Goal: Transaction & Acquisition: Purchase product/service

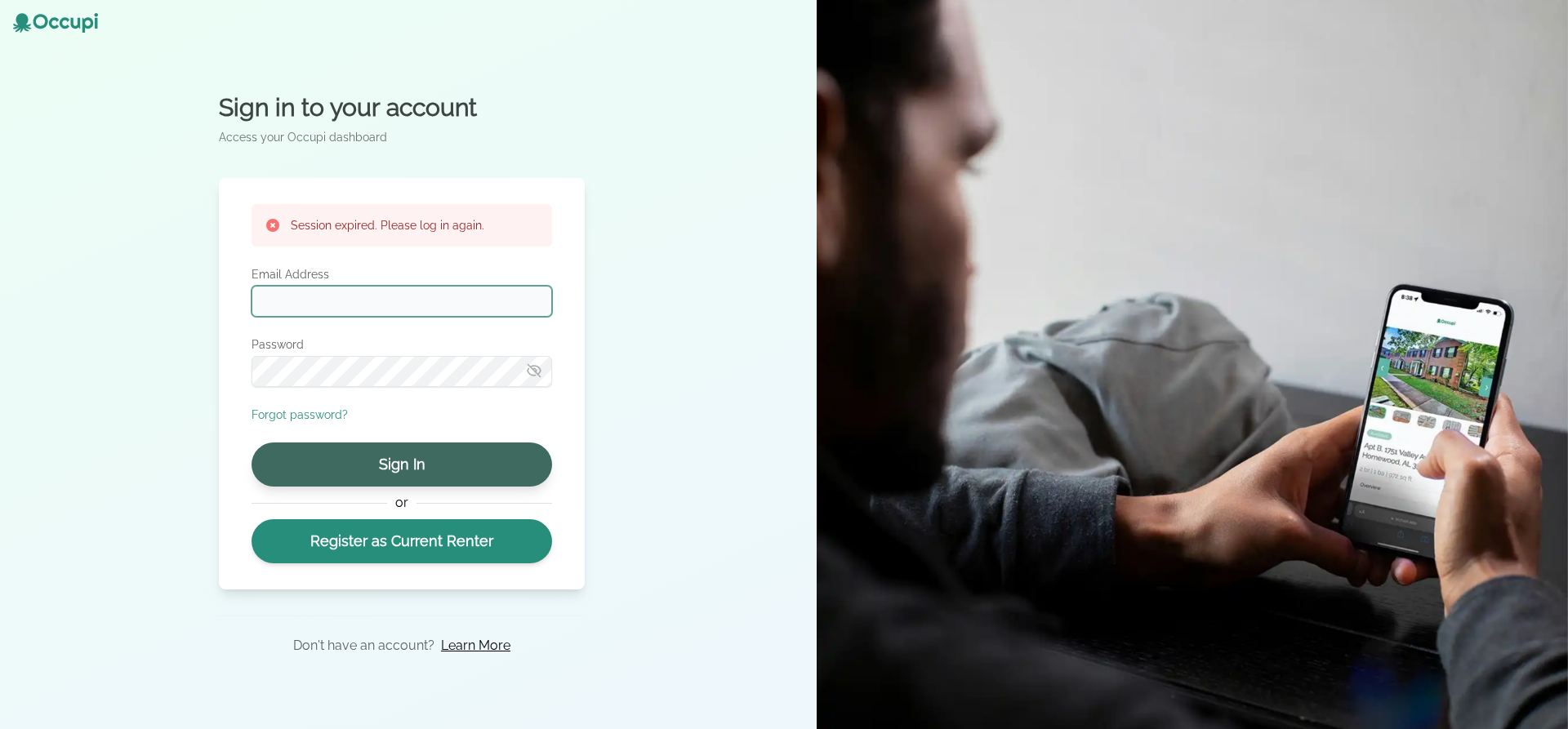
type input "**********"
click at [456, 454] on button "Sign In" at bounding box center [401, 464] width 301 height 44
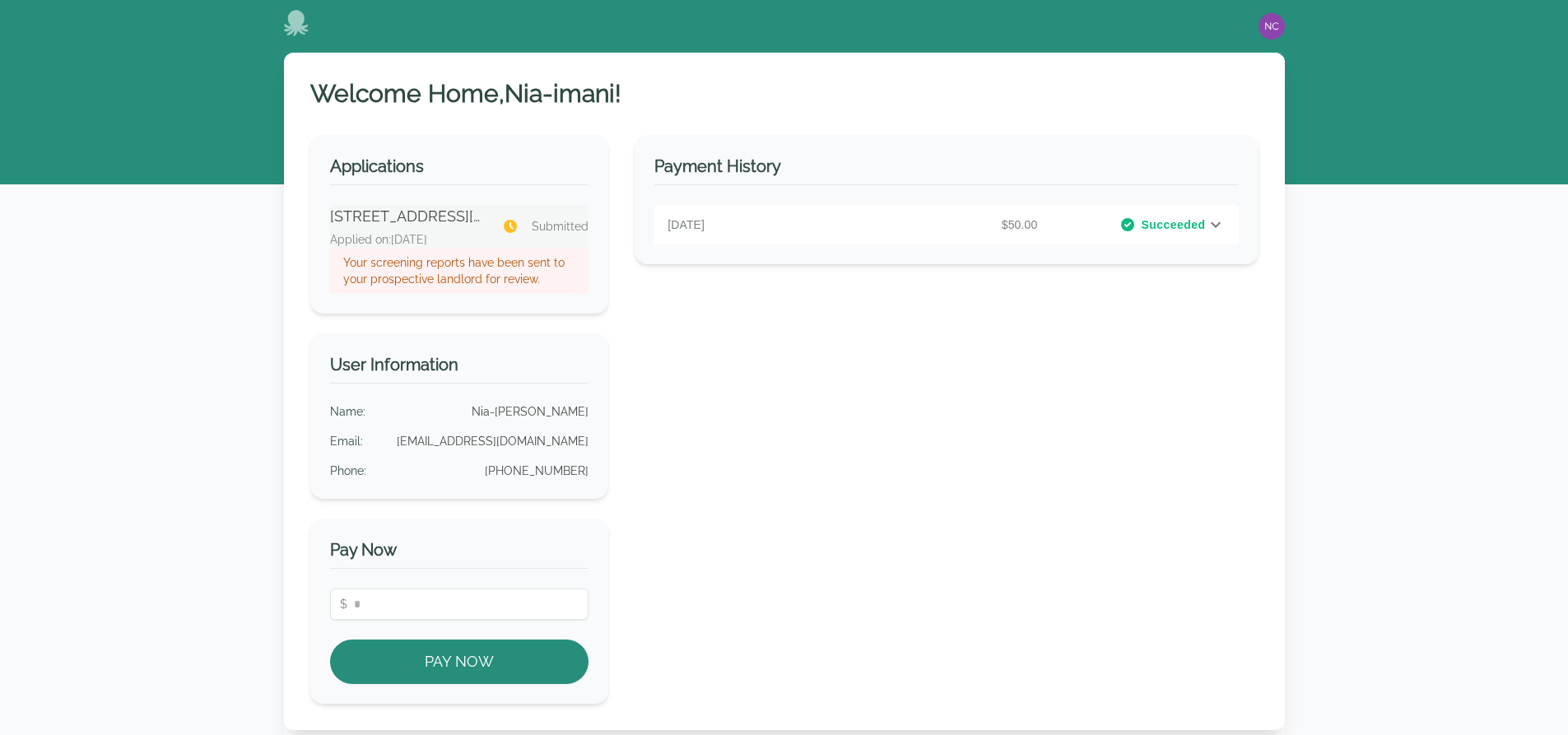
click at [502, 280] on p "Your screening reports have been sent to your prospective landlord for review." at bounding box center [460, 271] width 233 height 33
click at [456, 284] on p "Your screening reports have been sent to your prospective landlord for review." at bounding box center [460, 271] width 233 height 33
click at [474, 266] on p "Your screening reports have been sent to your prospective landlord for review." at bounding box center [460, 271] width 233 height 33
click at [523, 221] on p "Submitted" at bounding box center [546, 226] width 87 height 16
drag, startPoint x: 508, startPoint y: 257, endPoint x: 439, endPoint y: 256, distance: 69.0
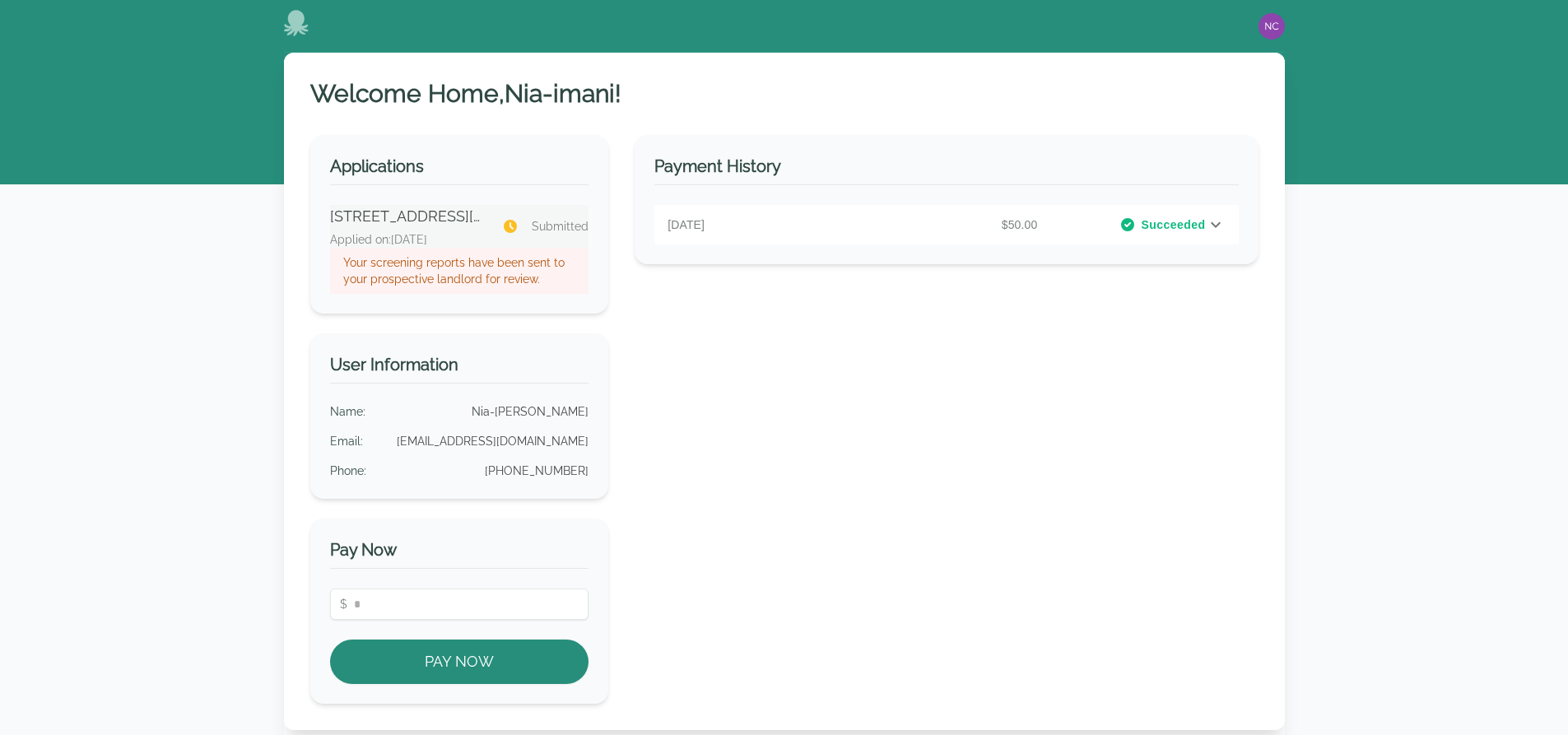
click at [507, 258] on p "Your screening reports have been sent to your prospective landlord for review." at bounding box center [460, 271] width 233 height 33
click at [418, 256] on p "Your screening reports have been sent to your prospective landlord for review." at bounding box center [460, 271] width 233 height 33
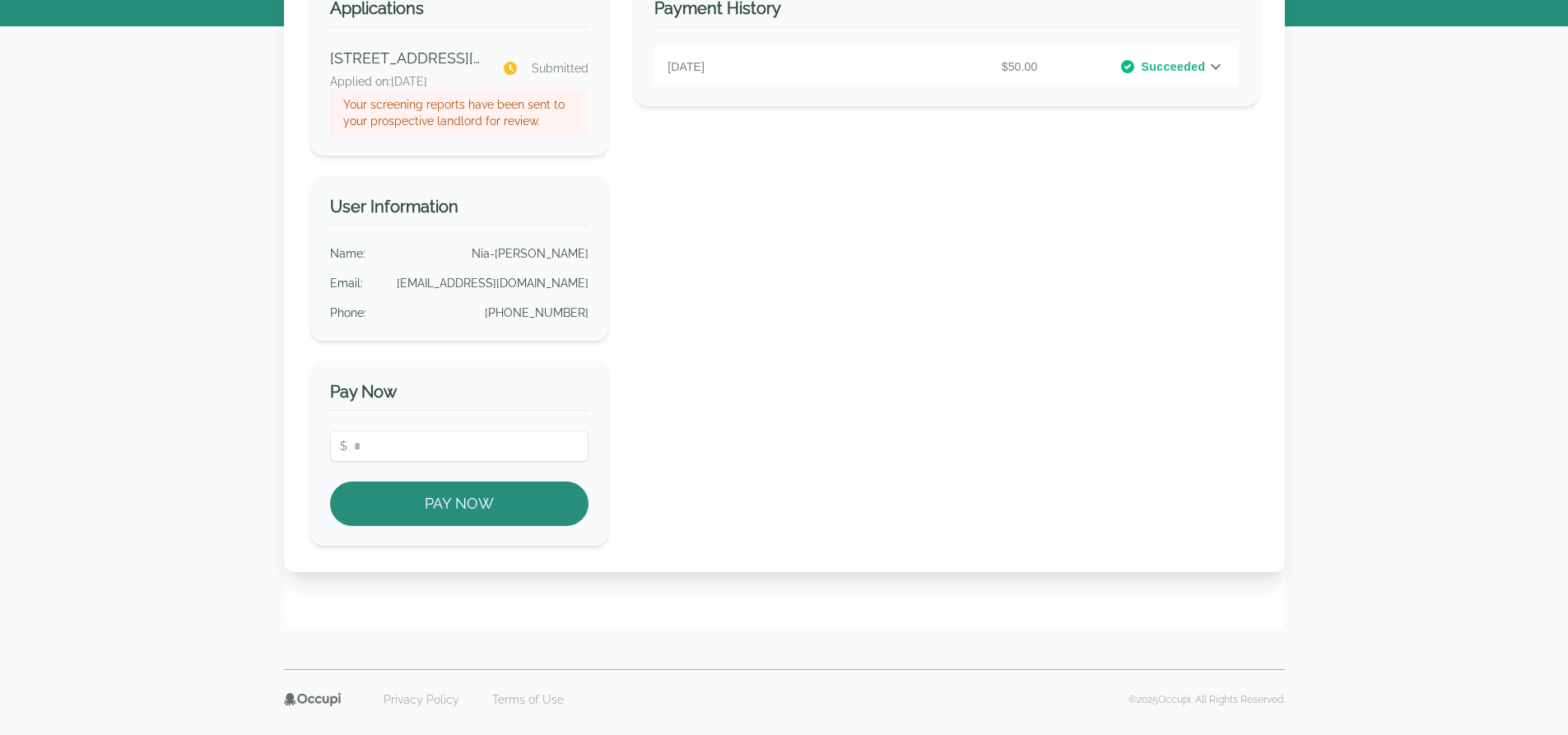
scroll to position [165, 0]
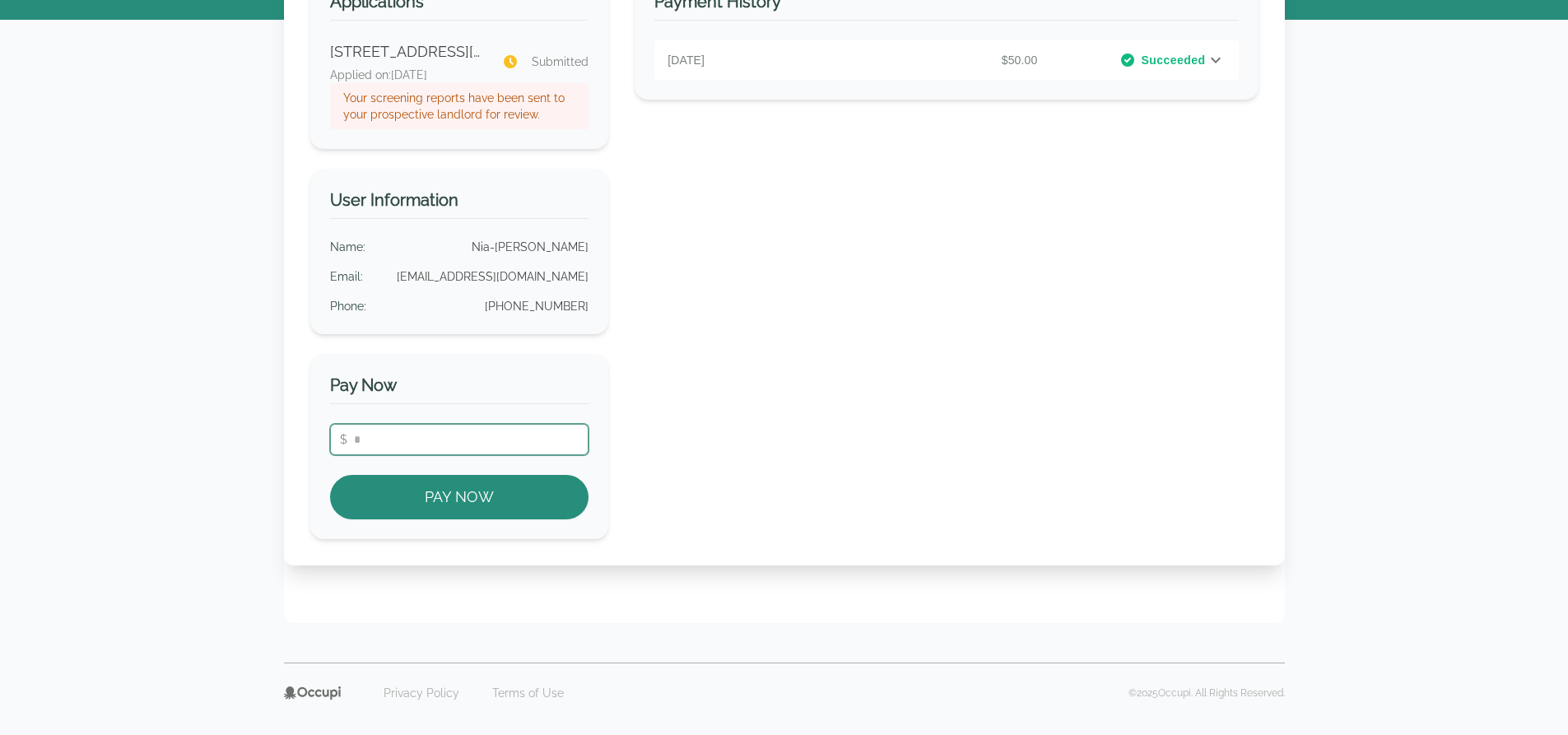
click at [502, 447] on input "number" at bounding box center [459, 440] width 259 height 31
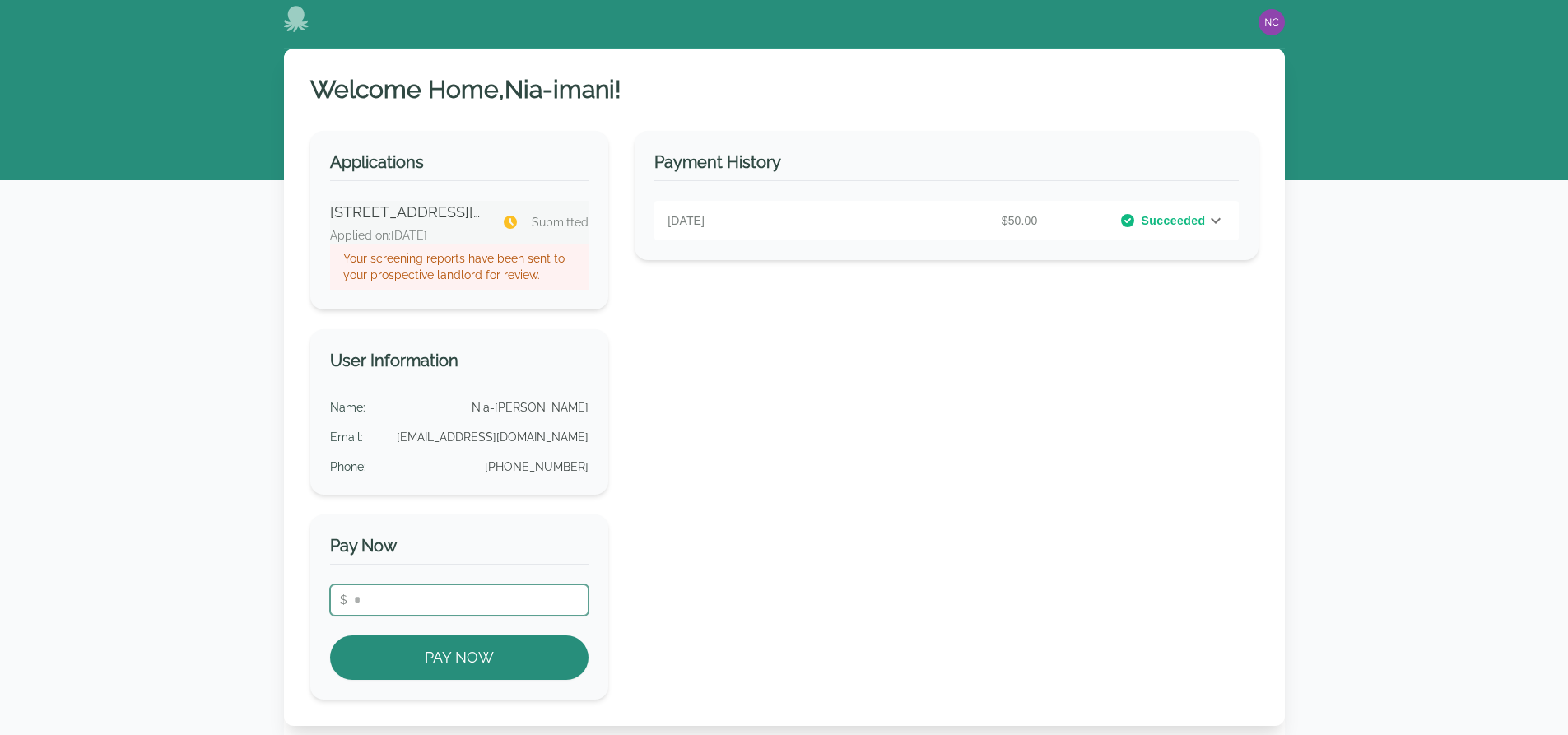
scroll to position [0, 0]
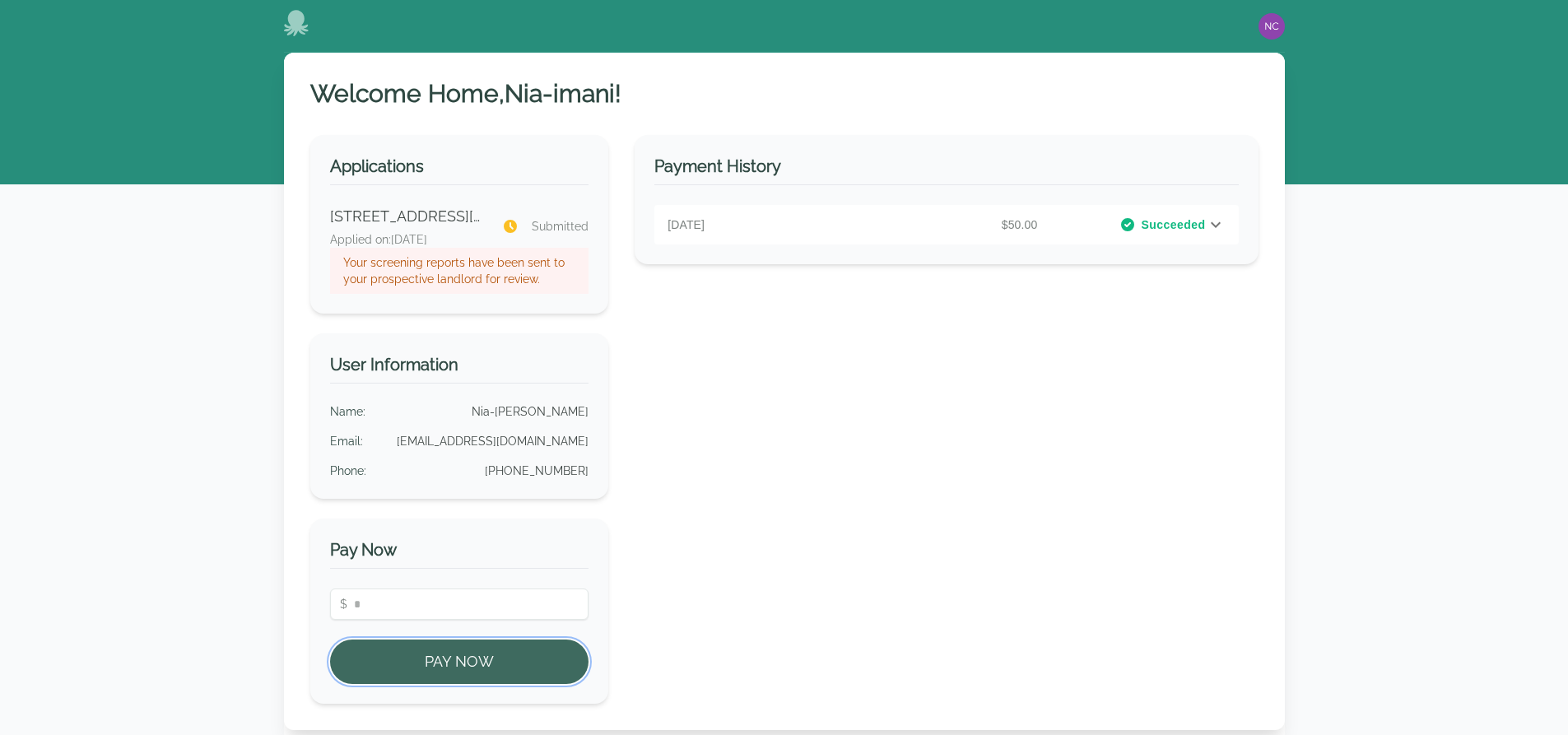
click at [513, 657] on button "Pay Now" at bounding box center [459, 661] width 259 height 44
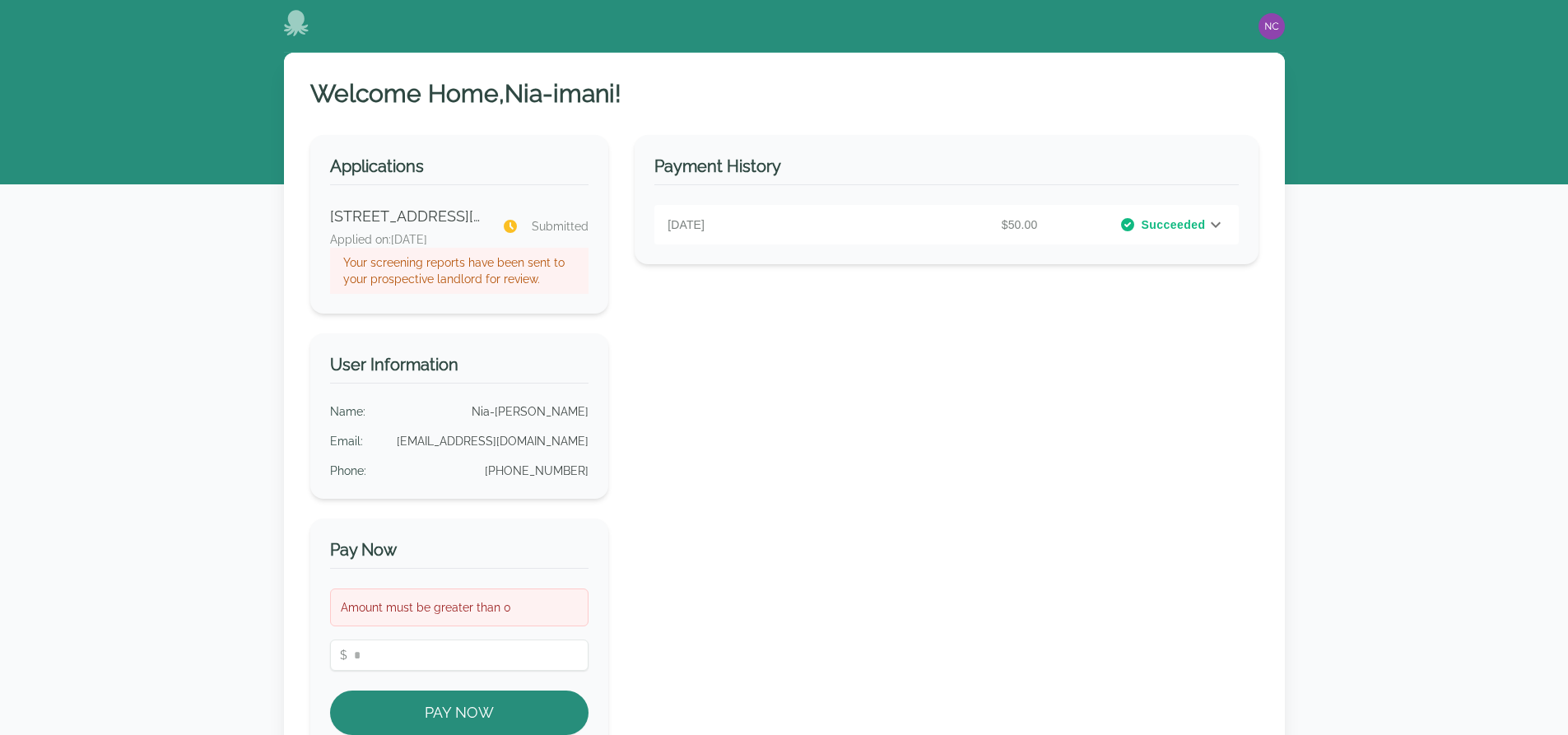
click at [443, 633] on div "Amount must be greater than 0 $ Pay Now" at bounding box center [459, 661] width 259 height 147
click at [440, 646] on input "number" at bounding box center [459, 655] width 259 height 31
click at [467, 712] on button "Pay Now" at bounding box center [459, 712] width 259 height 44
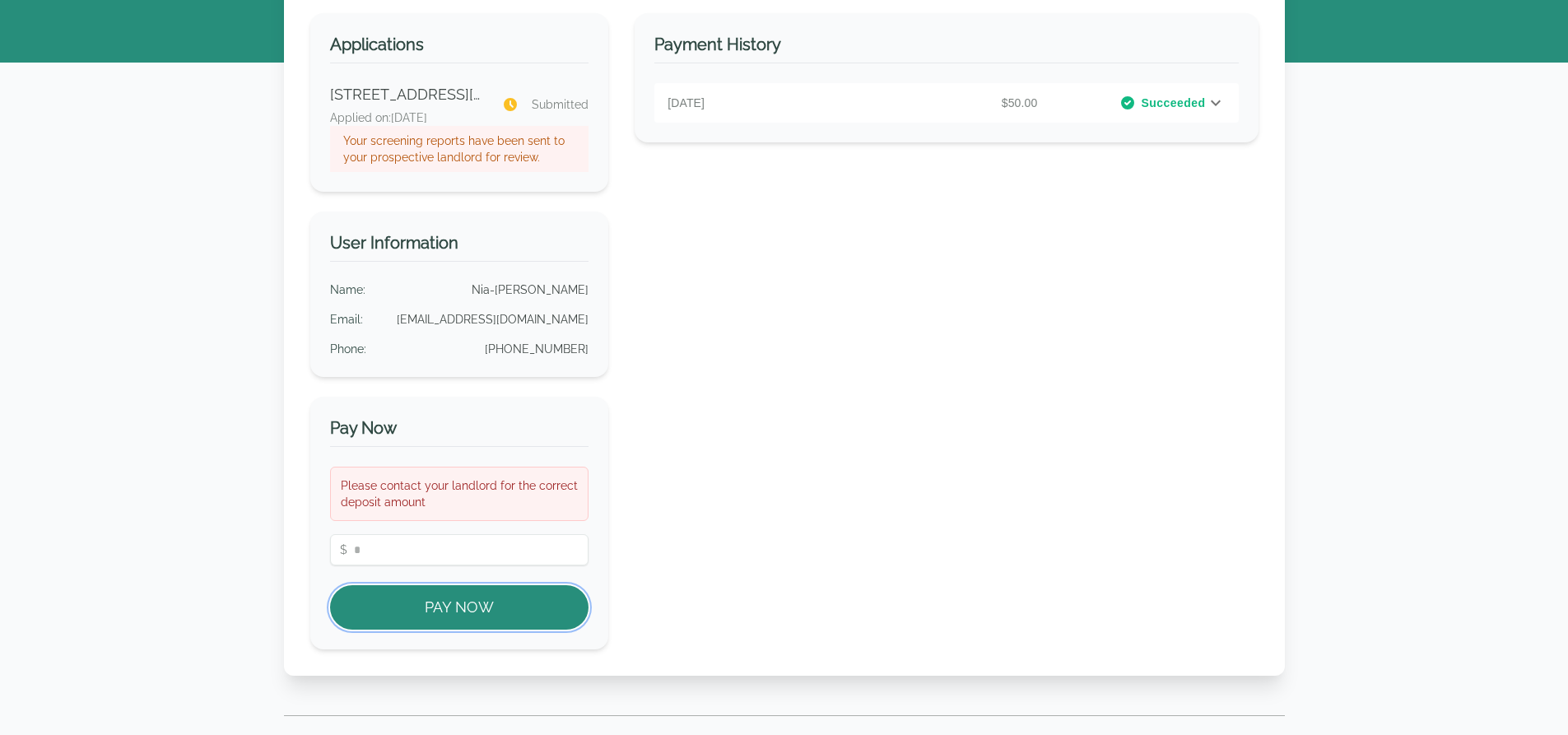
scroll to position [165, 0]
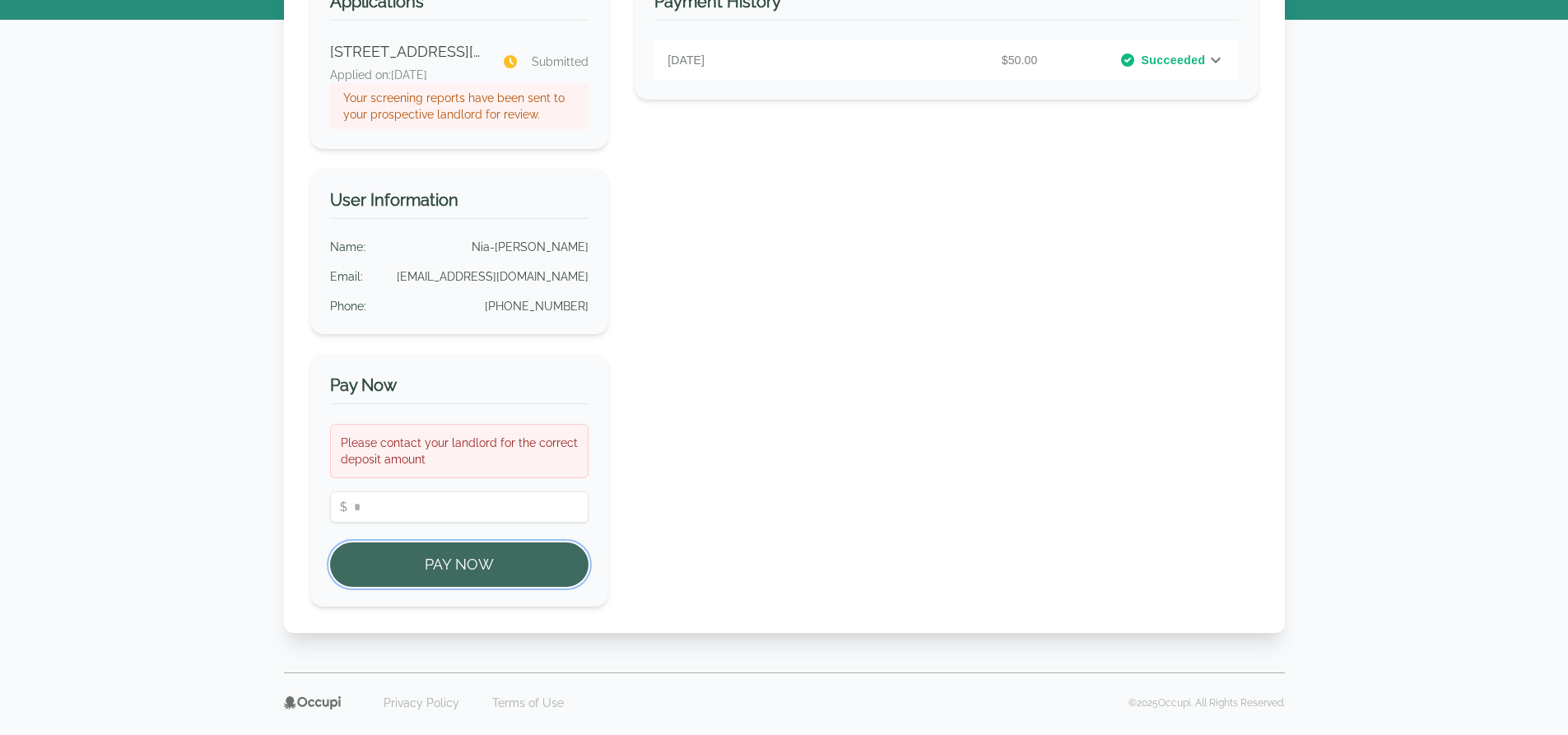
click at [464, 573] on button "Pay Now" at bounding box center [459, 564] width 259 height 44
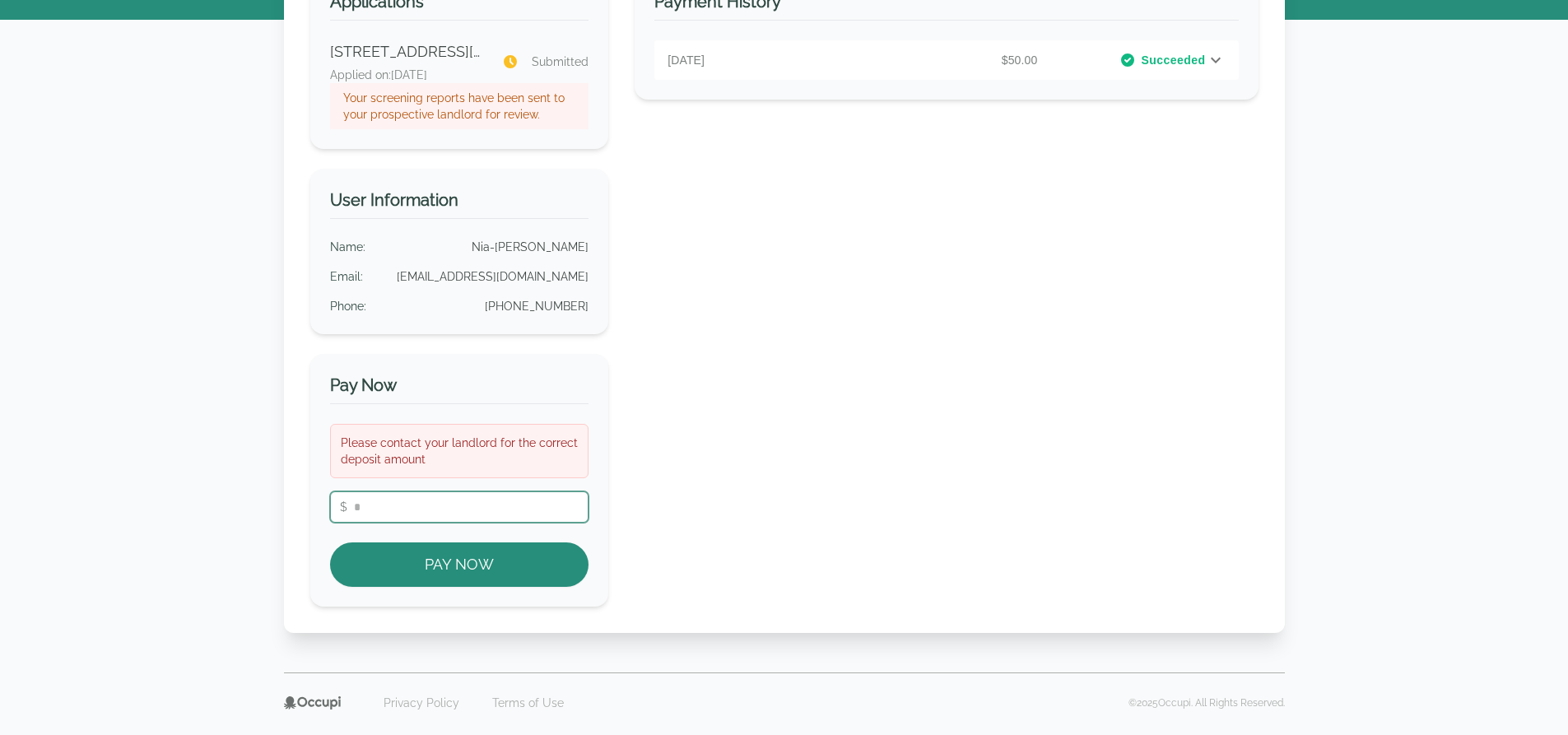
click at [464, 509] on input "**" at bounding box center [459, 507] width 259 height 31
type input "*****"
drag, startPoint x: 229, startPoint y: 517, endPoint x: 237, endPoint y: 518, distance: 8.1
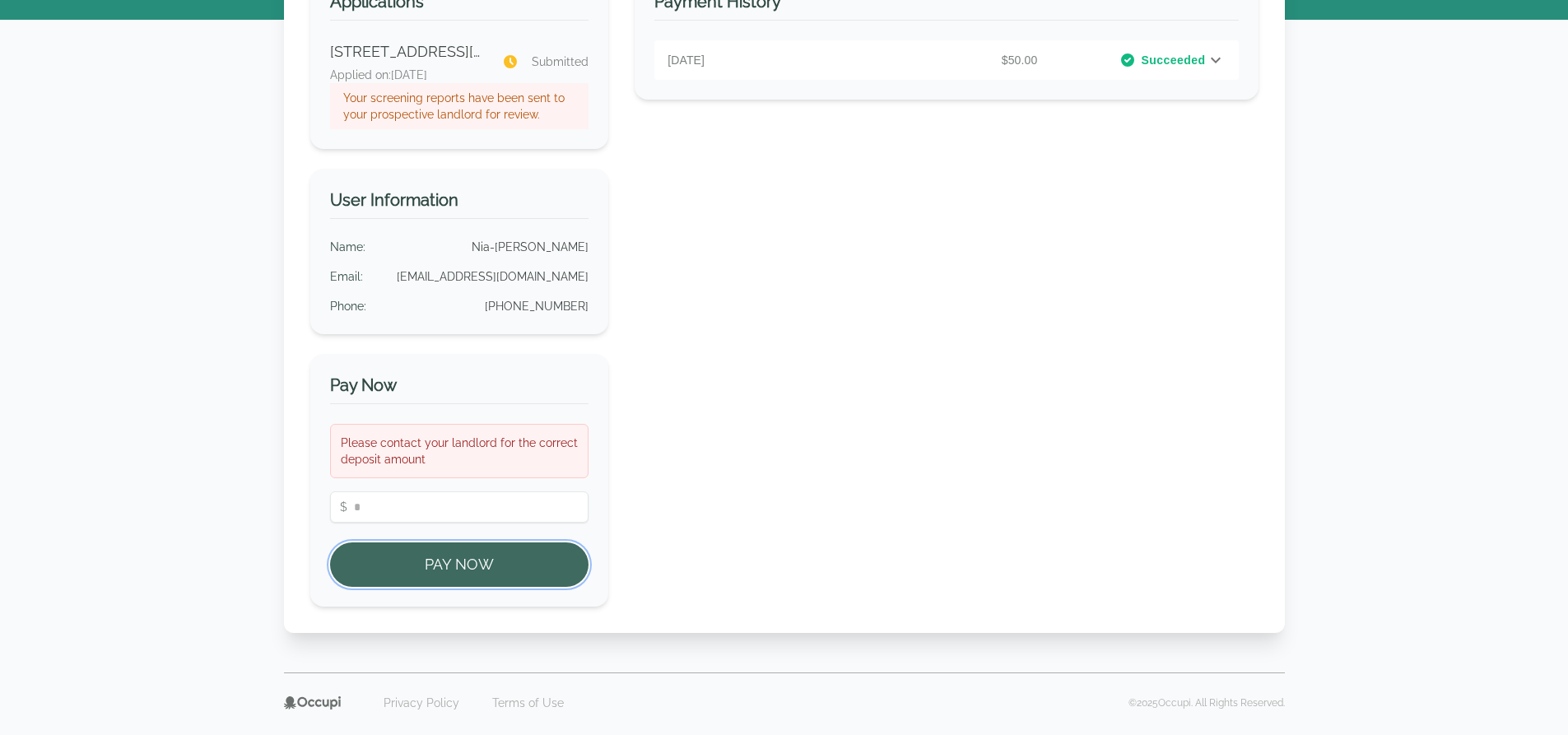
drag, startPoint x: 237, startPoint y: 518, endPoint x: 455, endPoint y: 568, distance: 223.7
click at [455, 568] on button "Pay Now" at bounding box center [459, 564] width 259 height 44
click at [456, 568] on button "Pay Now" at bounding box center [459, 564] width 259 height 44
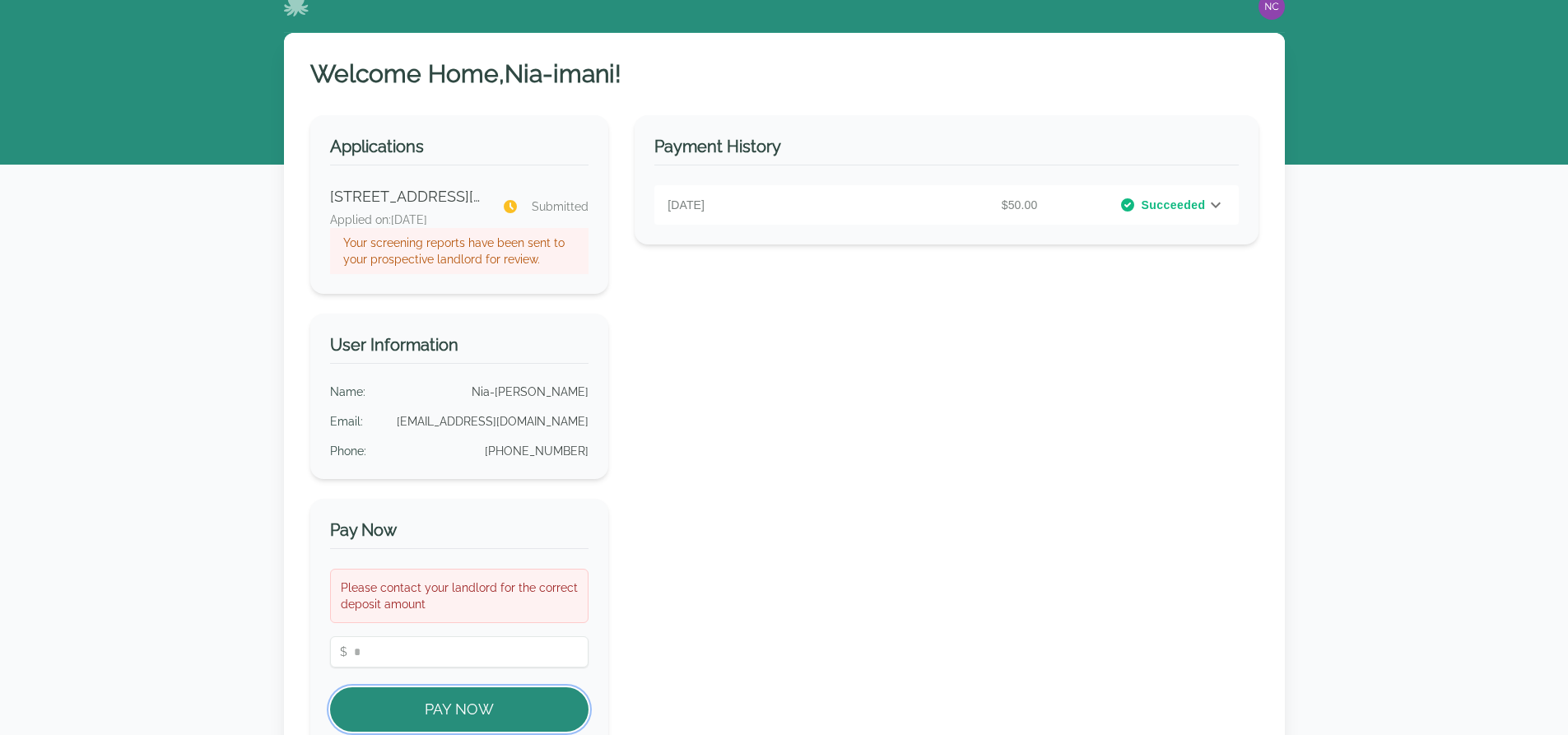
scroll to position [0, 0]
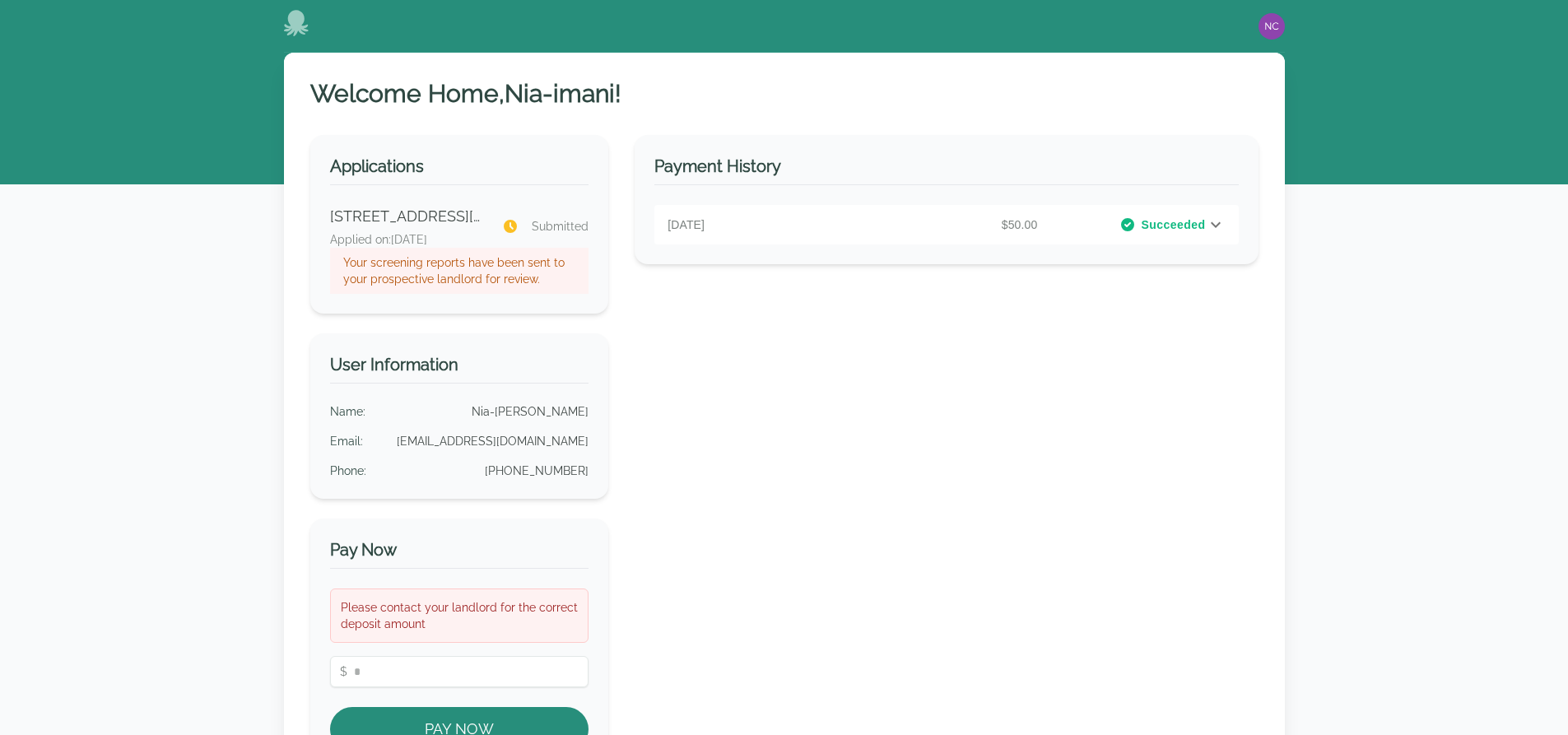
click at [1144, 220] on span "Succeeded" at bounding box center [1173, 224] width 64 height 16
click at [697, 161] on h3 "Payment History" at bounding box center [946, 169] width 584 height 30
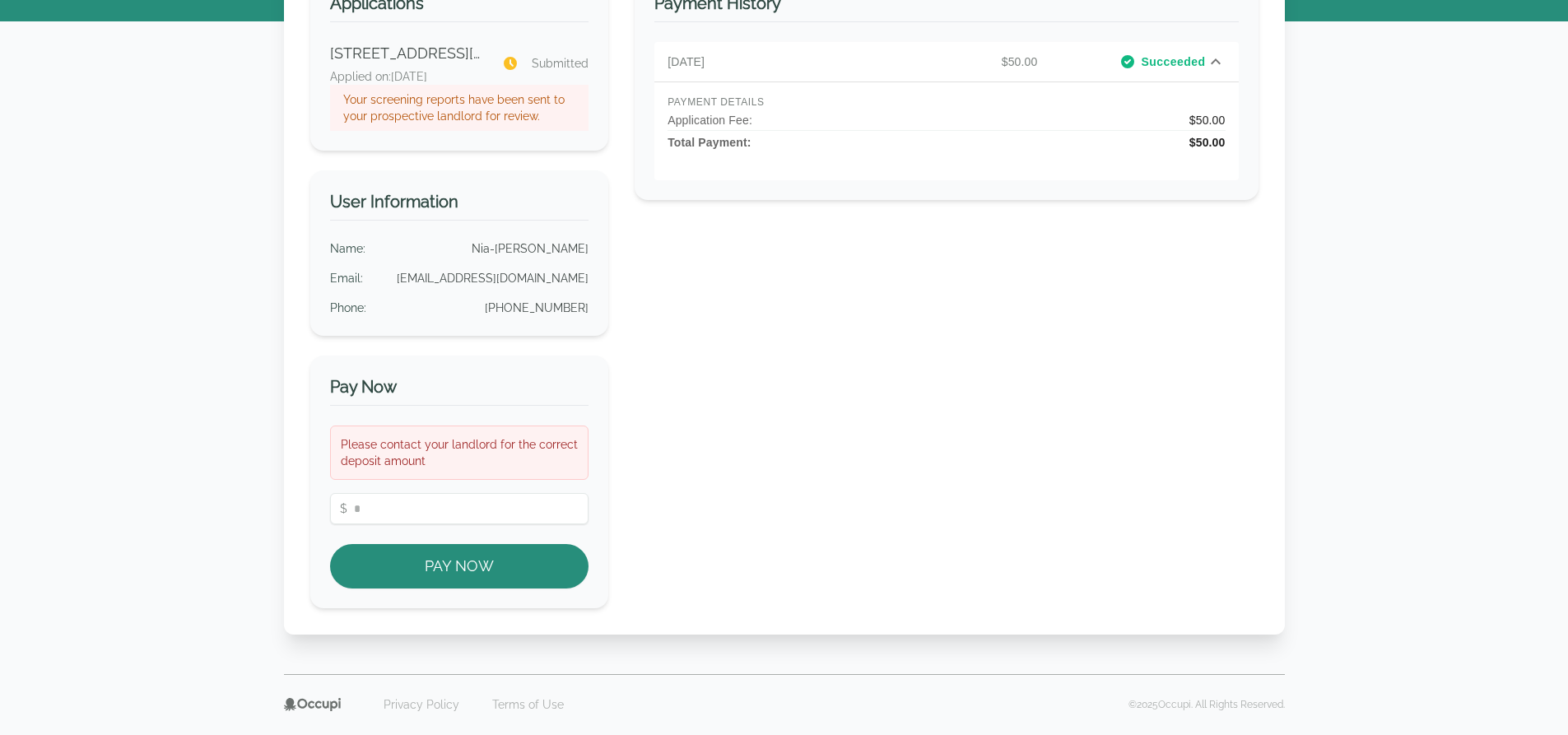
scroll to position [165, 0]
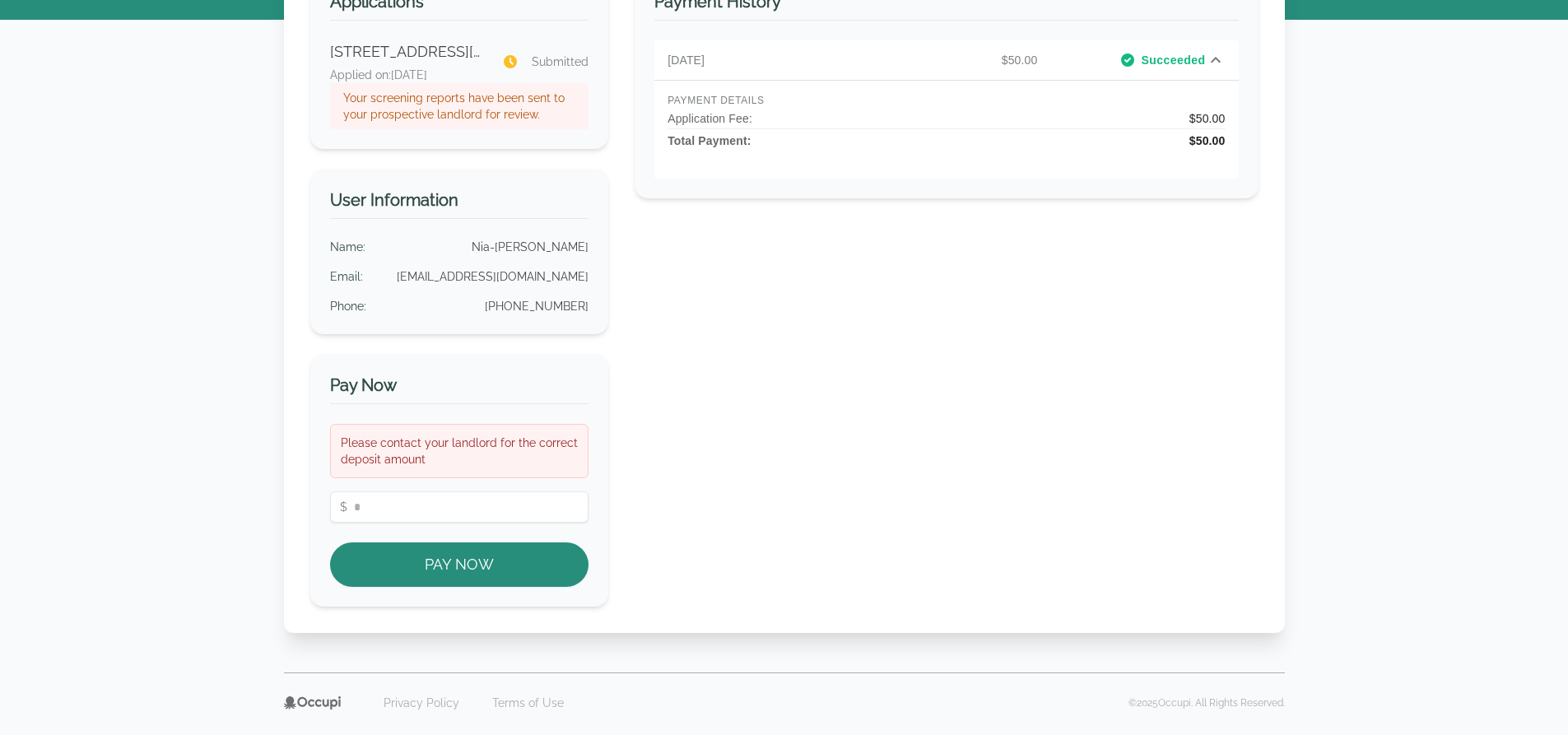
click at [540, 280] on p "carwellniaimani@gmail.com" at bounding box center [492, 276] width 192 height 16
click at [456, 573] on button "Pay Now" at bounding box center [459, 564] width 259 height 44
drag, startPoint x: 463, startPoint y: 538, endPoint x: 466, endPoint y: 550, distance: 12.4
click at [466, 549] on div "Please contact your landlord for the correct deposit amount $ ***** Pay Now" at bounding box center [459, 506] width 259 height 163
click at [467, 550] on button "Pay Now" at bounding box center [459, 564] width 259 height 44
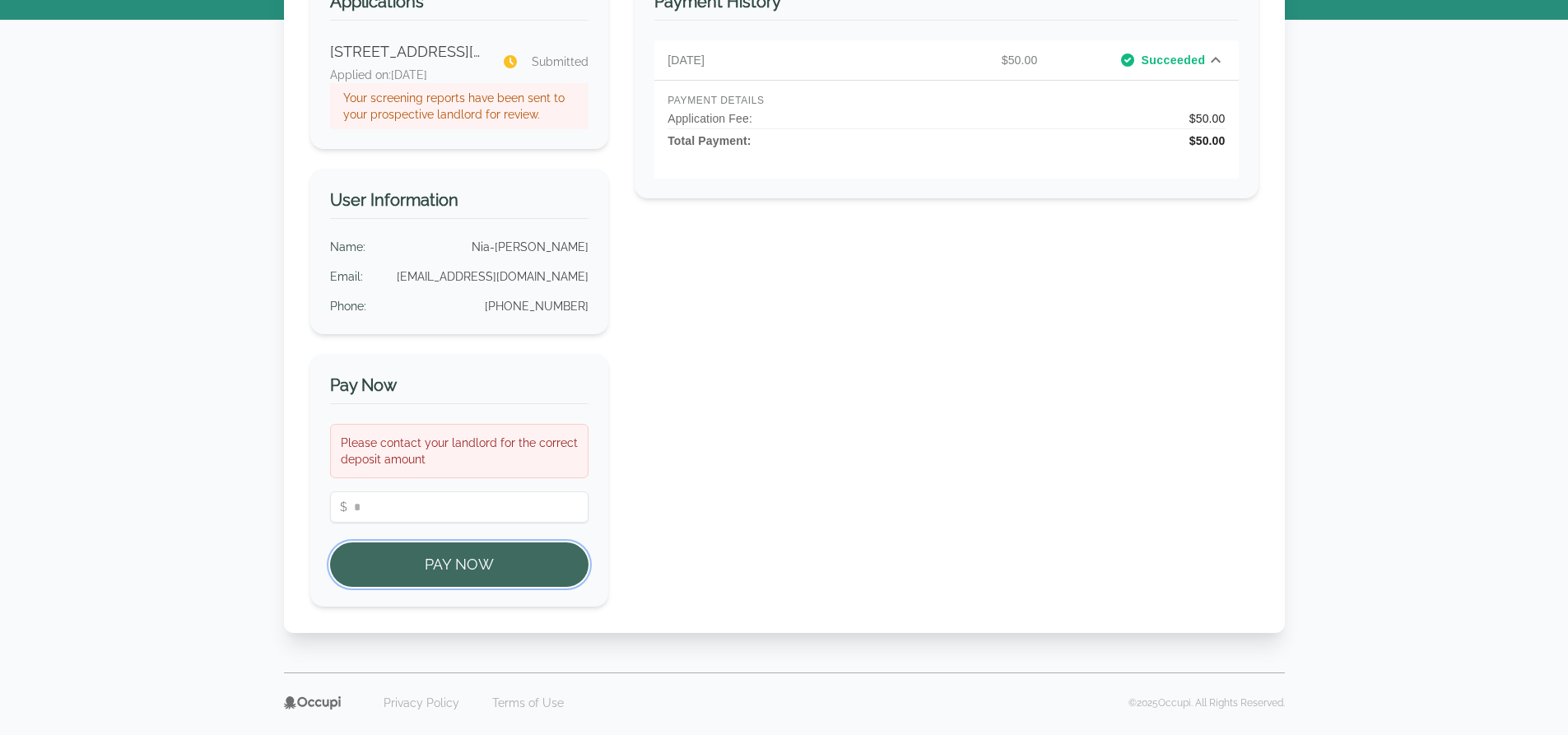
click at [467, 550] on button "Pay Now" at bounding box center [459, 564] width 259 height 44
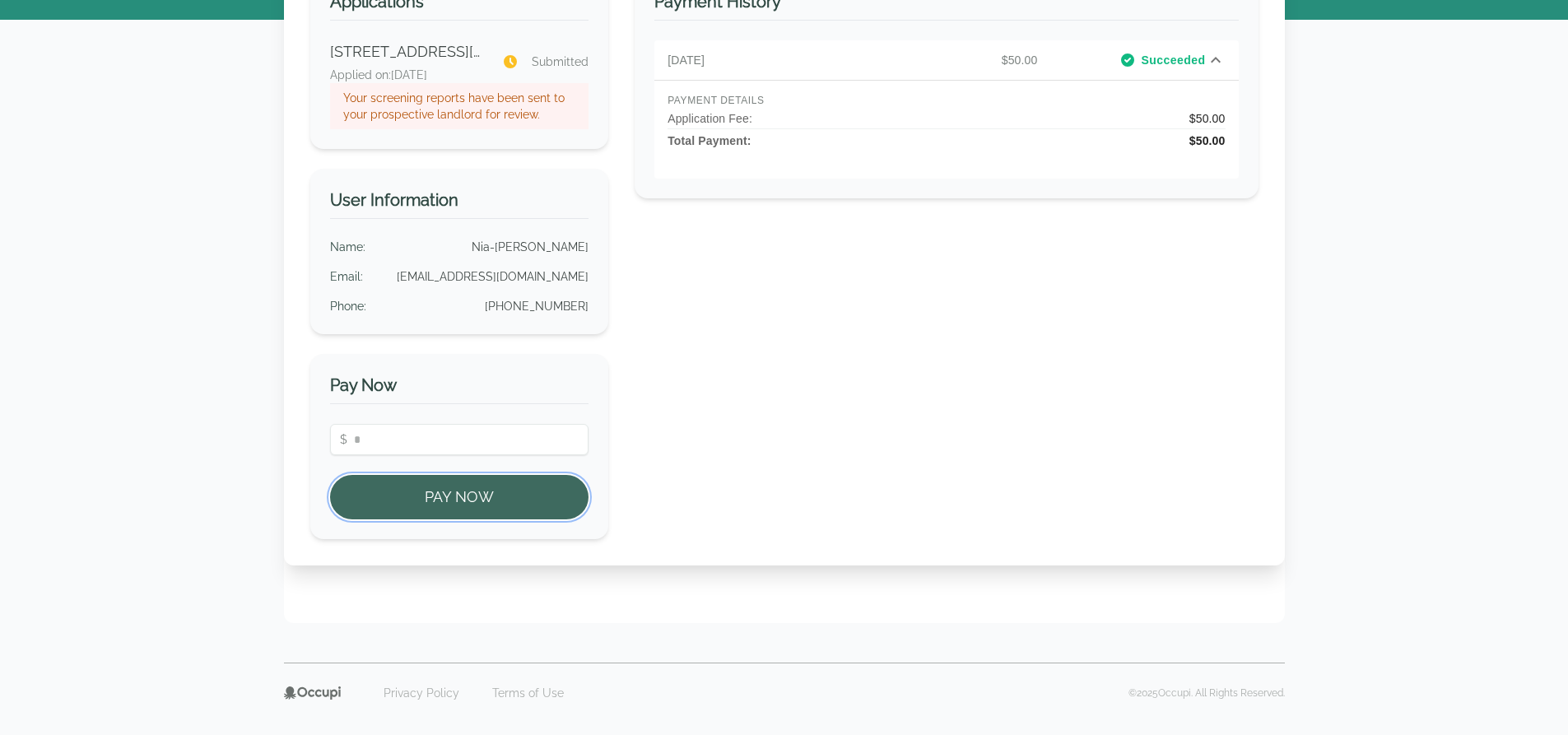
click at [467, 520] on button "Pay Now" at bounding box center [459, 496] width 259 height 44
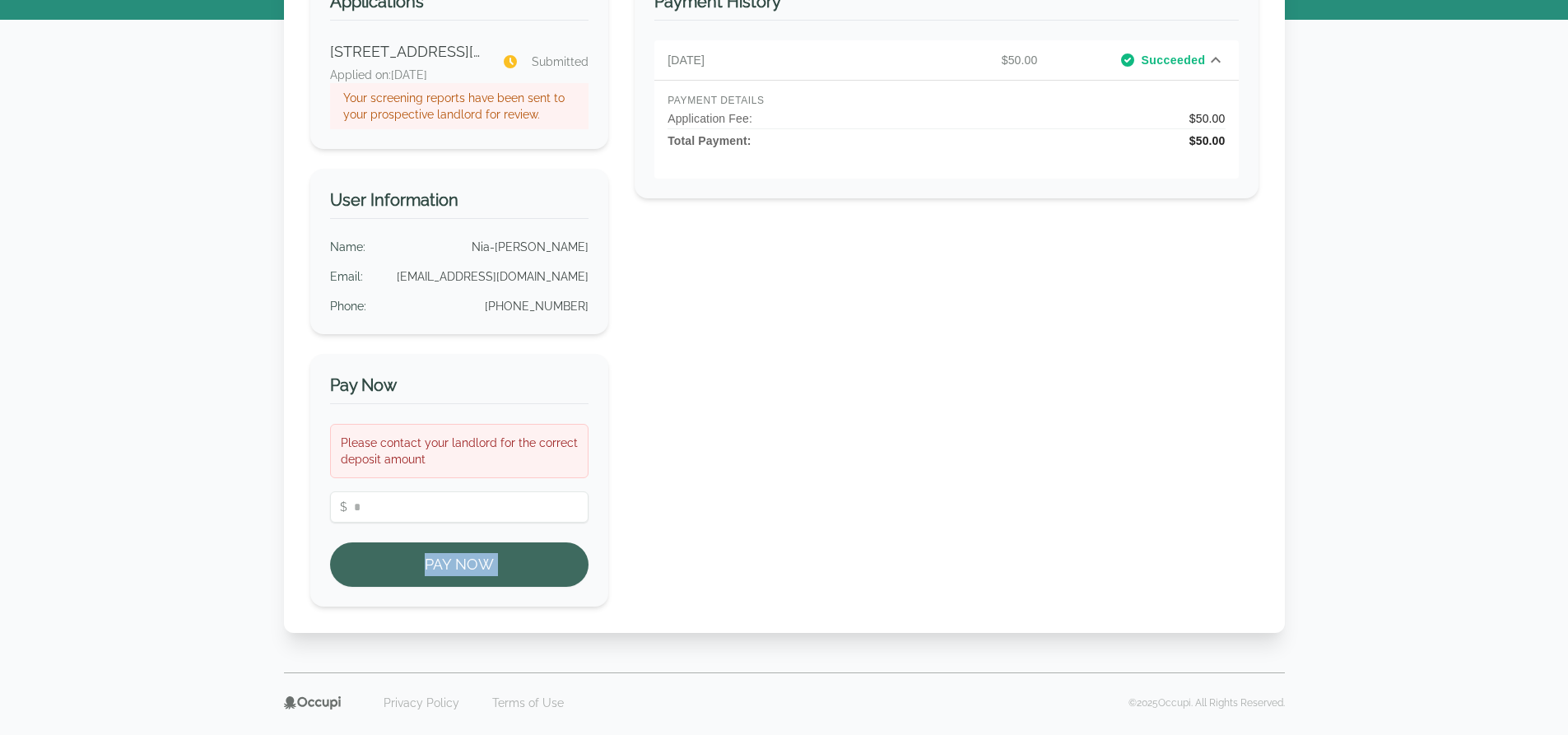
click at [467, 551] on div "Welcome Home, Nia-imani ! Applications 1904 Woodrow Dr, Birmingham, AL 35217 Ap…" at bounding box center [784, 260] width 1001 height 745
click at [467, 552] on button "Pay Now" at bounding box center [459, 564] width 259 height 44
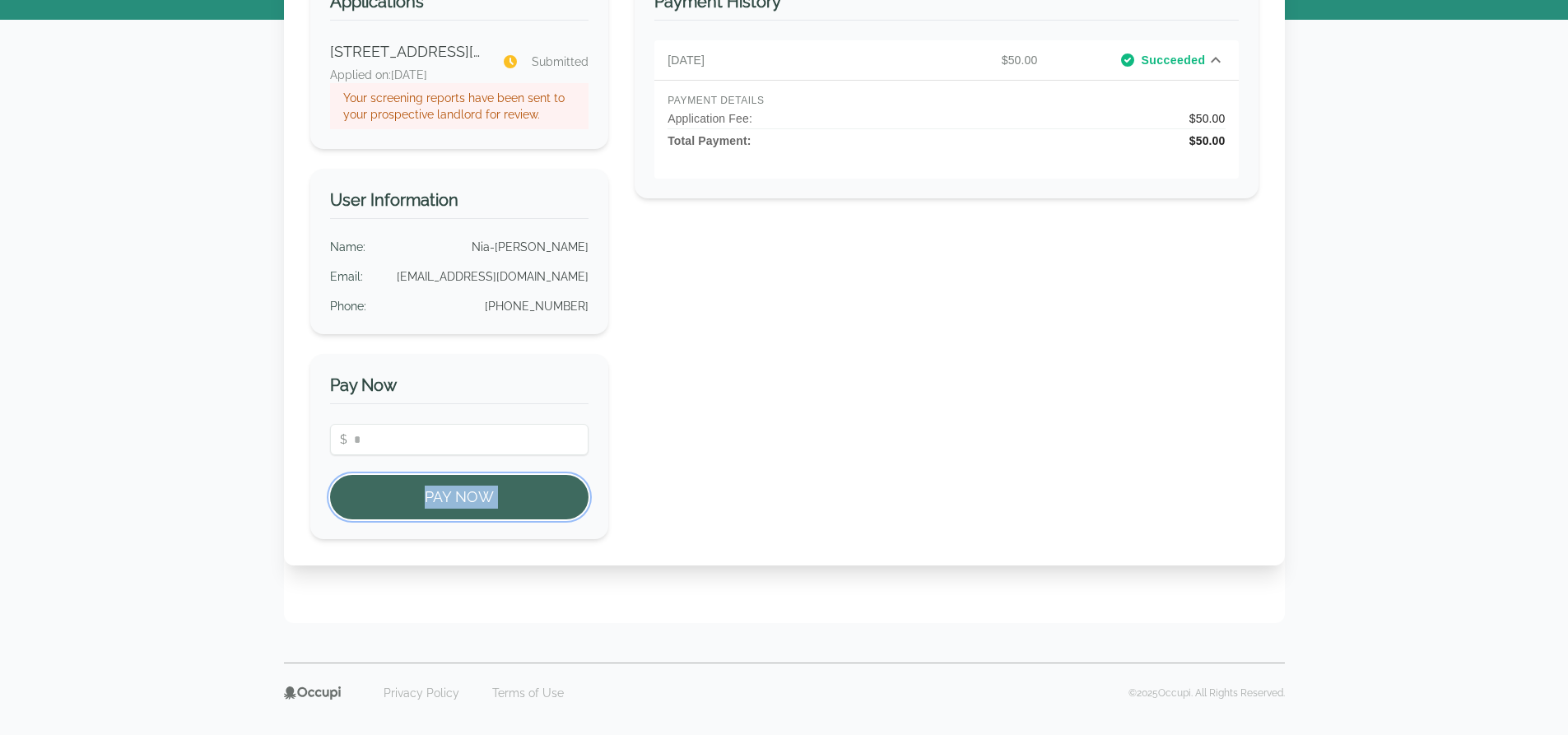
click at [467, 520] on button "Pay Now" at bounding box center [459, 496] width 259 height 44
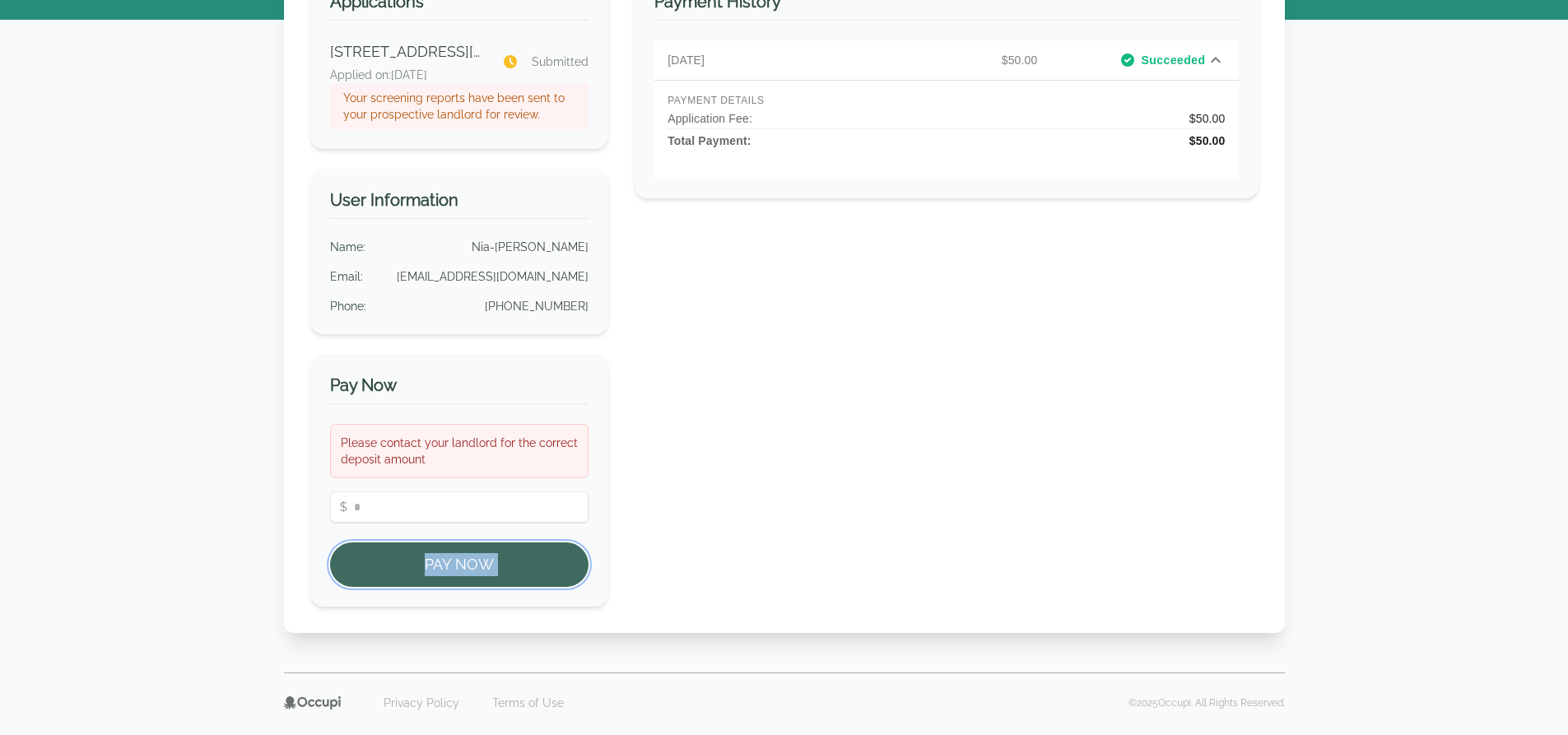
click at [467, 552] on button "Pay Now" at bounding box center [459, 564] width 259 height 44
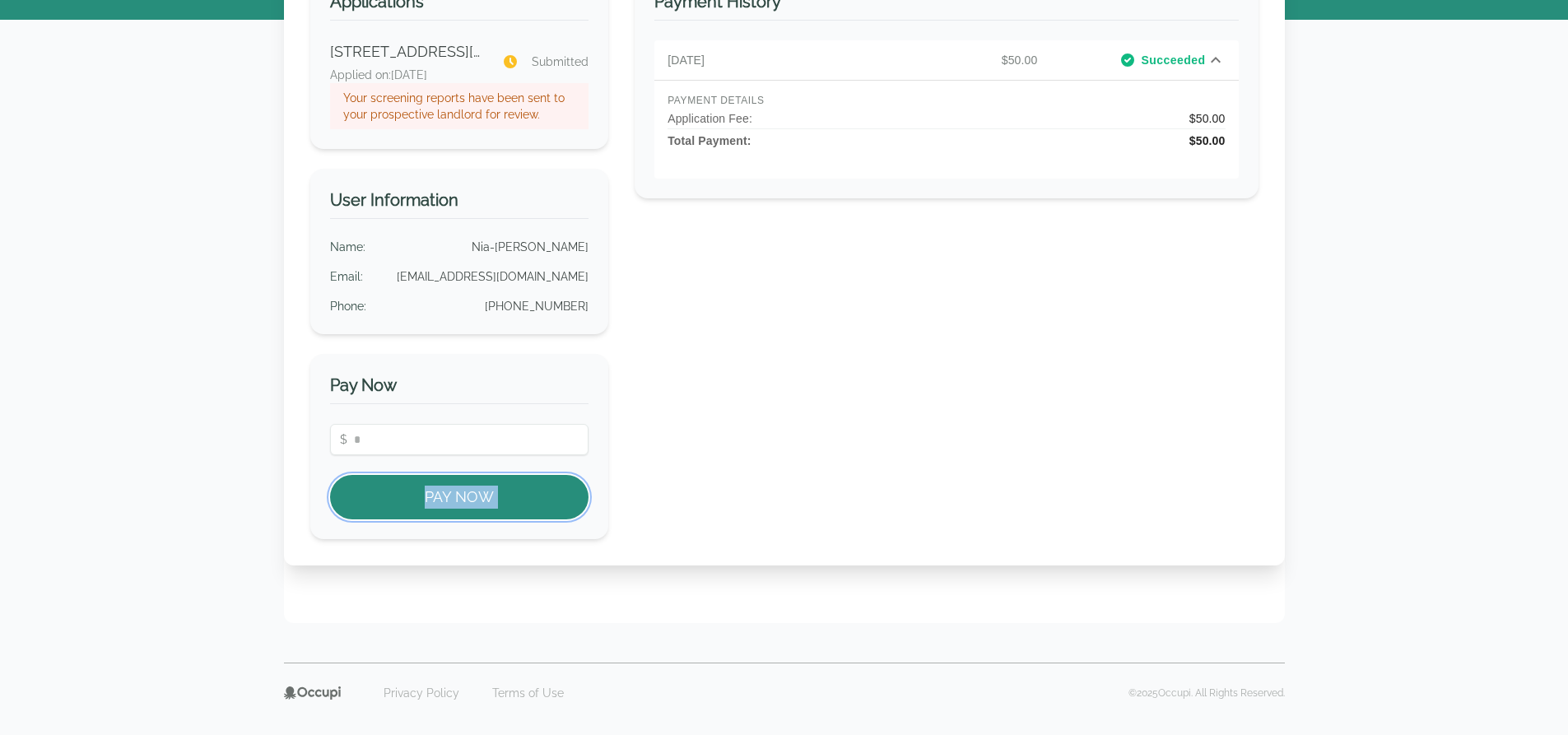
click at [467, 520] on button "Pay Now" at bounding box center [459, 496] width 259 height 44
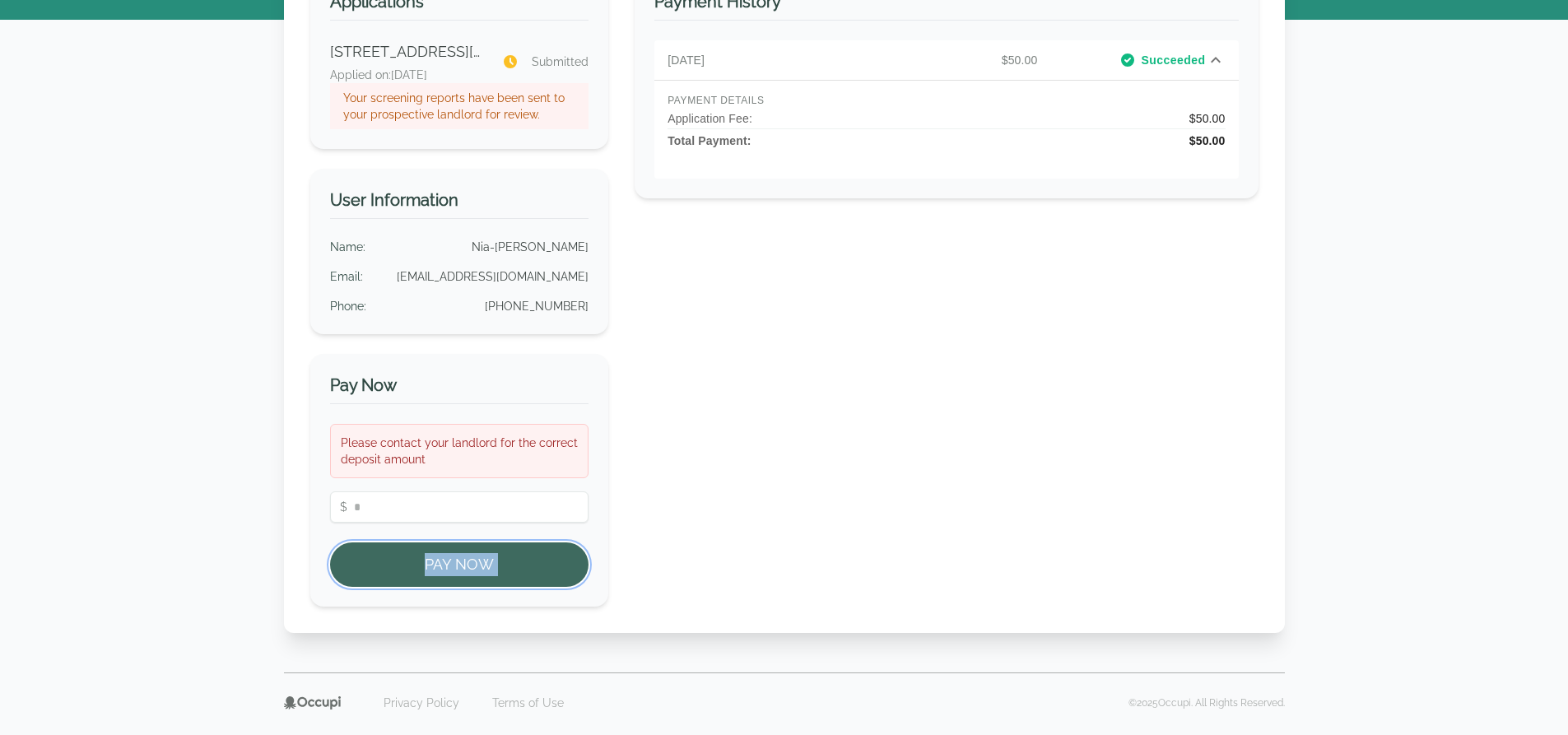
click at [467, 553] on button "Pay Now" at bounding box center [459, 564] width 259 height 44
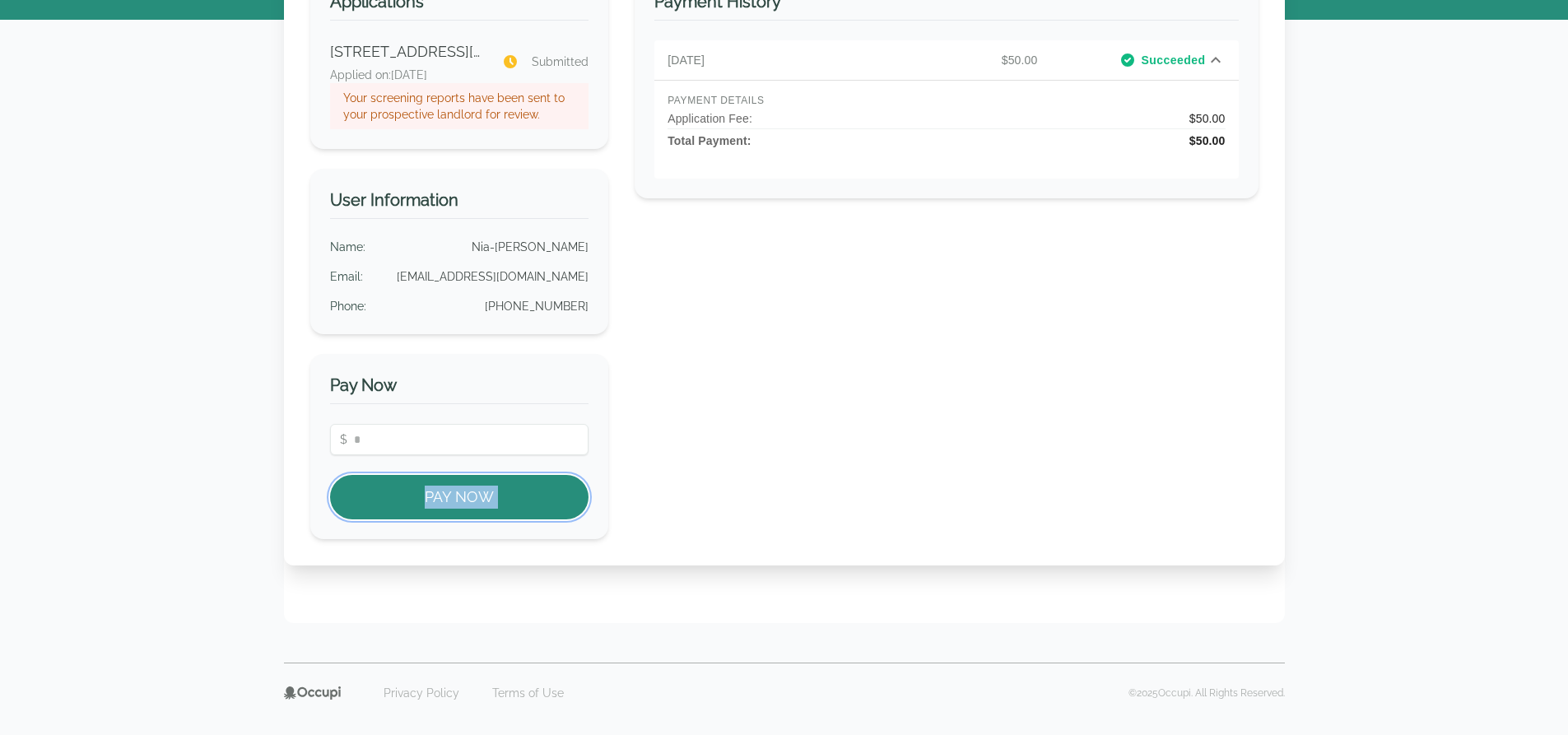
click at [467, 520] on button "Pay Now" at bounding box center [459, 496] width 259 height 44
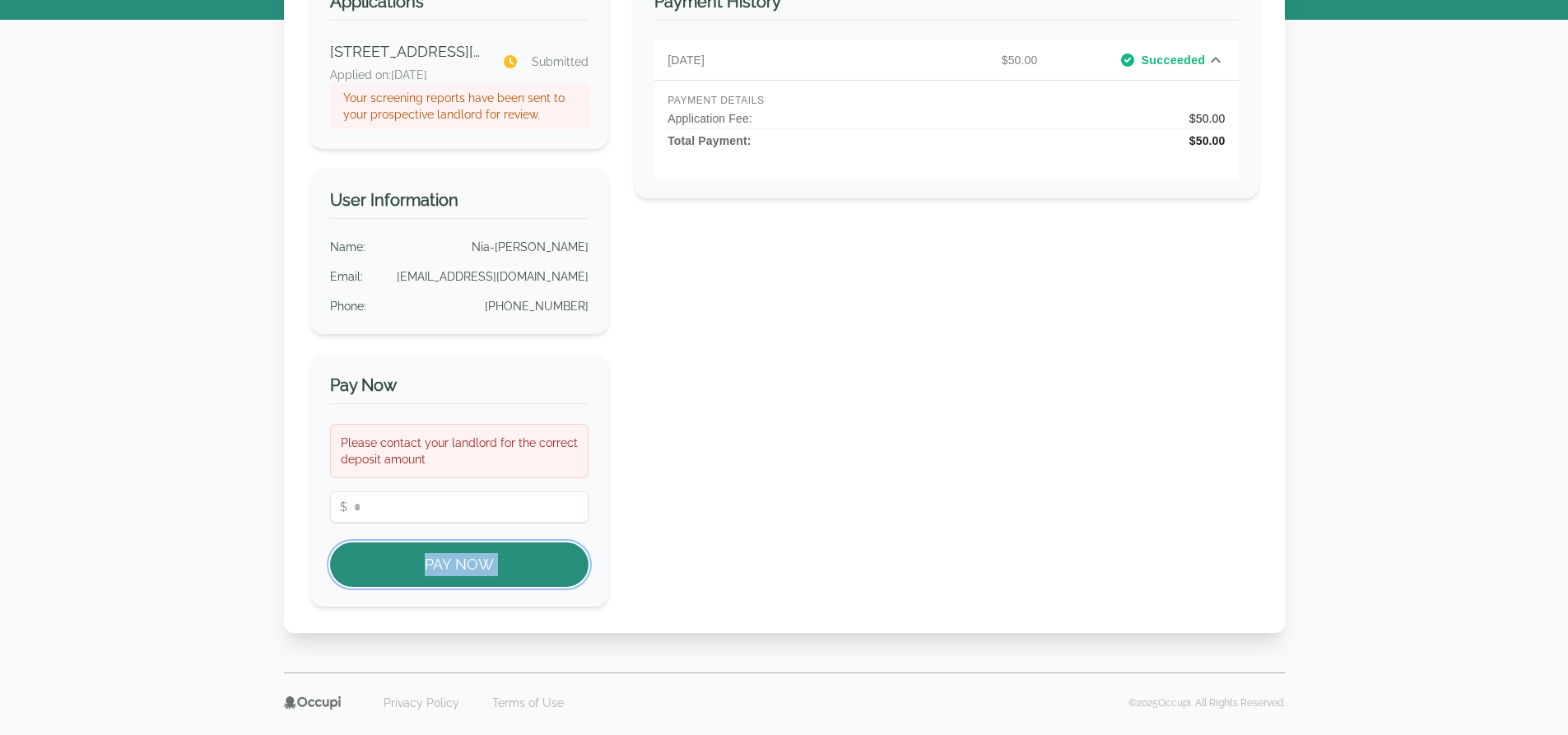
click at [467, 553] on button "Pay Now" at bounding box center [459, 564] width 259 height 44
click at [467, 553] on div "Welcome Home, Nia-imani ! Applications 1904 Woodrow Dr, Birmingham, AL 35217 Ap…" at bounding box center [784, 260] width 1001 height 745
click at [405, 565] on button "Pay Now" at bounding box center [459, 564] width 259 height 44
click at [406, 564] on button "Pay Now" at bounding box center [459, 564] width 259 height 44
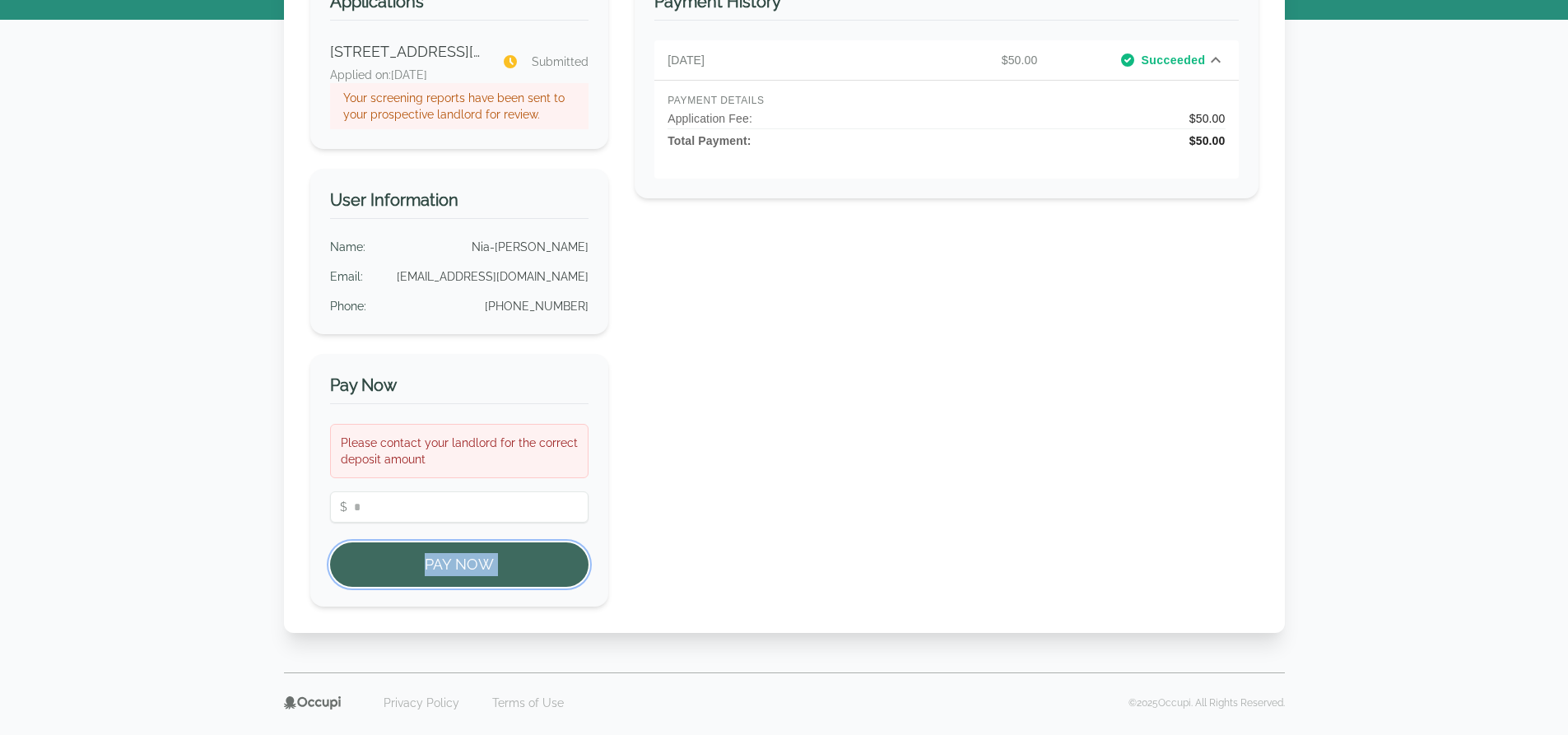
click at [406, 564] on button "Pay Now" at bounding box center [459, 564] width 259 height 44
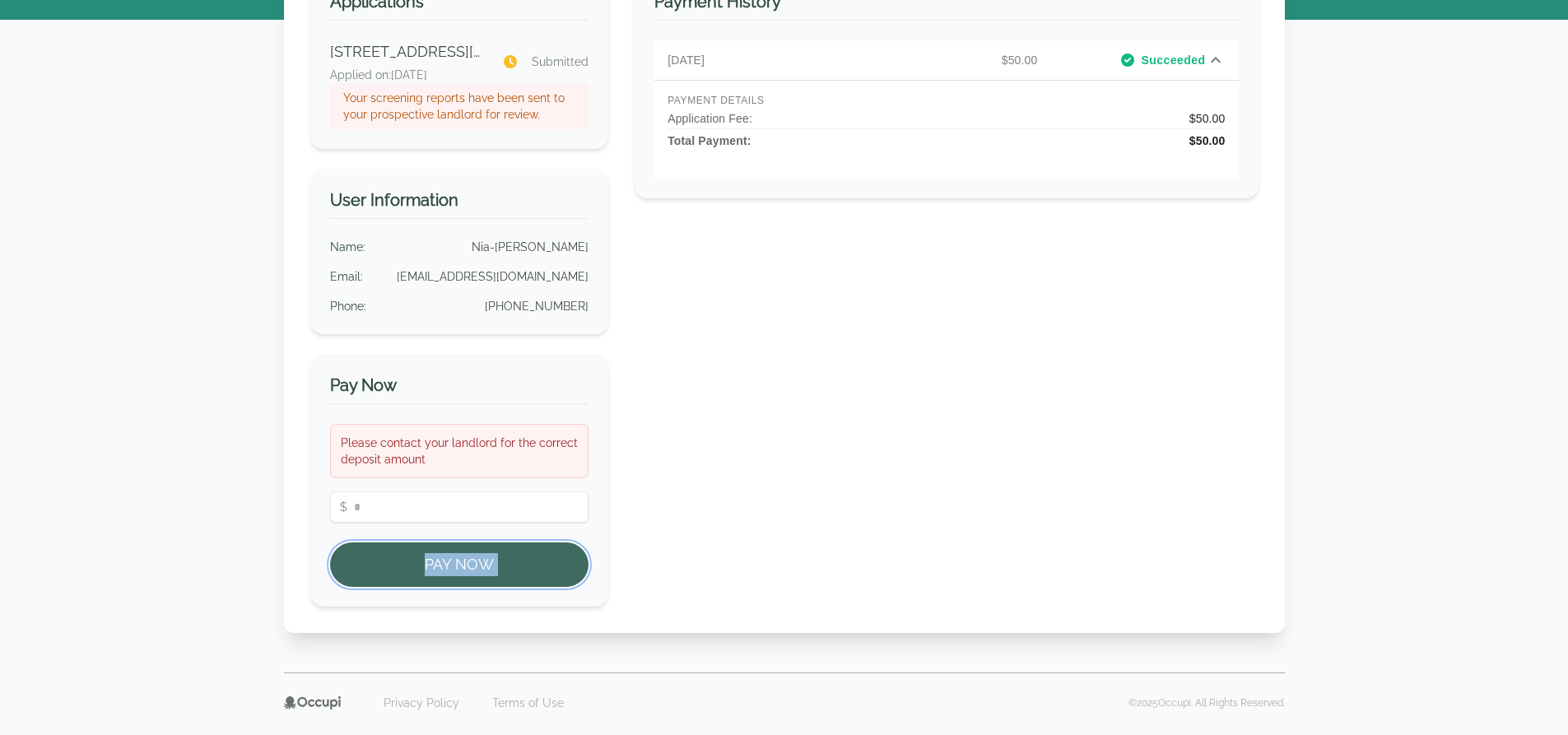
click at [406, 564] on button "Pay Now" at bounding box center [459, 564] width 259 height 44
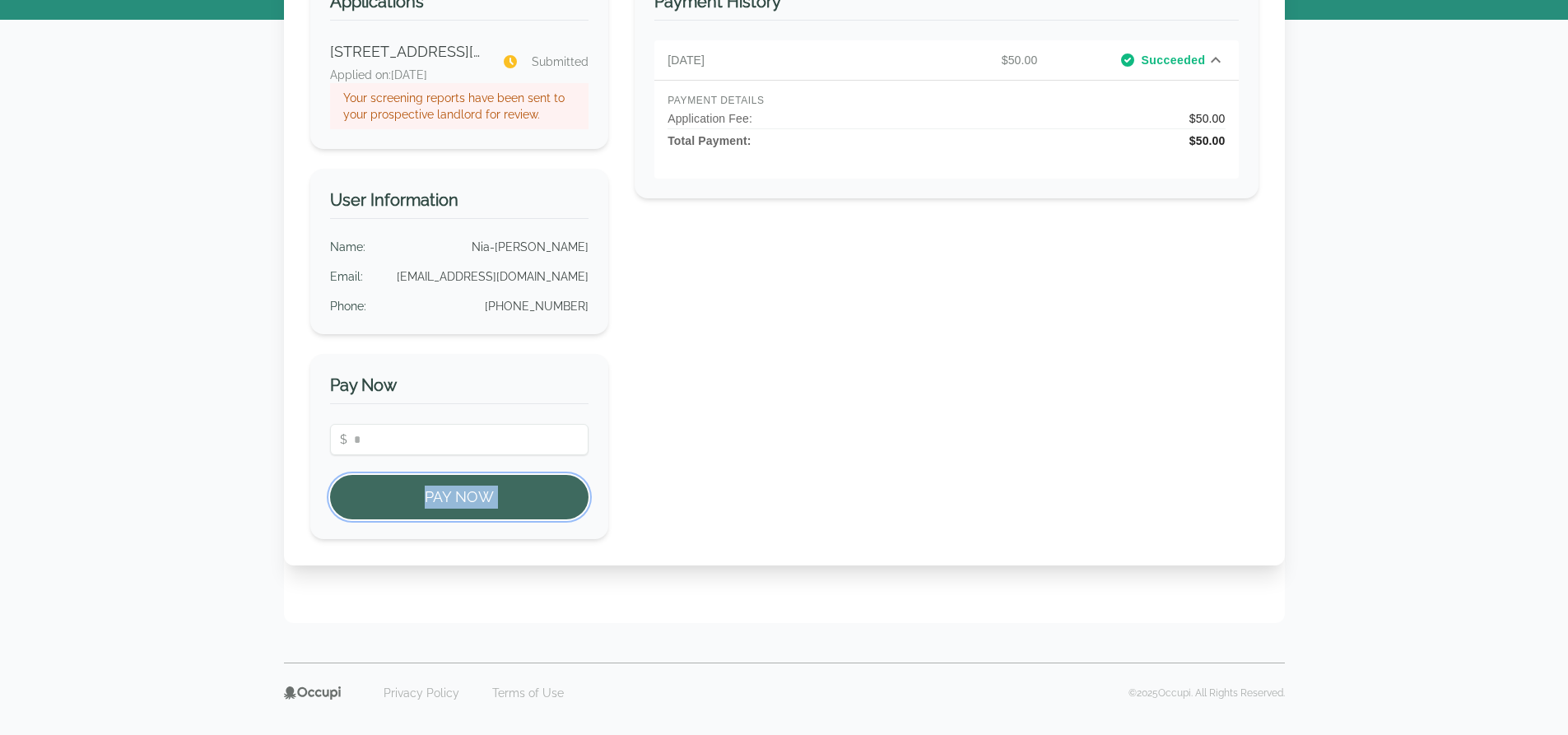
click at [406, 520] on button "Pay Now" at bounding box center [459, 496] width 259 height 44
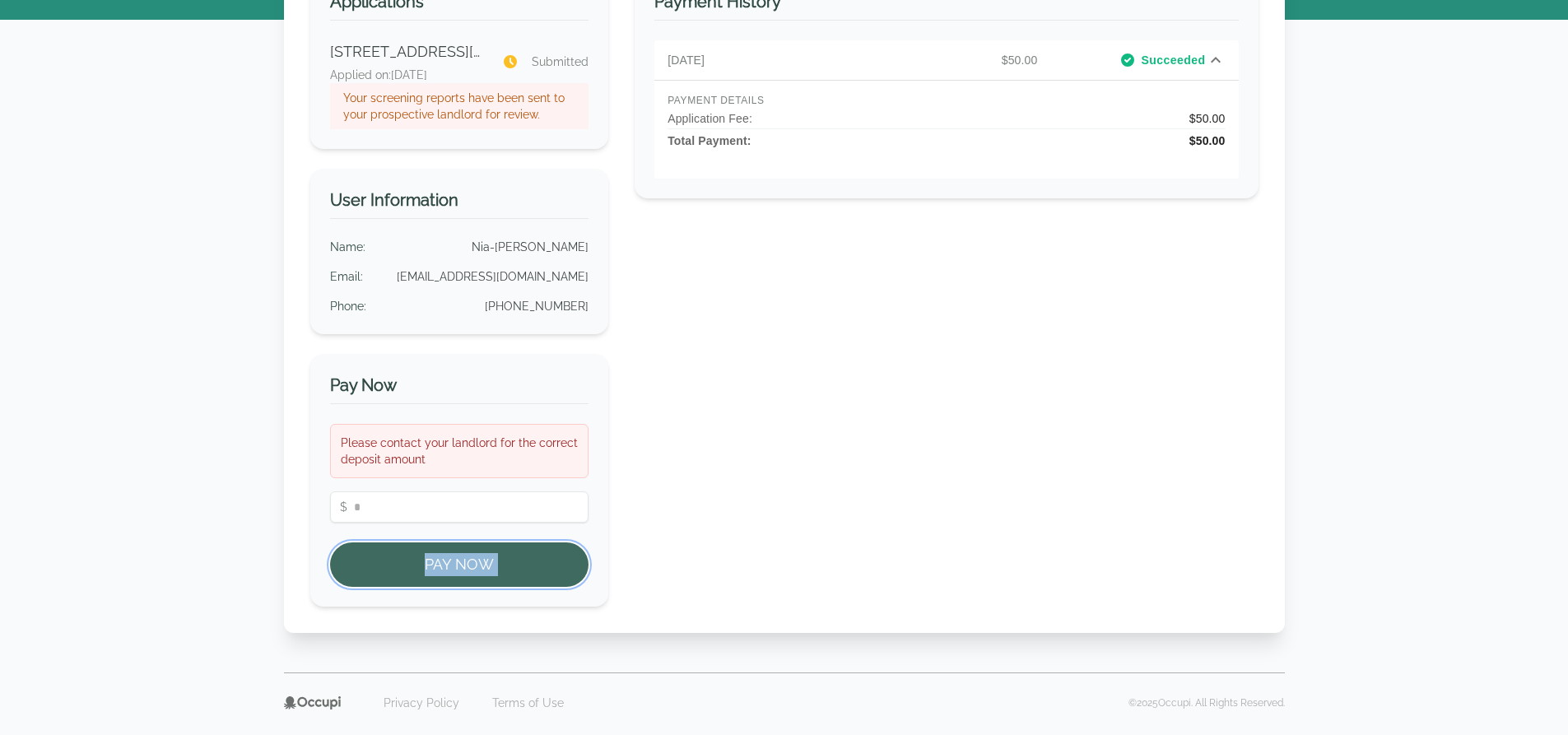
click at [406, 564] on button "Pay Now" at bounding box center [459, 564] width 259 height 44
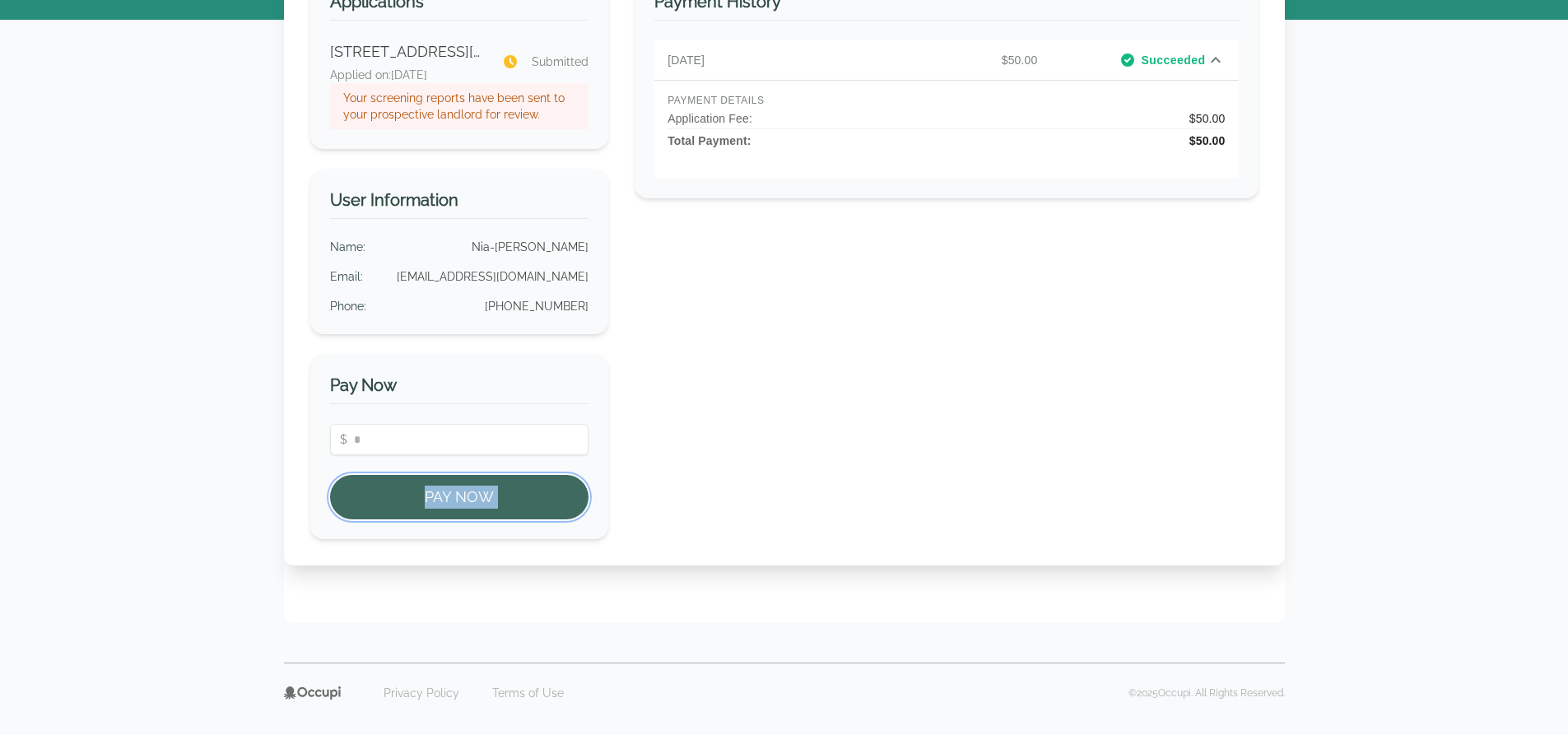
click at [406, 520] on button "Pay Now" at bounding box center [459, 496] width 259 height 44
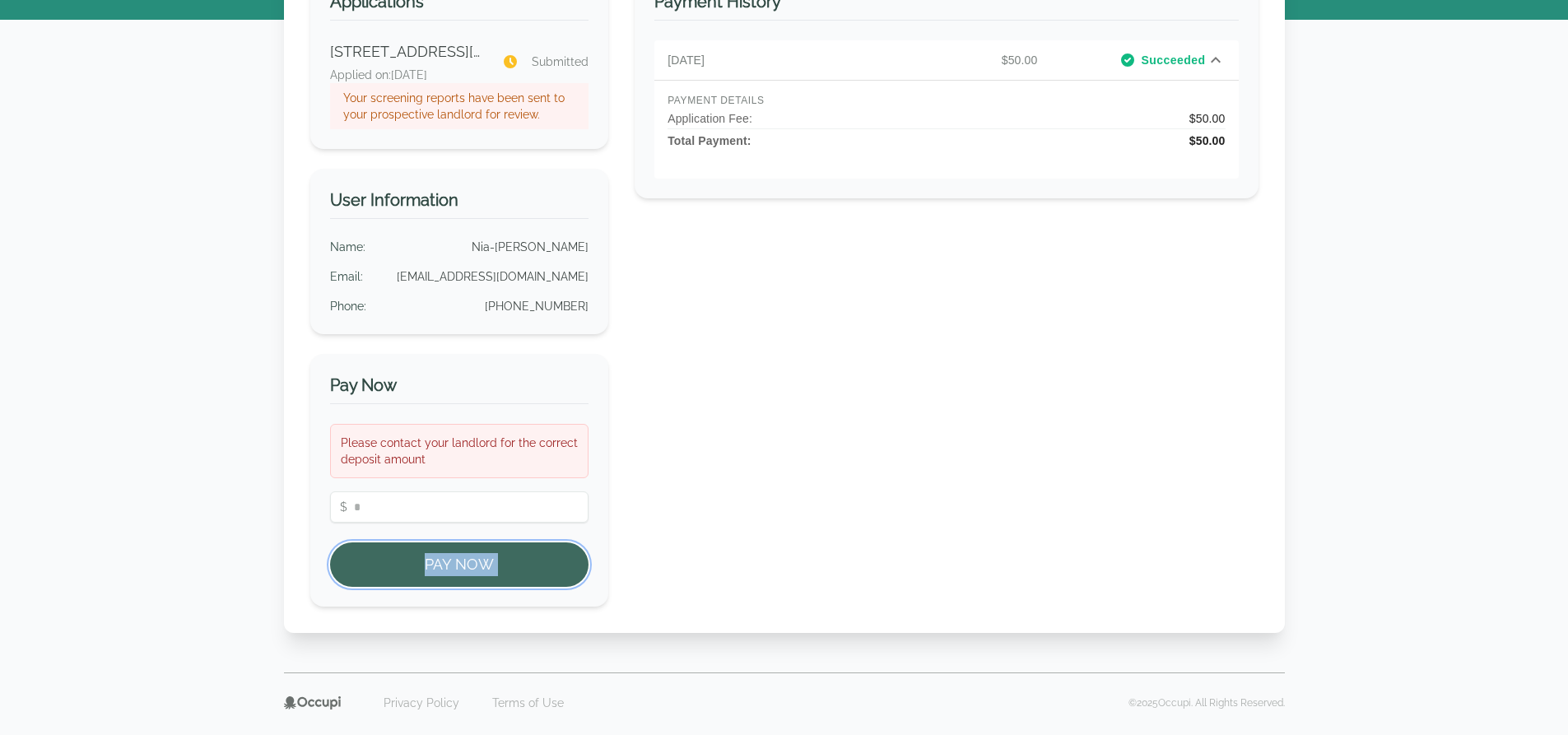
click at [406, 564] on button "Pay Now" at bounding box center [459, 564] width 259 height 44
click at [406, 564] on div "Welcome Home, Nia-imani ! Applications 1904 Woodrow Dr, Birmingham, AL 35217 Ap…" at bounding box center [784, 260] width 1001 height 745
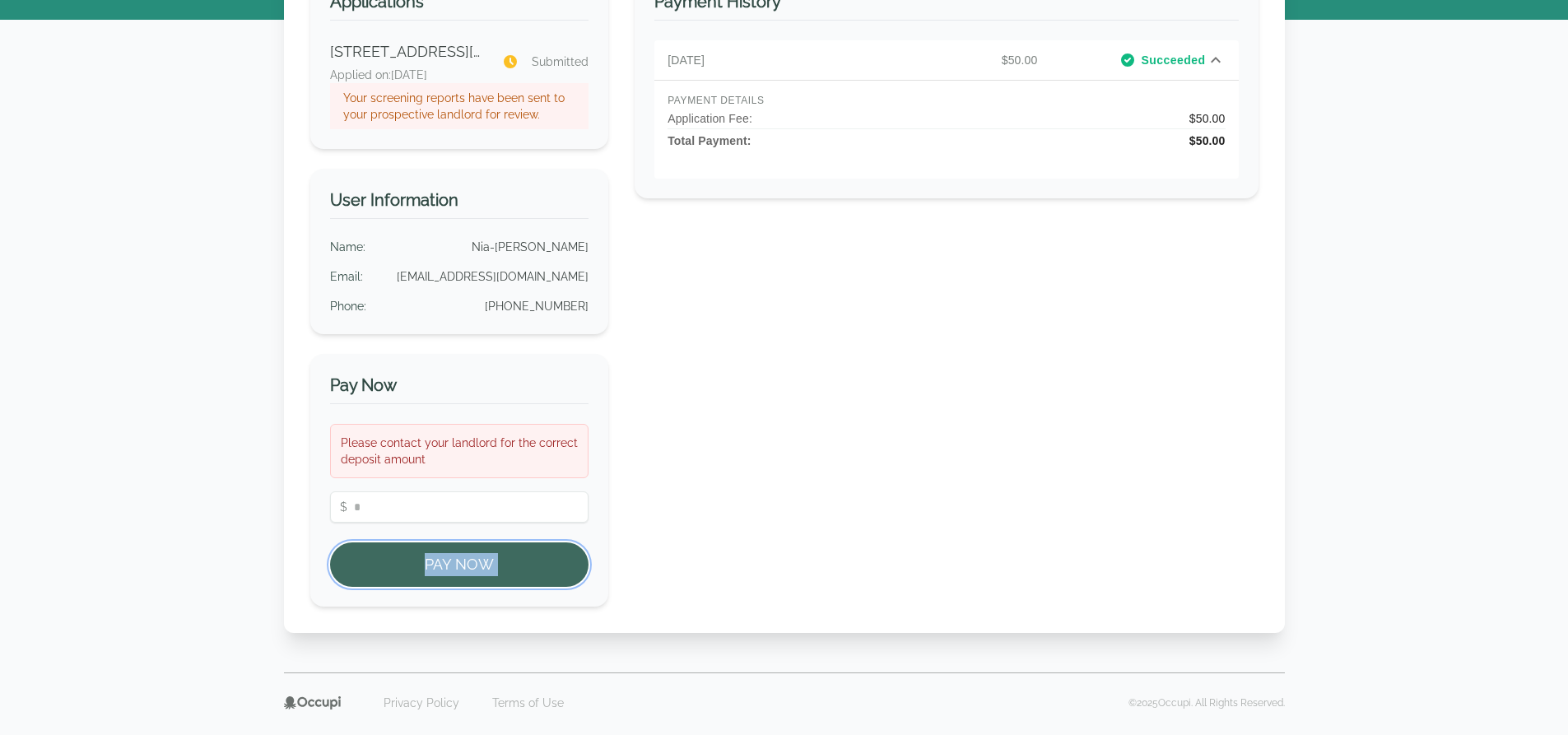
click at [406, 564] on button "Pay Now" at bounding box center [459, 564] width 259 height 44
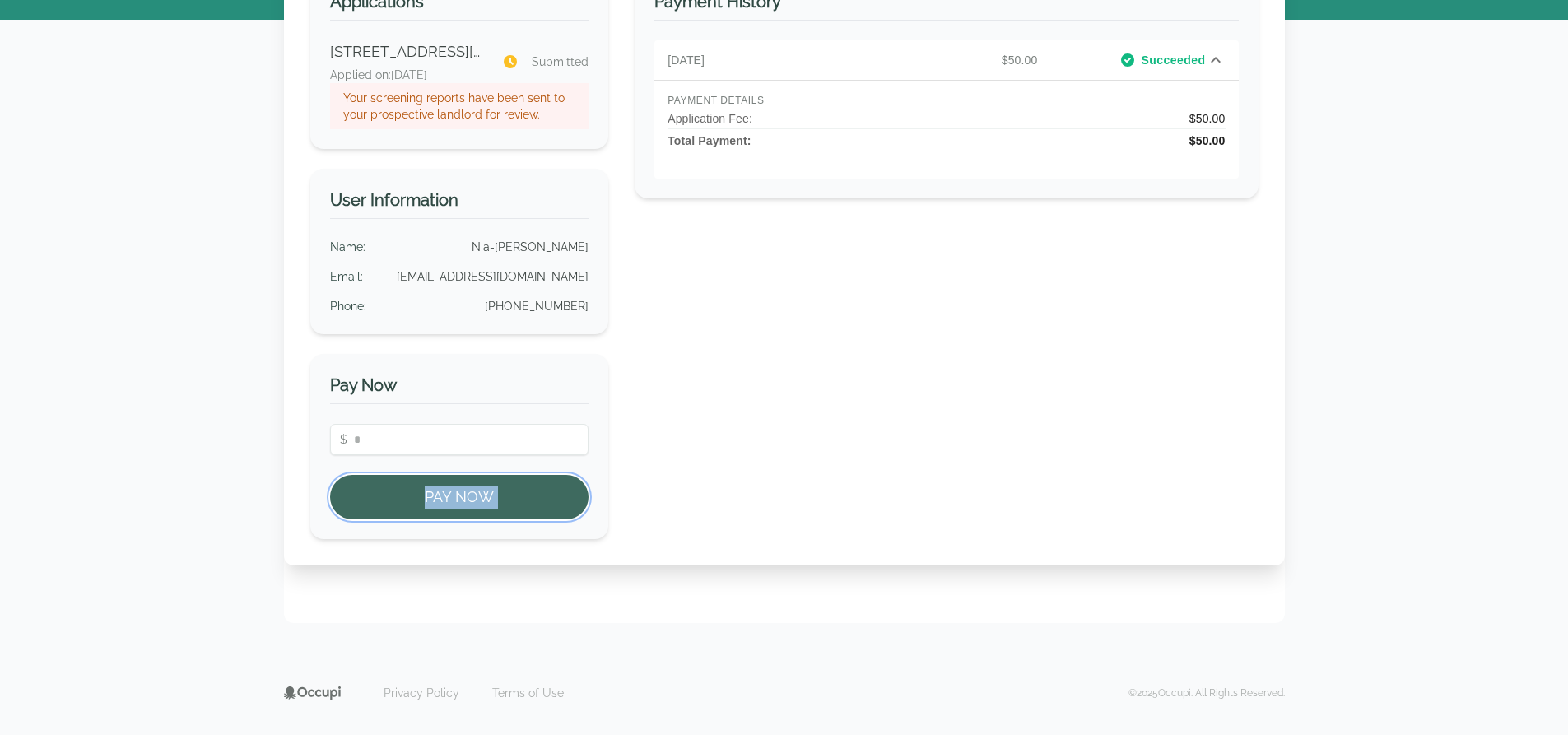
click at [406, 520] on button "Pay Now" at bounding box center [459, 496] width 259 height 44
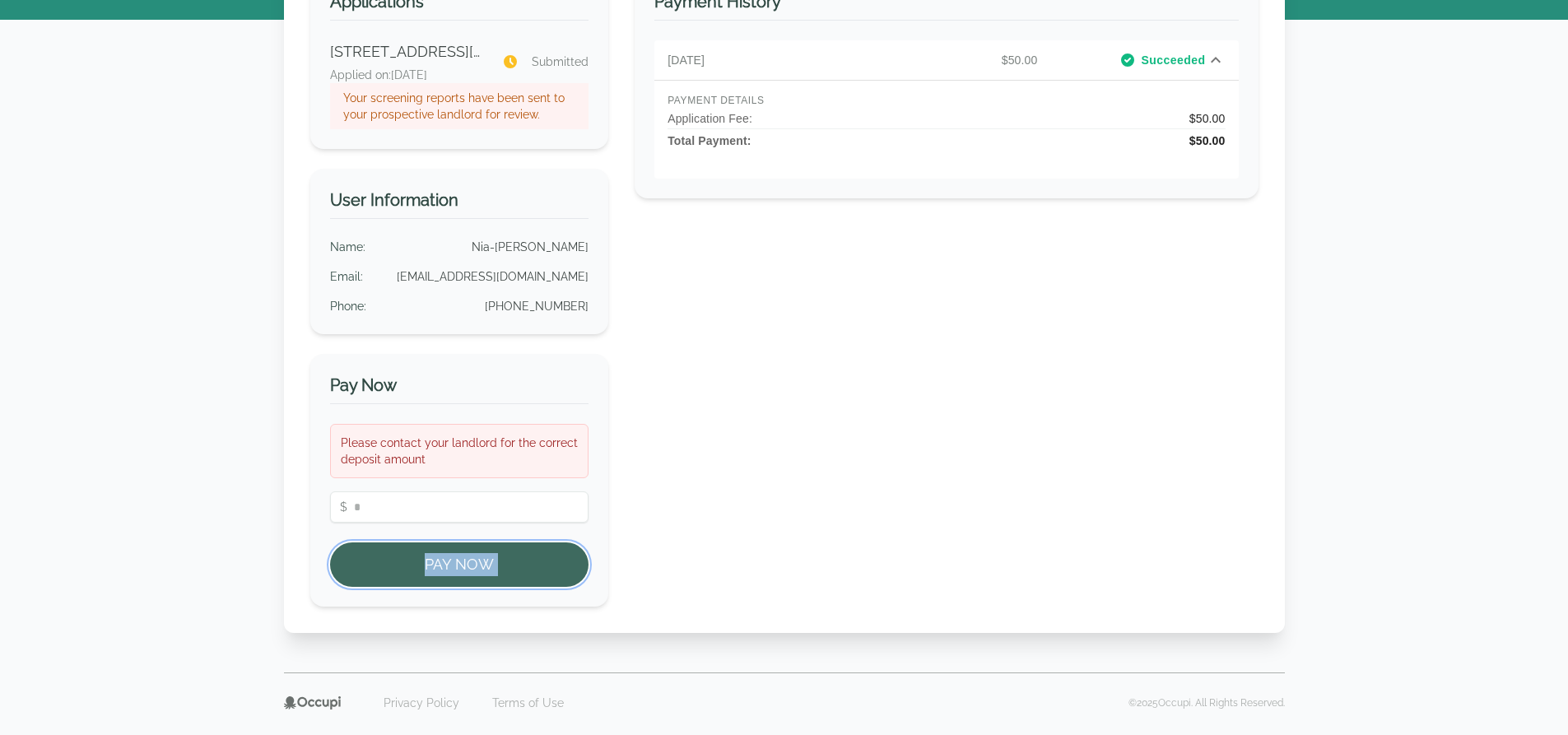
click at [406, 564] on button "Pay Now" at bounding box center [459, 564] width 259 height 44
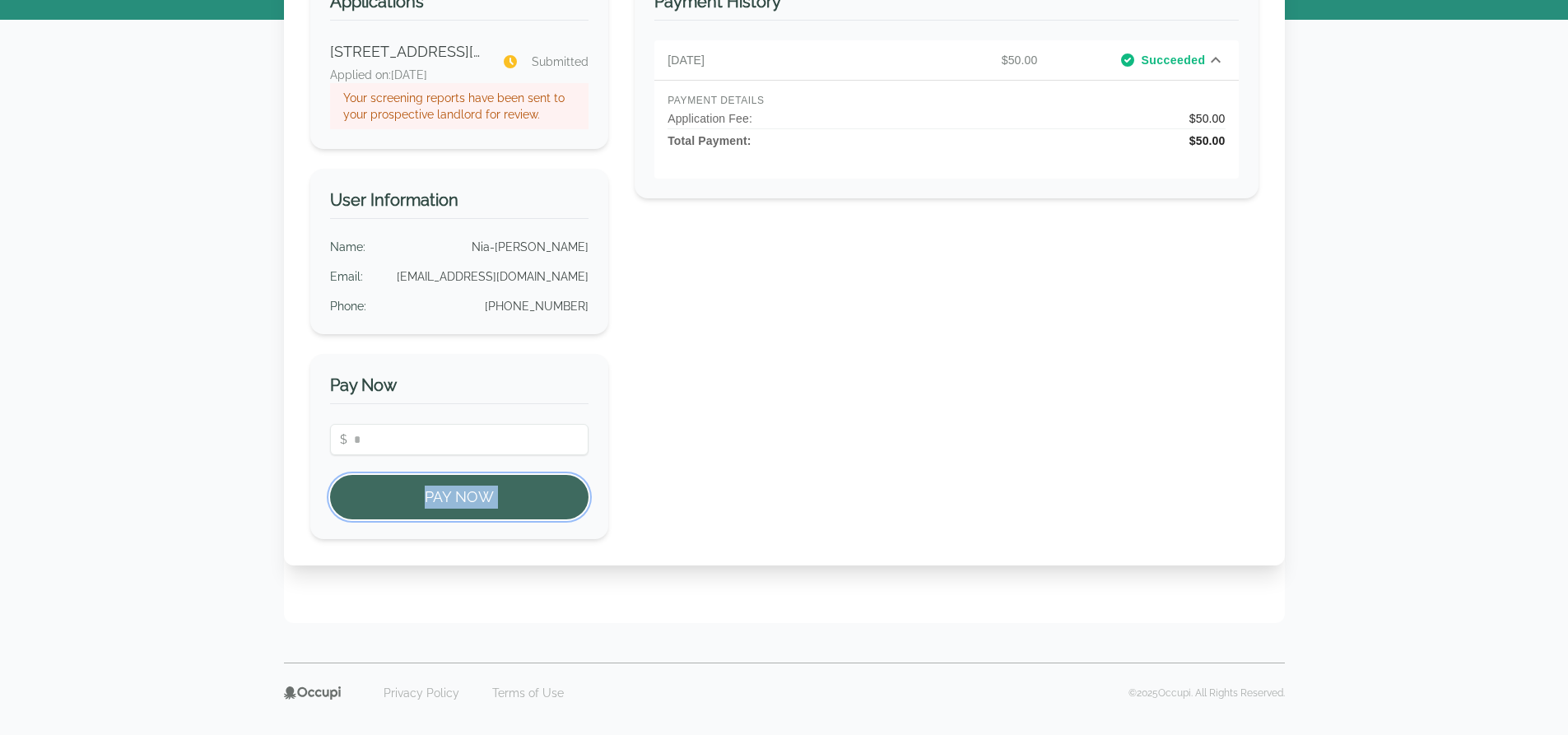
click at [406, 520] on button "Pay Now" at bounding box center [459, 496] width 259 height 44
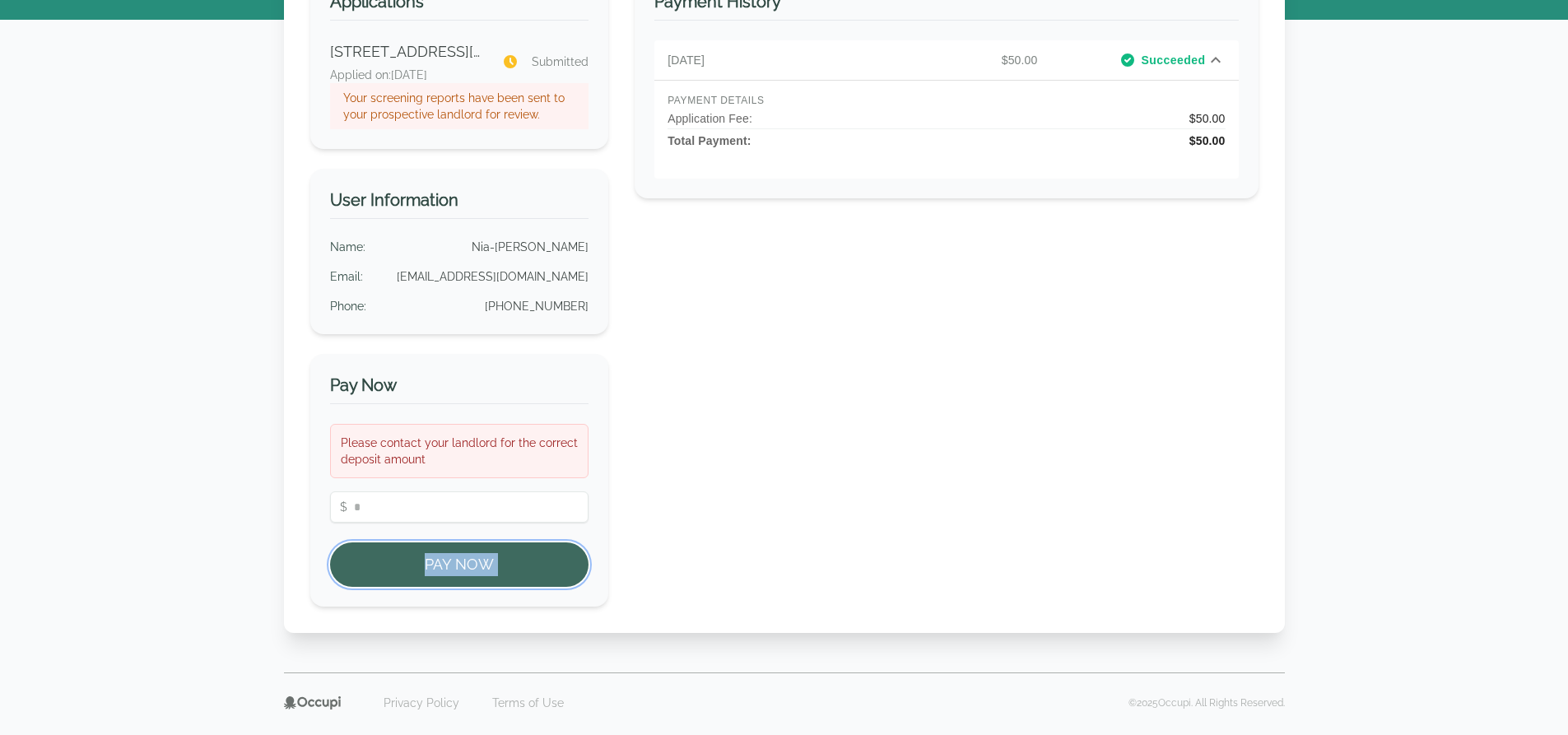
click at [406, 564] on button "Pay Now" at bounding box center [459, 564] width 259 height 44
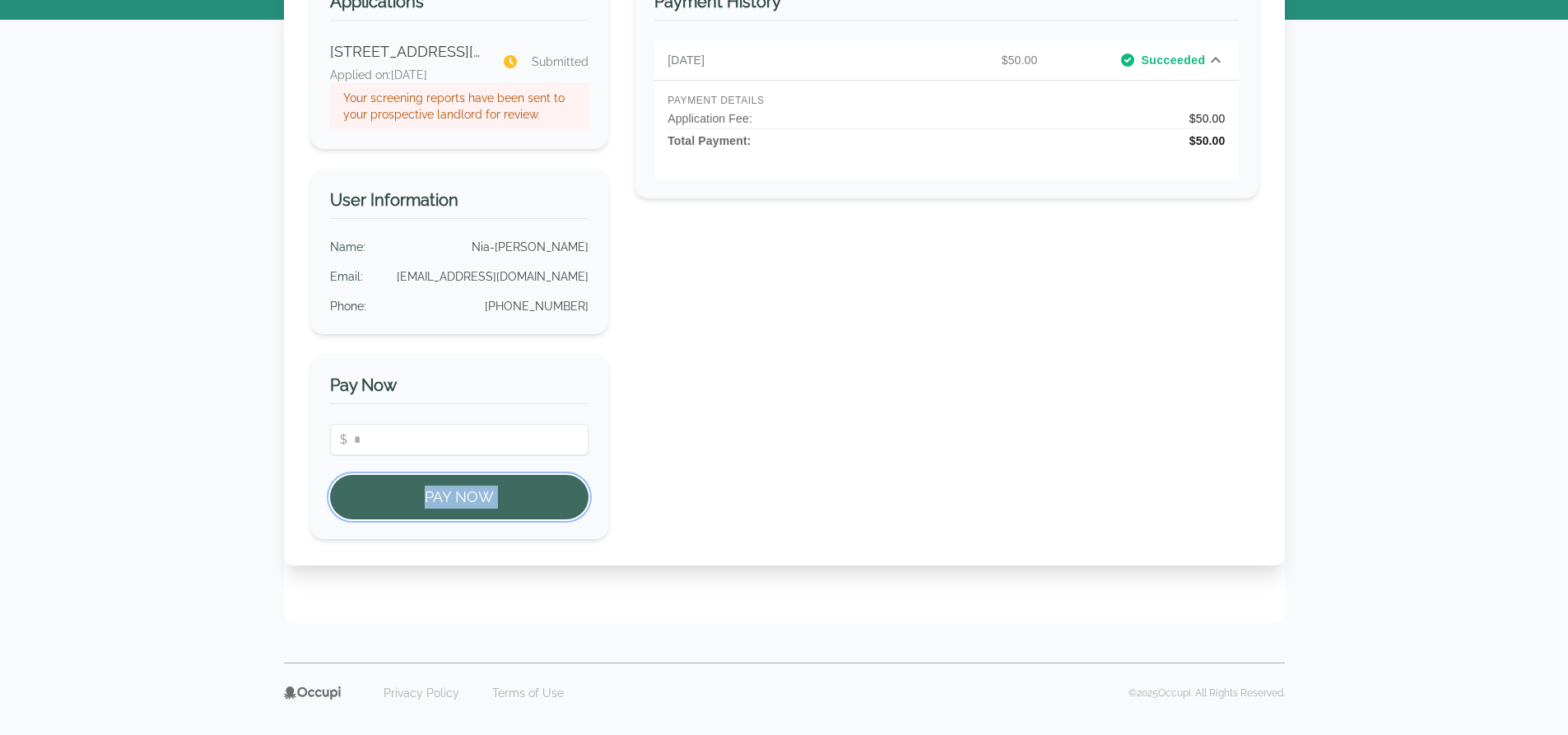
click at [406, 520] on button "Pay Now" at bounding box center [459, 496] width 259 height 44
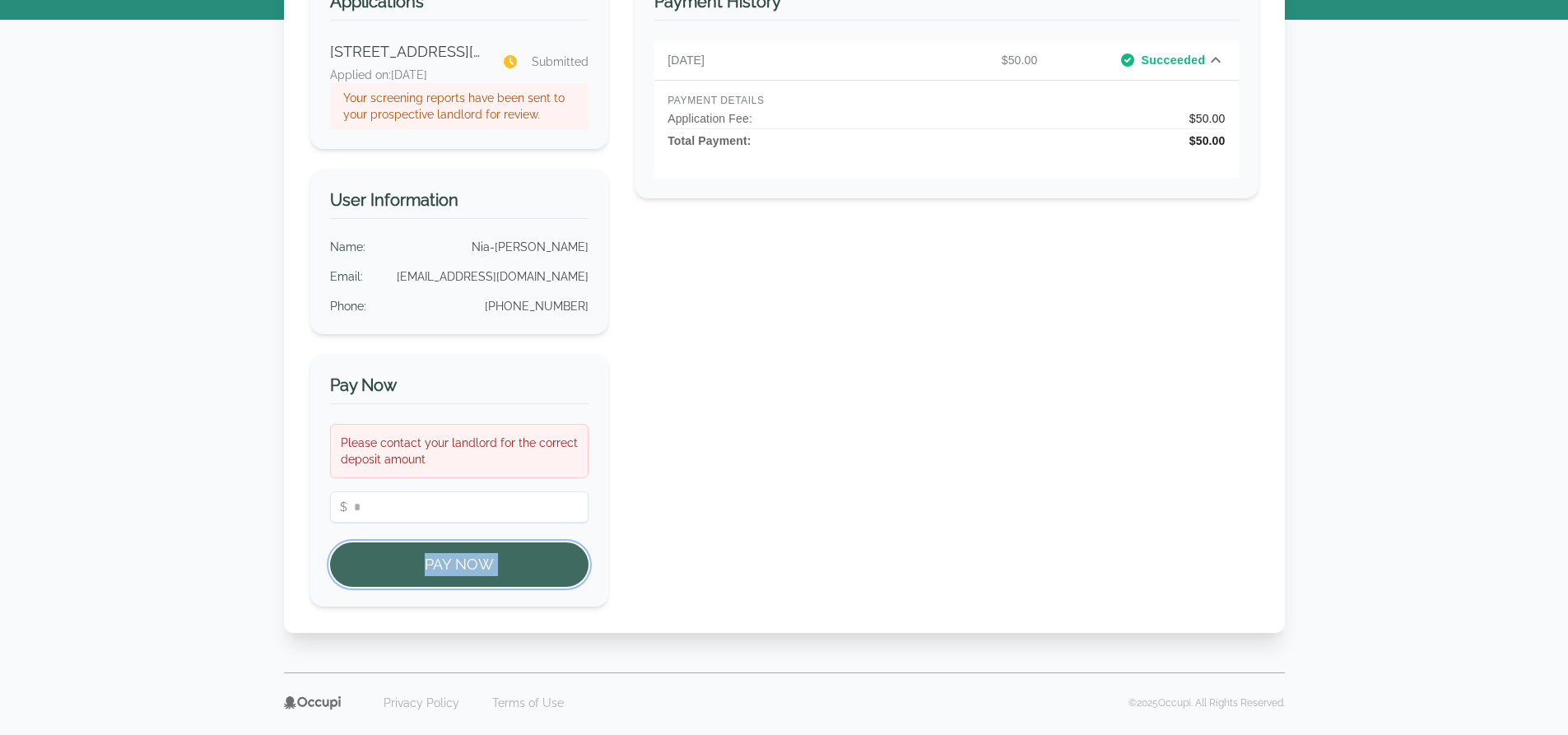
click at [406, 564] on button "Pay Now" at bounding box center [459, 564] width 259 height 44
click at [406, 564] on div "Welcome Home, Nia-imani ! Applications 1904 Woodrow Dr, Birmingham, AL 35217 Ap…" at bounding box center [784, 260] width 1001 height 745
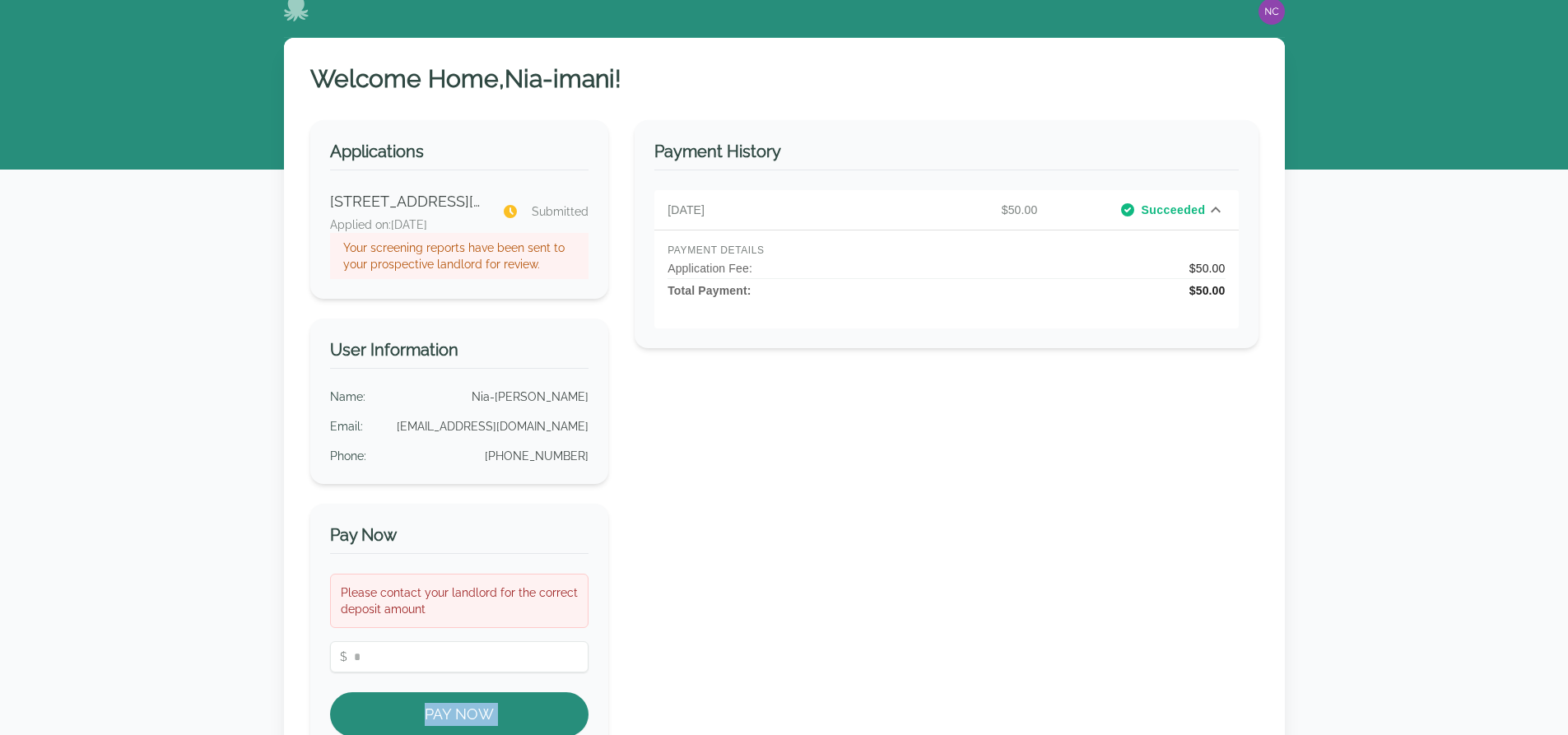
scroll to position [0, 0]
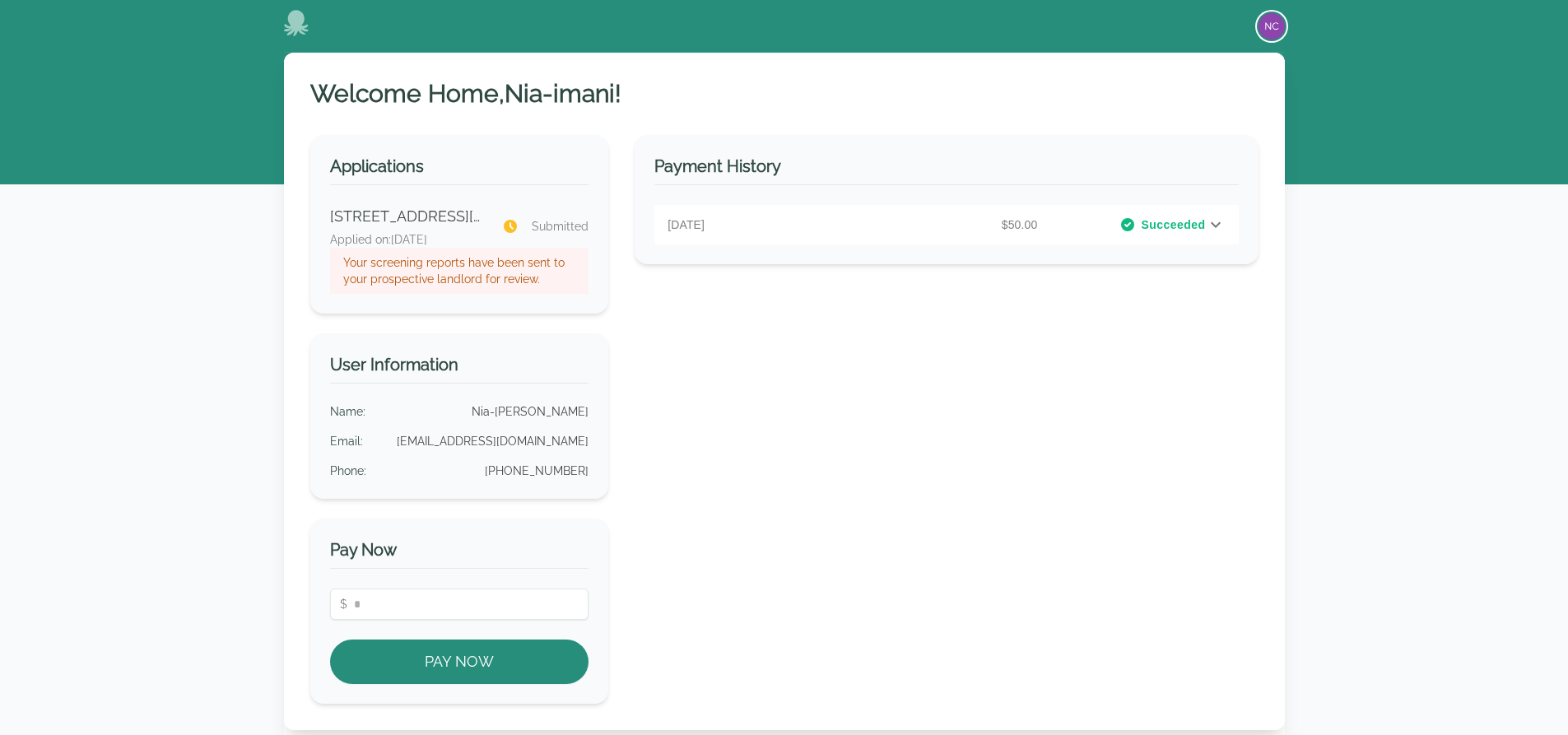
click at [1267, 32] on img "button" at bounding box center [1271, 26] width 26 height 26
click at [1196, 56] on button "Your Profile" at bounding box center [1206, 61] width 158 height 30
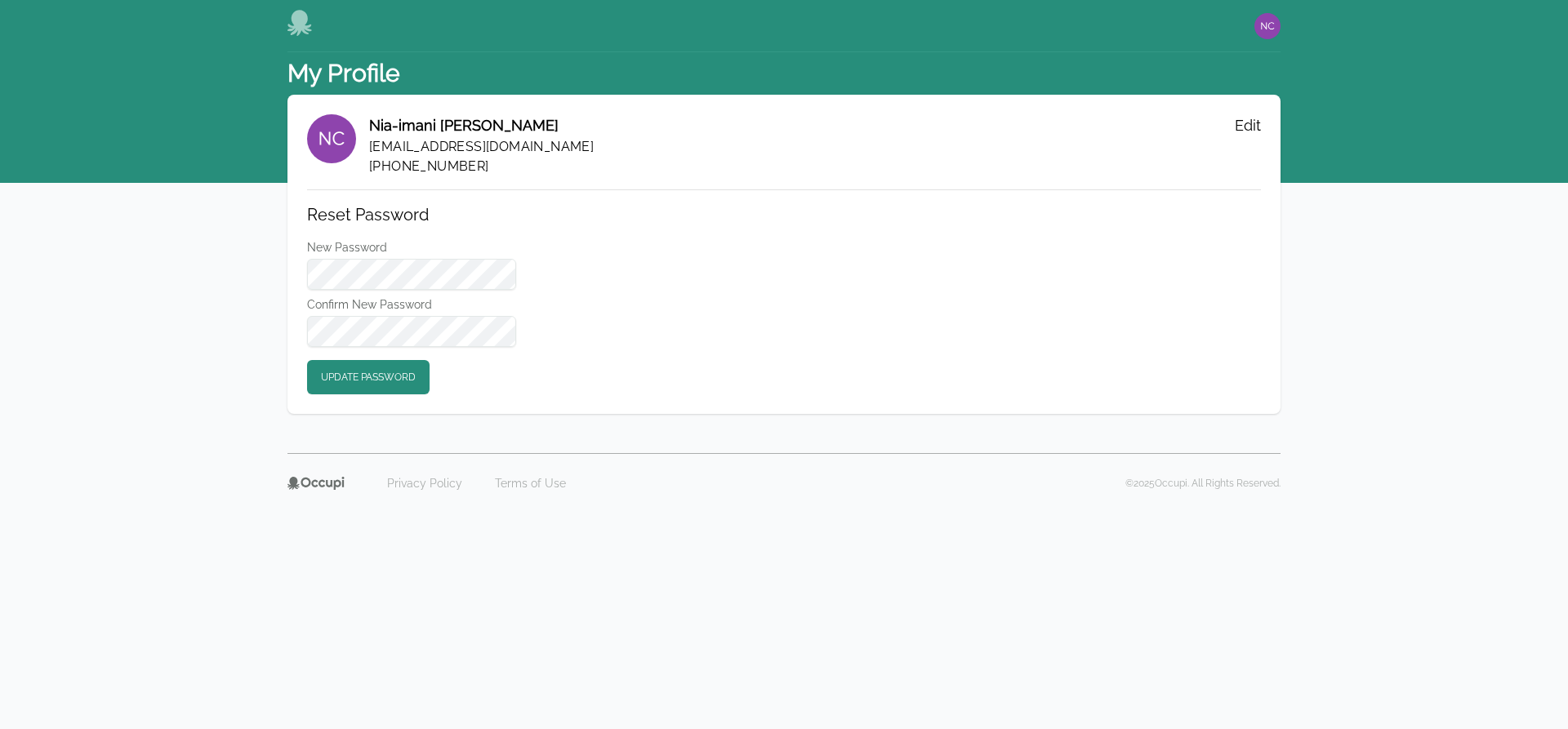
click at [297, 22] on icon at bounding box center [300, 22] width 24 height 26
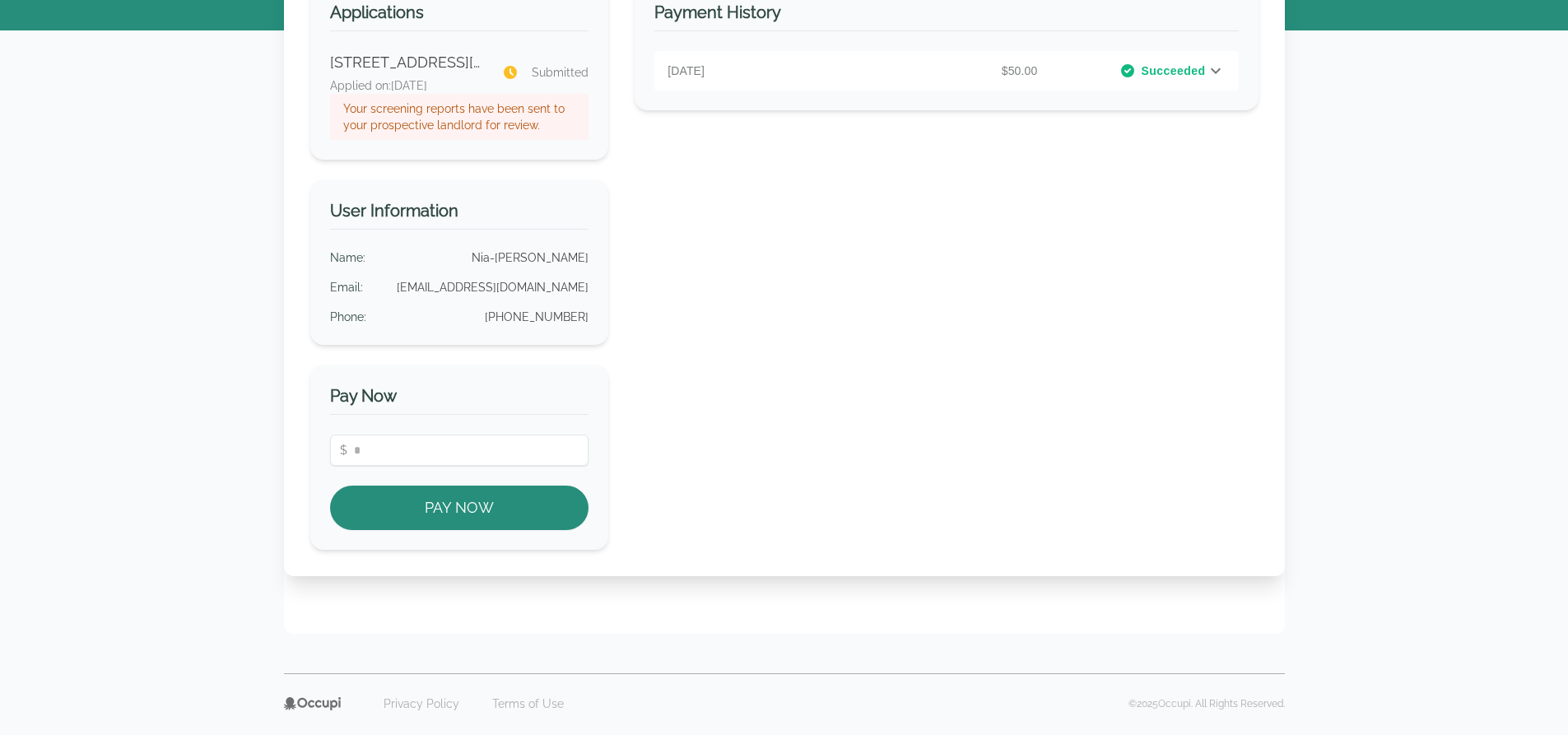
scroll to position [192, 0]
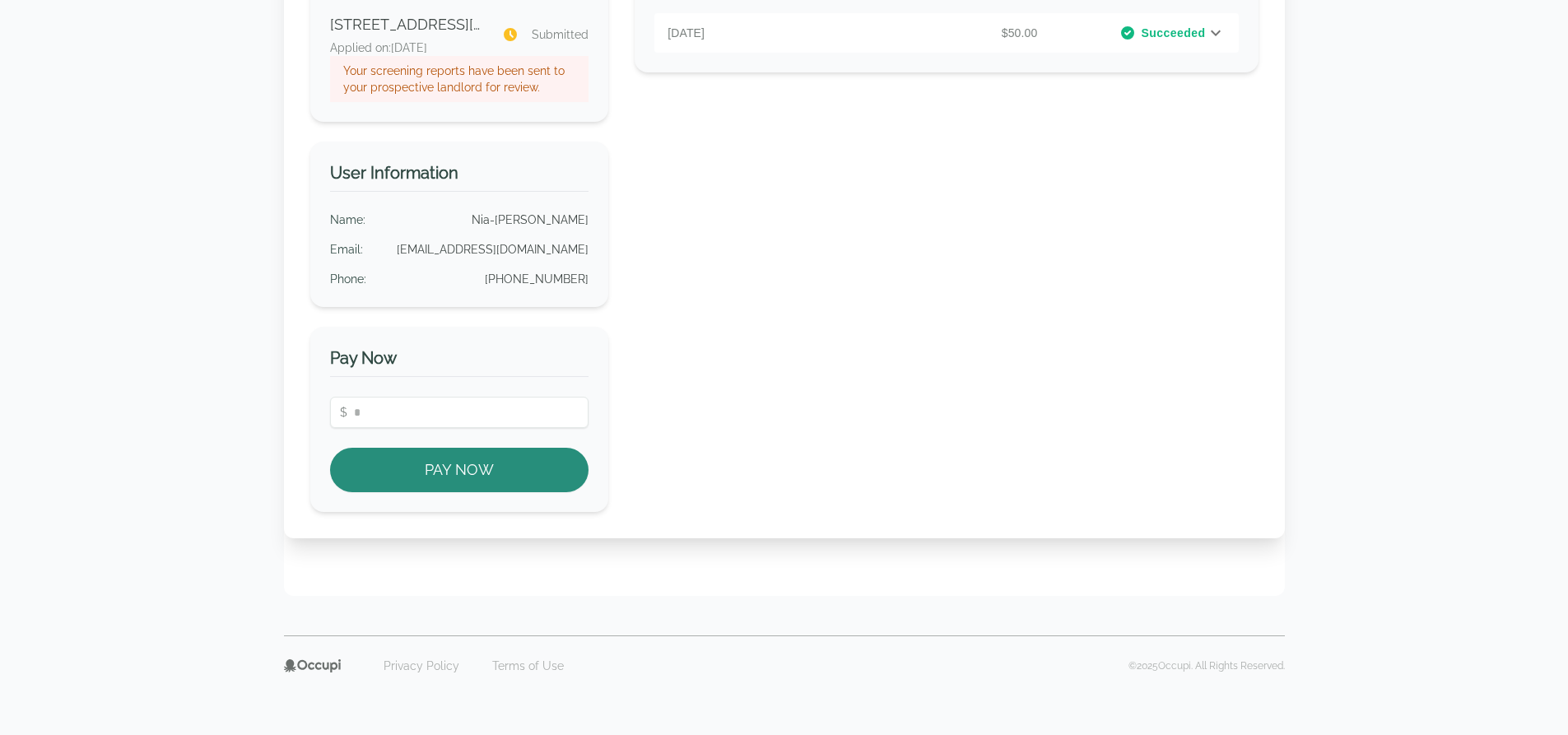
click at [1106, 264] on div "Payment History August 6, 2025 $50.00 Succeeded PAYMENT DETAILS Application Fee…" at bounding box center [946, 227] width 623 height 568
click at [504, 419] on input "number" at bounding box center [459, 412] width 259 height 31
type input "****"
click at [436, 458] on button "Pay Now" at bounding box center [459, 469] width 259 height 44
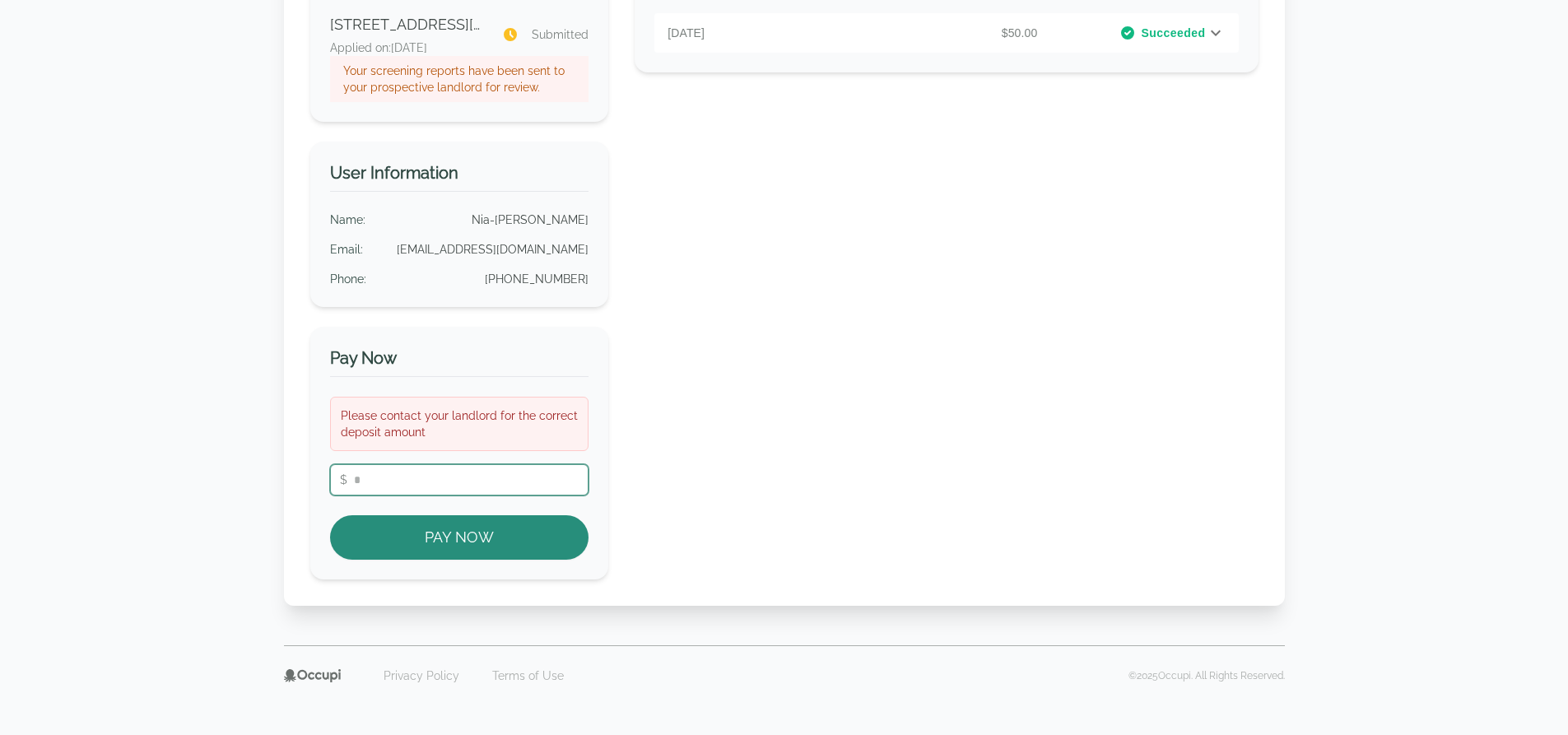
drag, startPoint x: 374, startPoint y: 482, endPoint x: 310, endPoint y: 479, distance: 64.1
click at [311, 482] on div "Pay Now Please contact your landlord for the correct deposit amount $ **** Pay …" at bounding box center [460, 453] width 299 height 253
type input "*****"
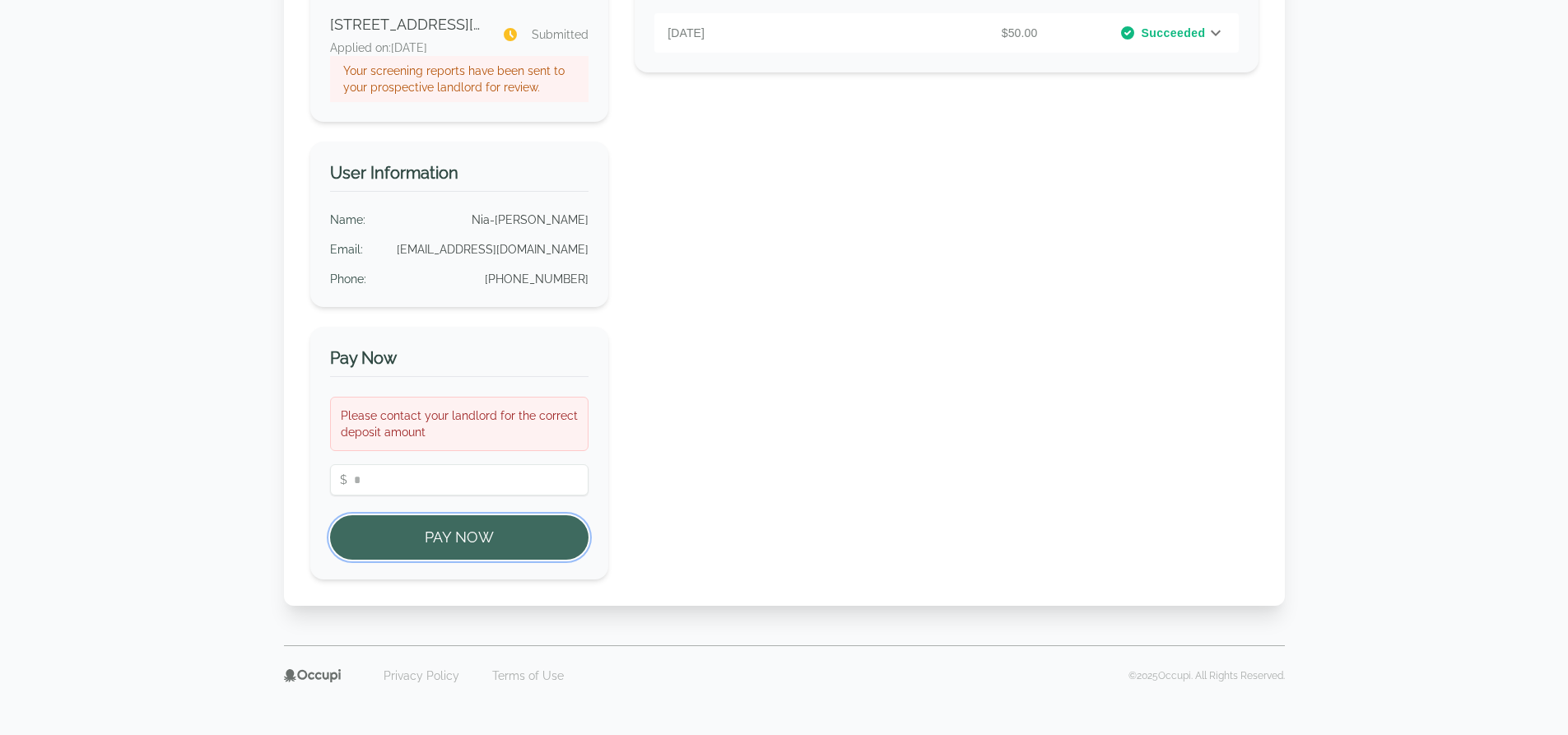
click at [473, 535] on button "Pay Now" at bounding box center [459, 537] width 259 height 44
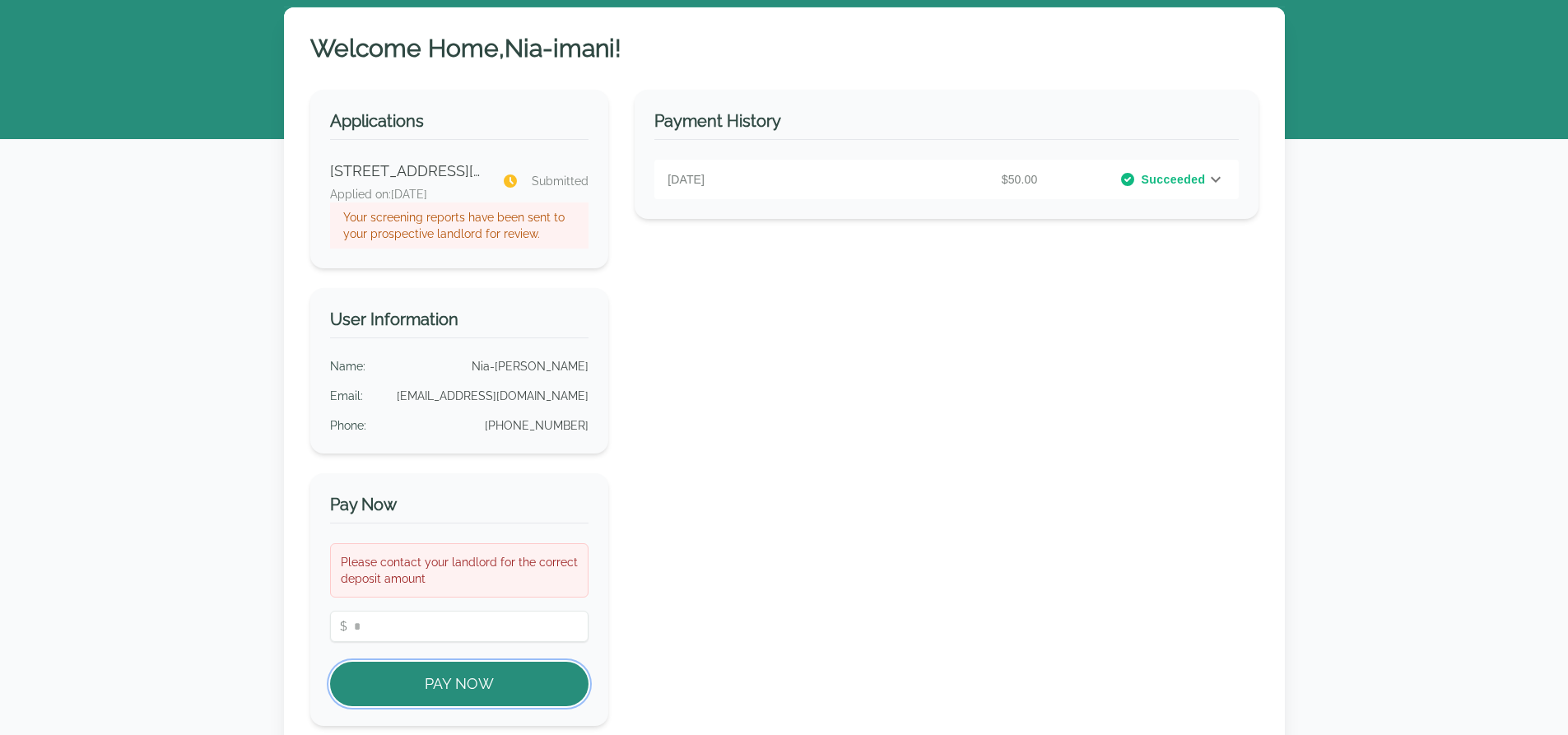
scroll to position [27, 0]
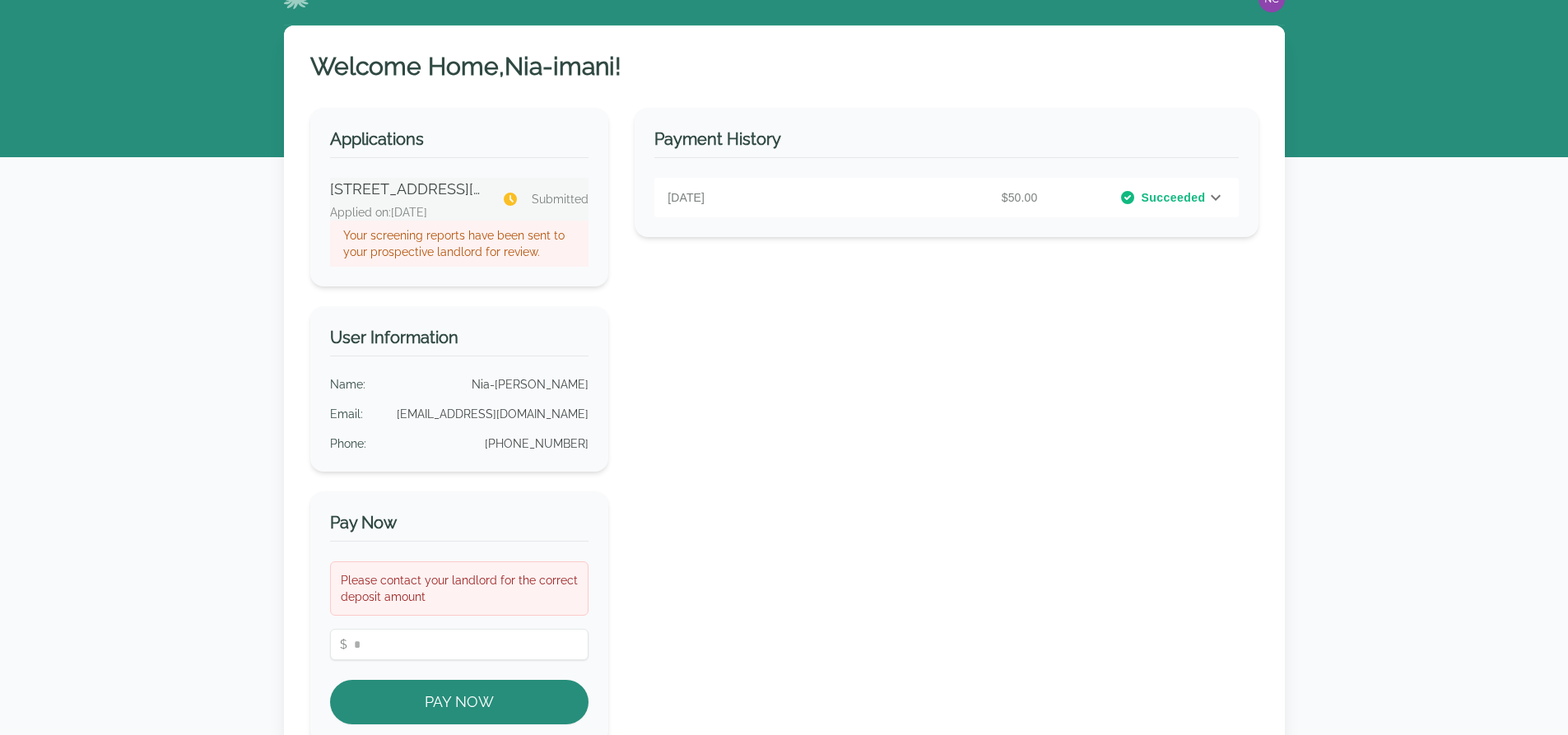
click at [532, 200] on p "Submitted" at bounding box center [546, 199] width 87 height 16
click at [693, 199] on p "August 6, 2025" at bounding box center [761, 197] width 188 height 16
click at [502, 388] on p "Nia-imani Carwell" at bounding box center [530, 384] width 117 height 16
click at [535, 434] on div "Name : Nia-imani Carwell Email : carwellniaimani@gmail.com Phone : (205) 467-58…" at bounding box center [459, 414] width 259 height 75
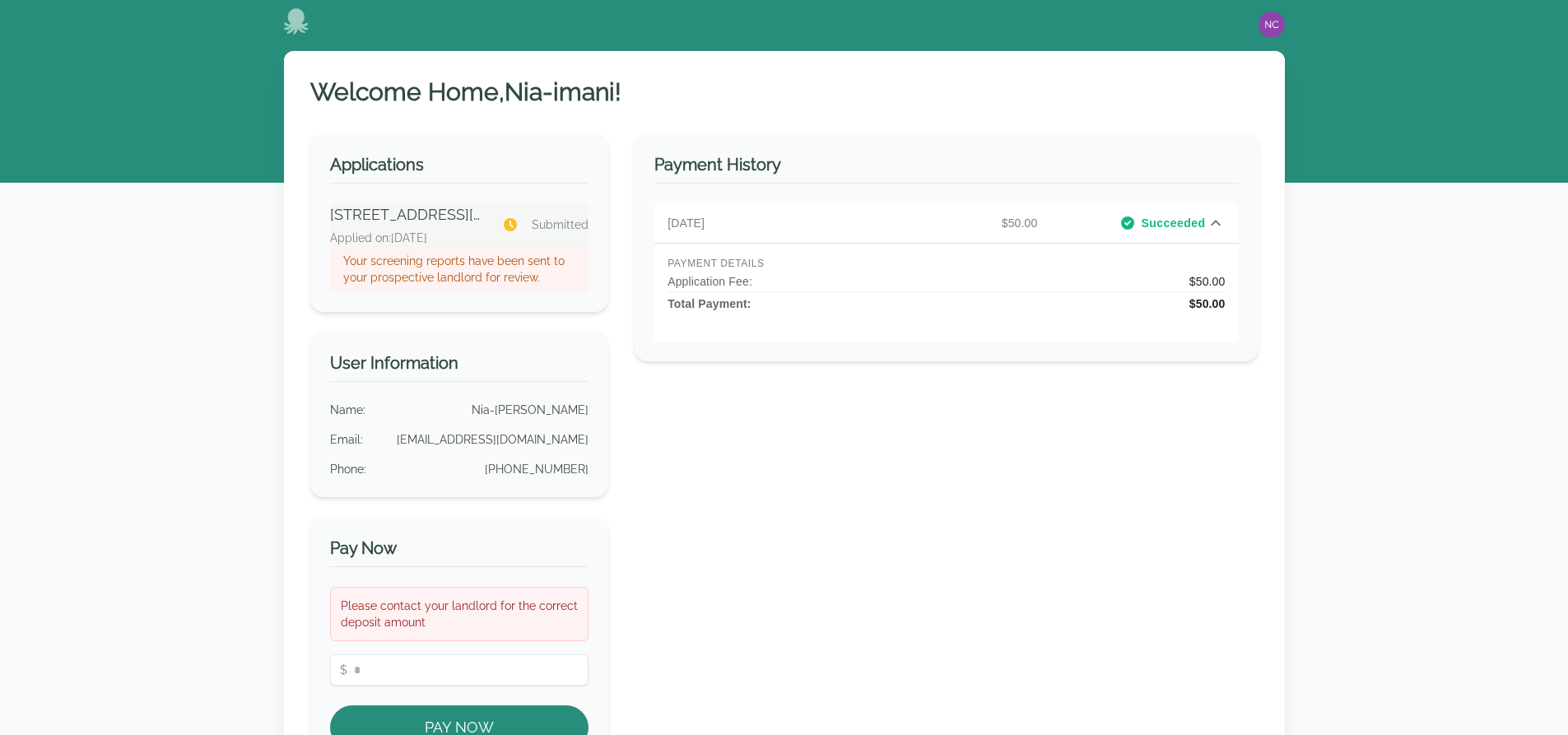
scroll to position [0, 0]
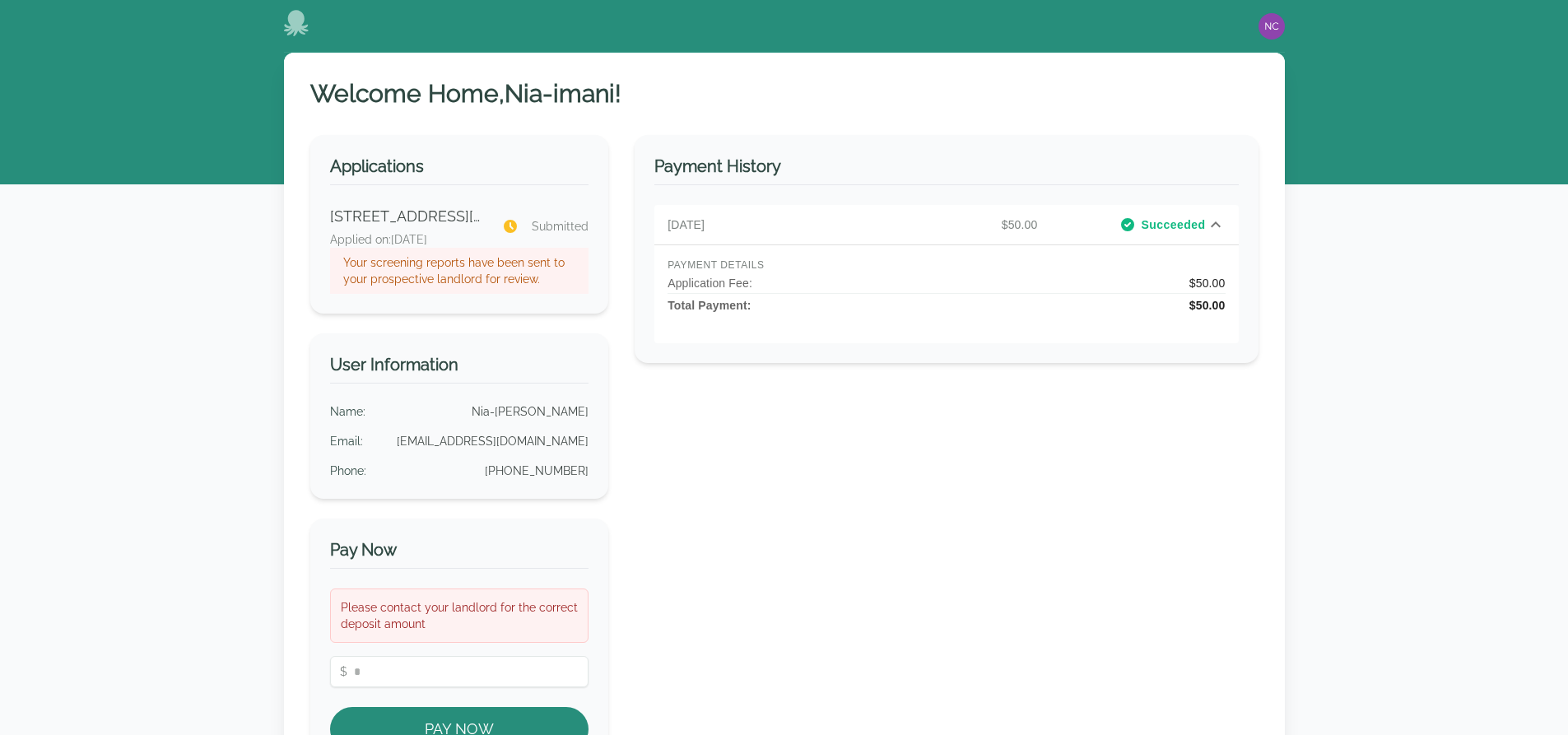
click at [298, 30] on icon at bounding box center [295, 23] width 24 height 26
click at [296, 21] on icon at bounding box center [295, 23] width 24 height 26
click at [297, 27] on icon at bounding box center [295, 23] width 24 height 26
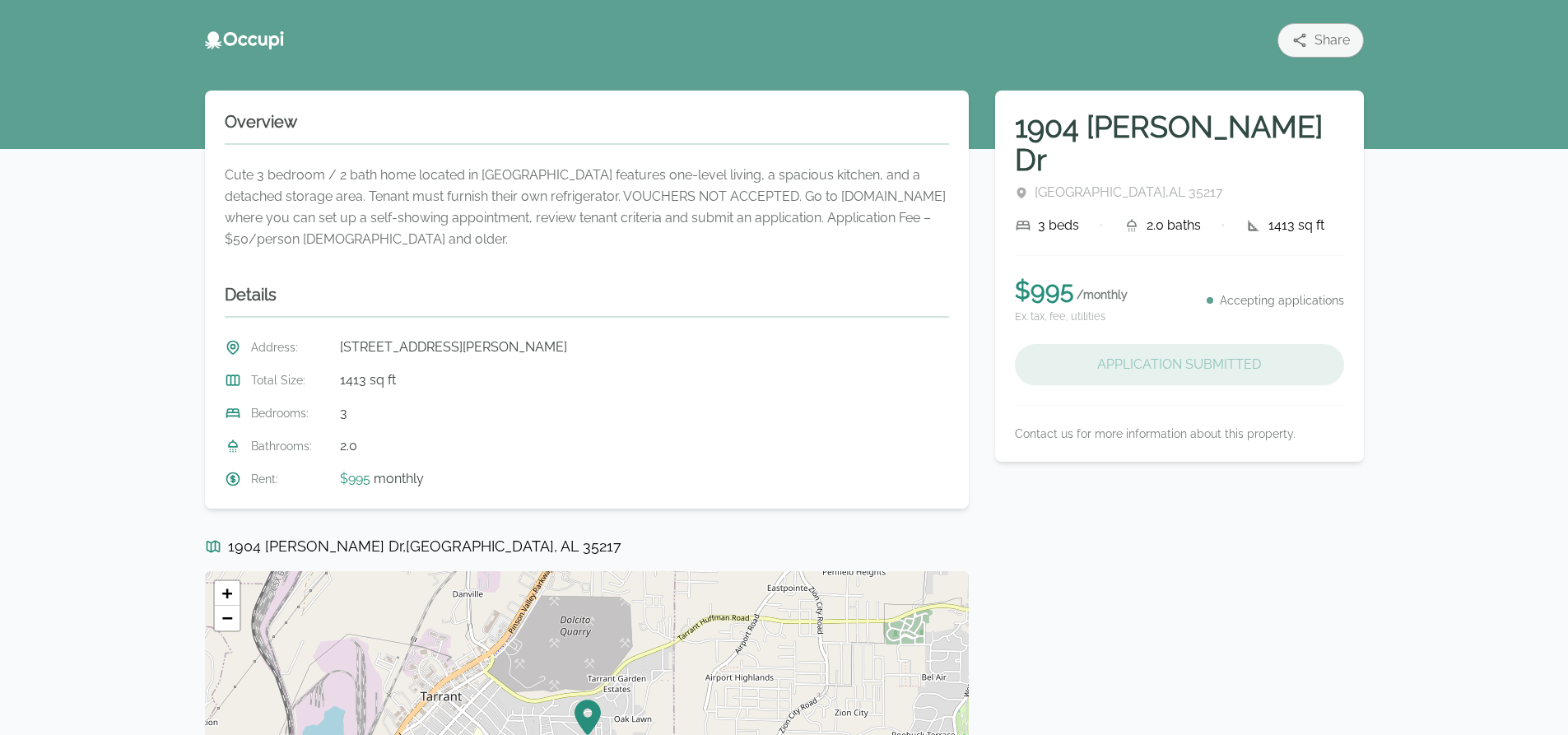
click at [1133, 345] on div "Application Submitted" at bounding box center [1179, 364] width 329 height 41
click at [1084, 183] on span "Birmingham , AL 35217" at bounding box center [1128, 193] width 188 height 20
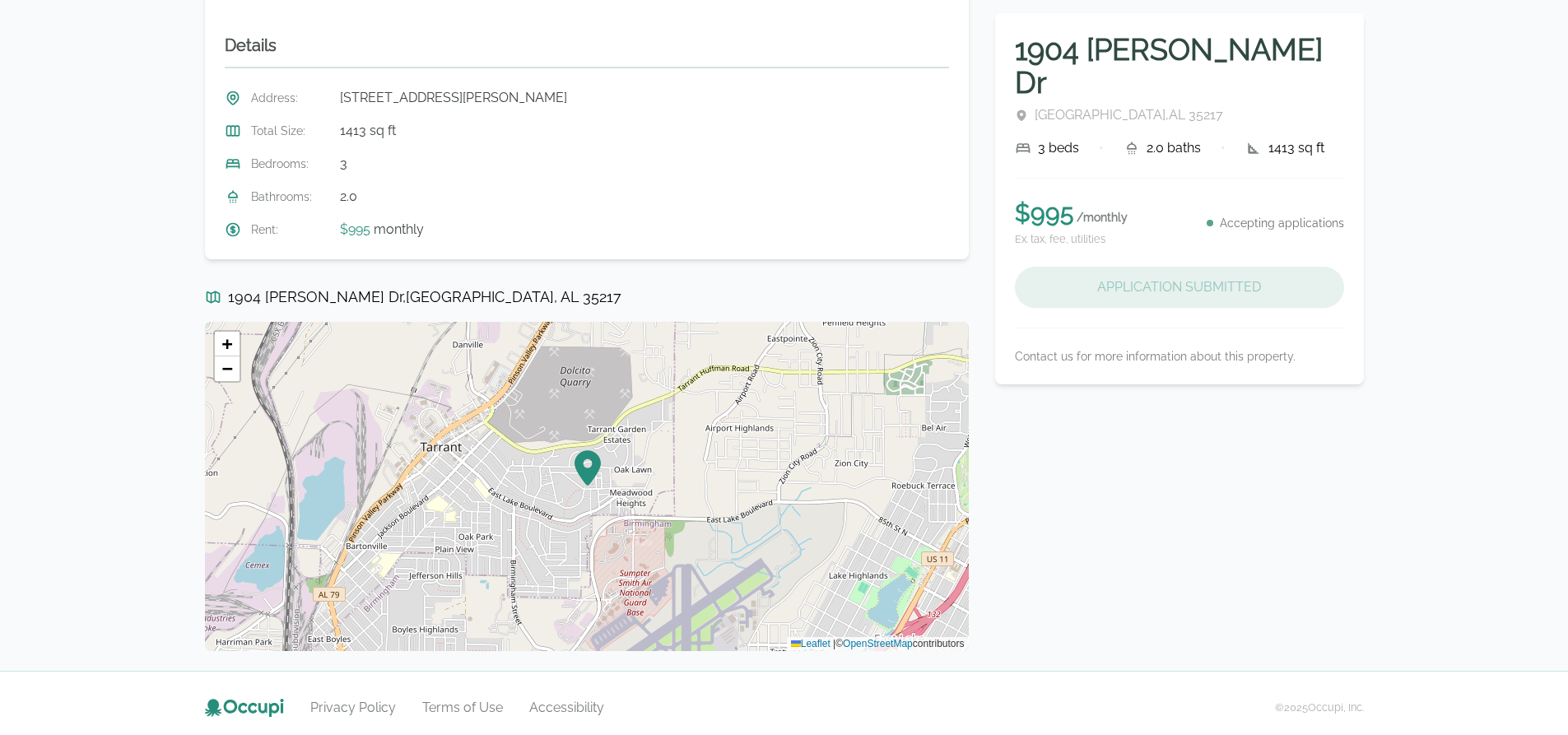
scroll to position [259, 0]
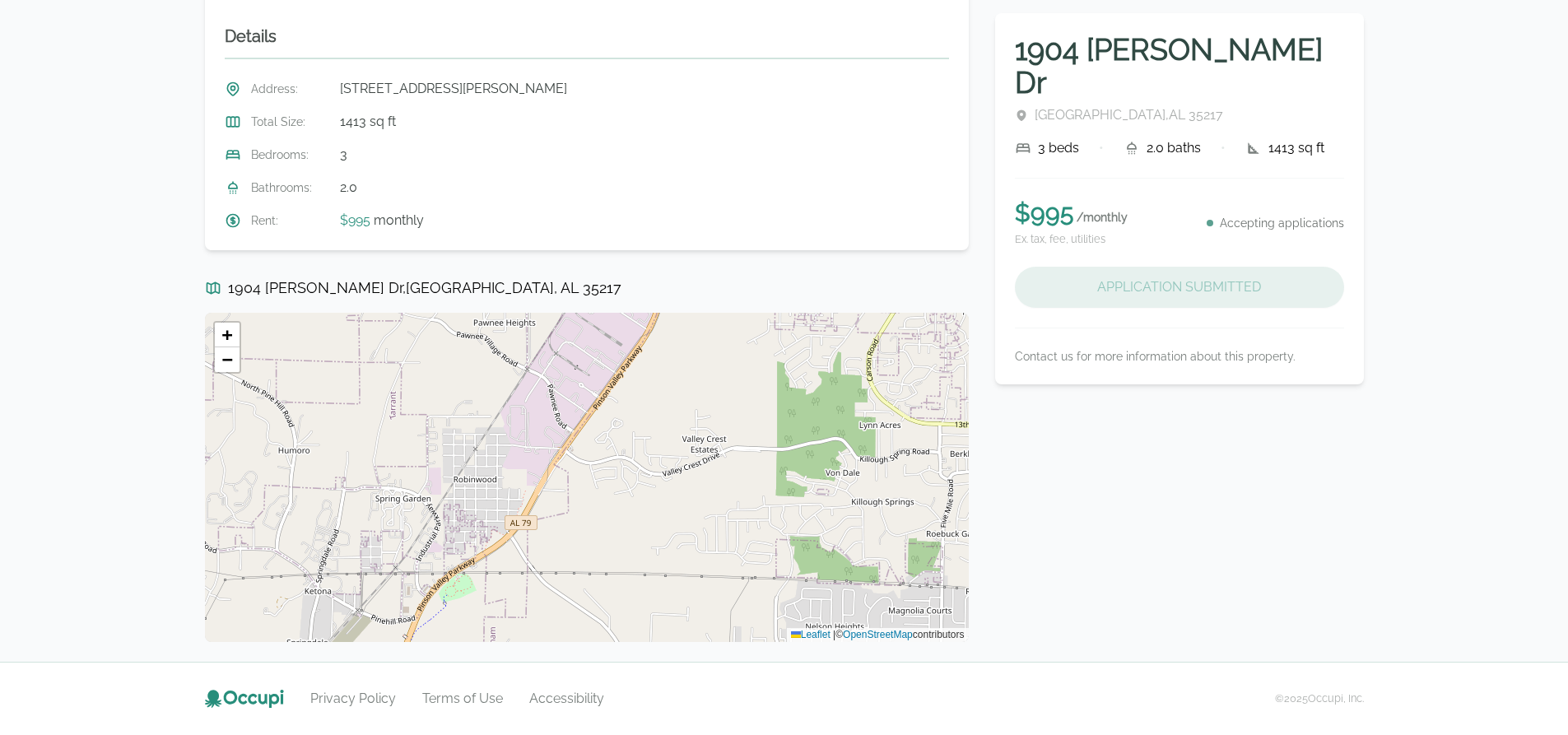
drag, startPoint x: 610, startPoint y: 371, endPoint x: 417, endPoint y: 774, distance: 446.8
click at [417, 476] on html "Share [STREET_ADDRESS][PERSON_NAME][PERSON_NAME] 3 beds • 2.0 baths • 1413 sq f…" at bounding box center [784, 108] width 1568 height 735
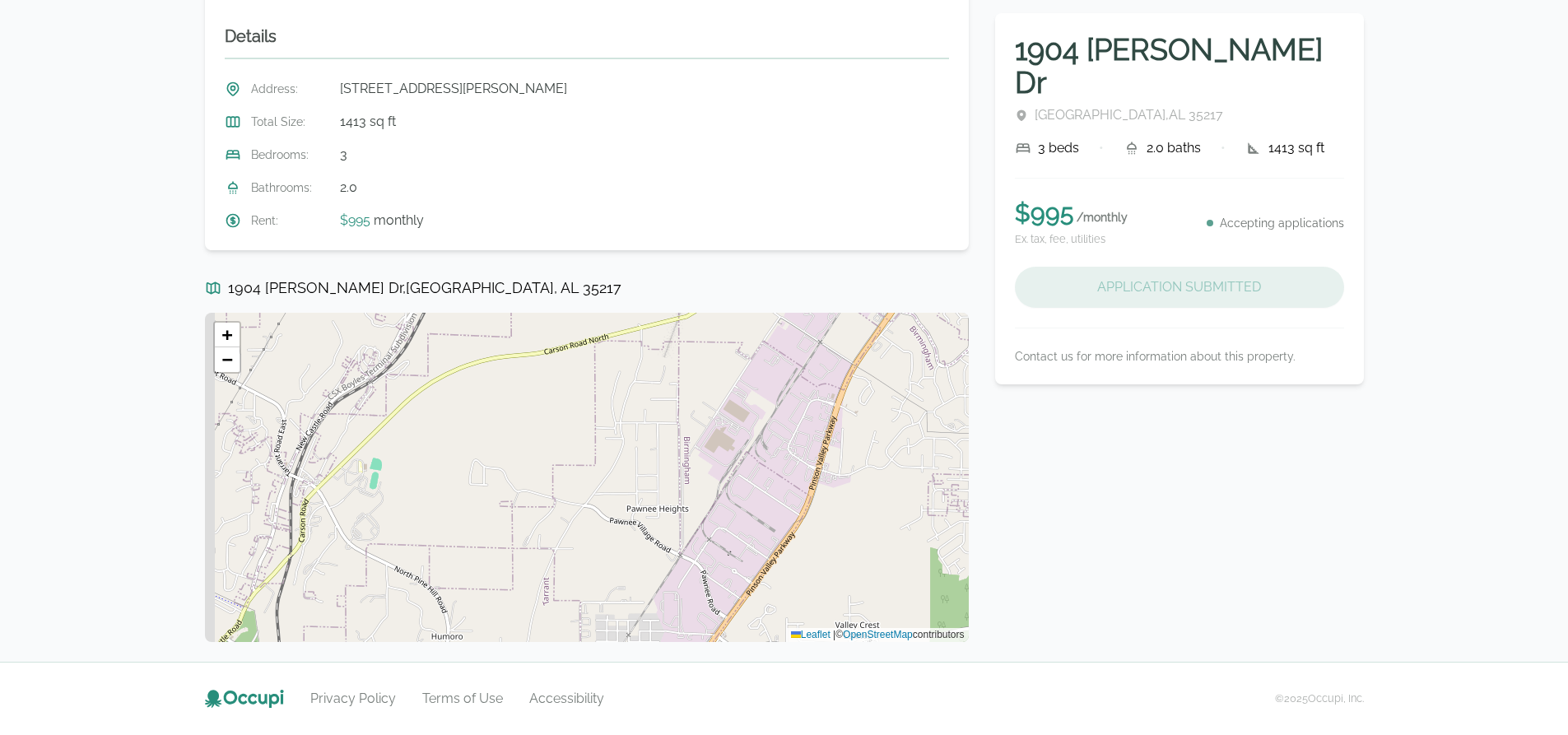
drag, startPoint x: 408, startPoint y: 587, endPoint x: 562, endPoint y: 765, distance: 235.4
click at [562, 476] on html "Share [STREET_ADDRESS][PERSON_NAME][PERSON_NAME] 3 beds • 2.0 baths • 1413 sq f…" at bounding box center [784, 108] width 1568 height 735
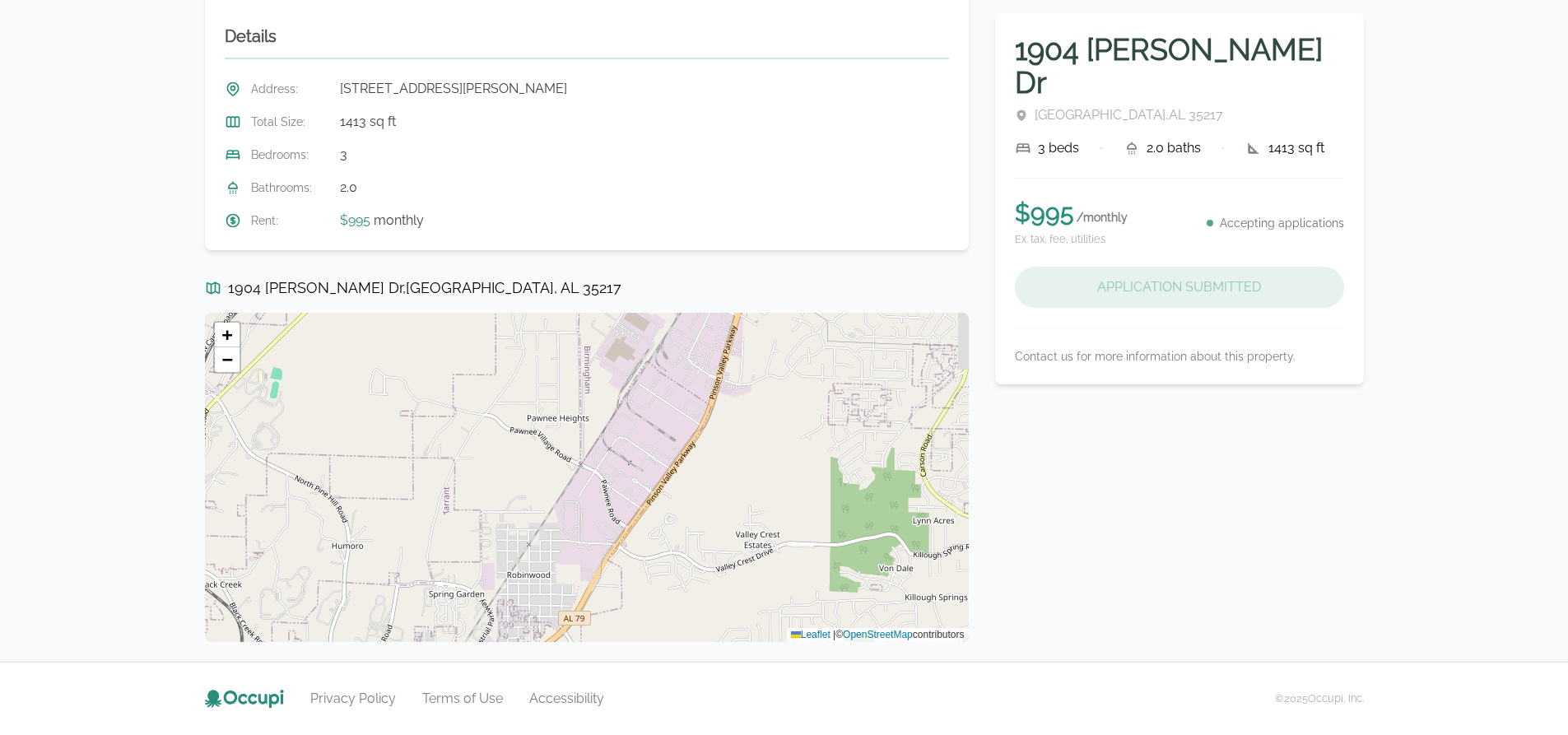
drag, startPoint x: 640, startPoint y: 554, endPoint x: 418, endPoint y: 377, distance: 283.9
click at [409, 377] on div "+ − Leaflet | © OpenStreetMap contributors" at bounding box center [587, 476] width 764 height 329
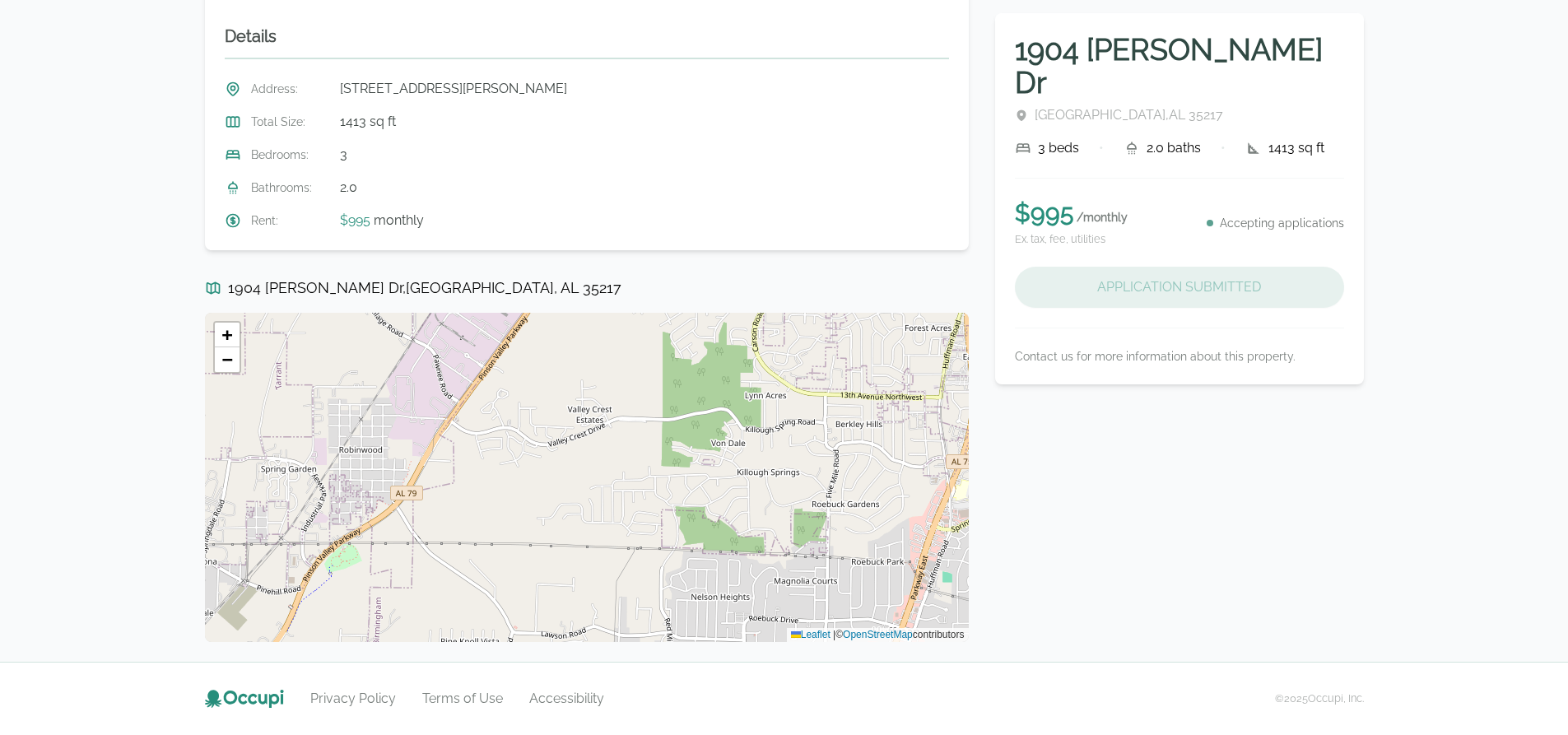
click at [433, 396] on div "+ − Leaflet | © OpenStreetMap contributors" at bounding box center [587, 476] width 764 height 329
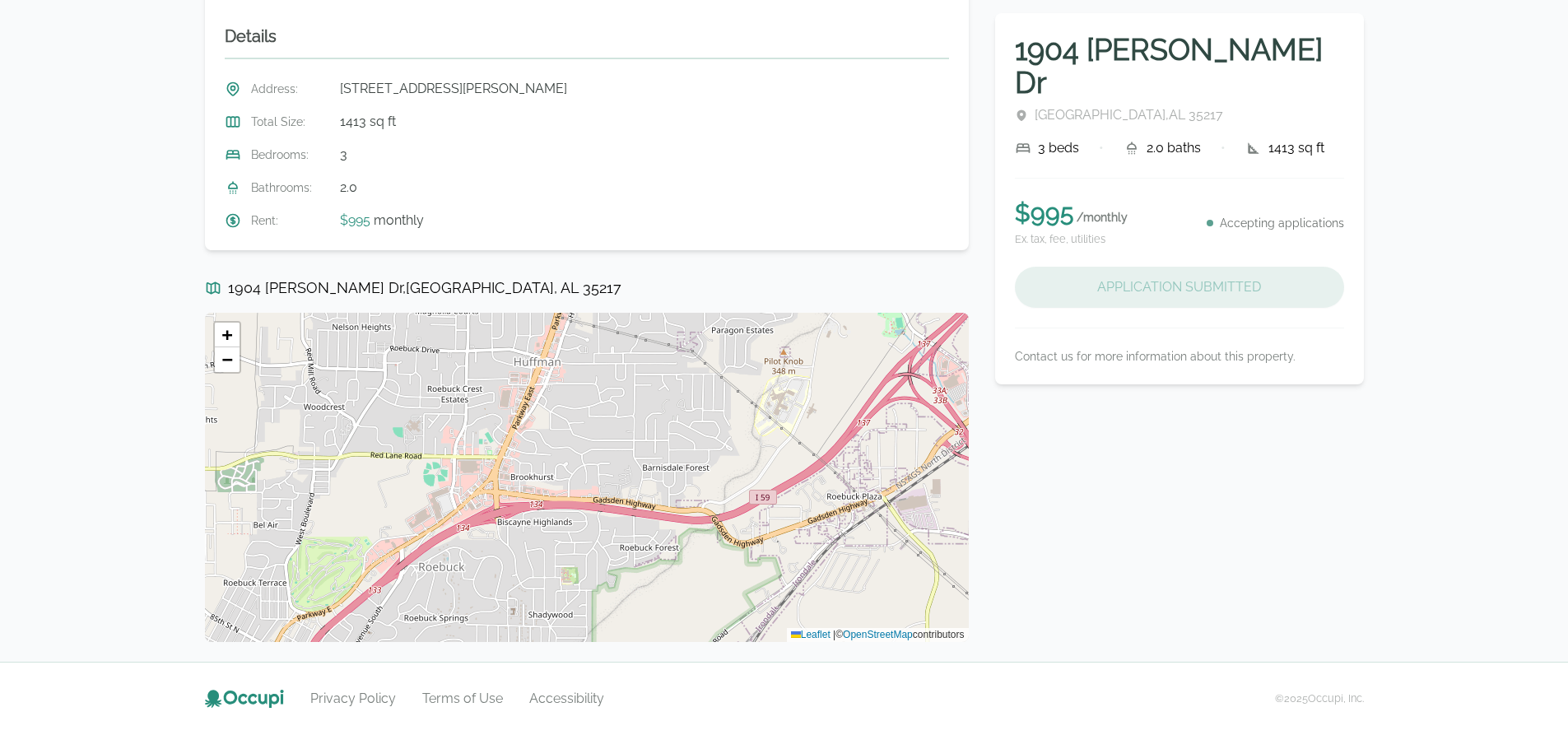
click at [676, 393] on div "+ − Leaflet | © OpenStreetMap contributors" at bounding box center [587, 476] width 764 height 329
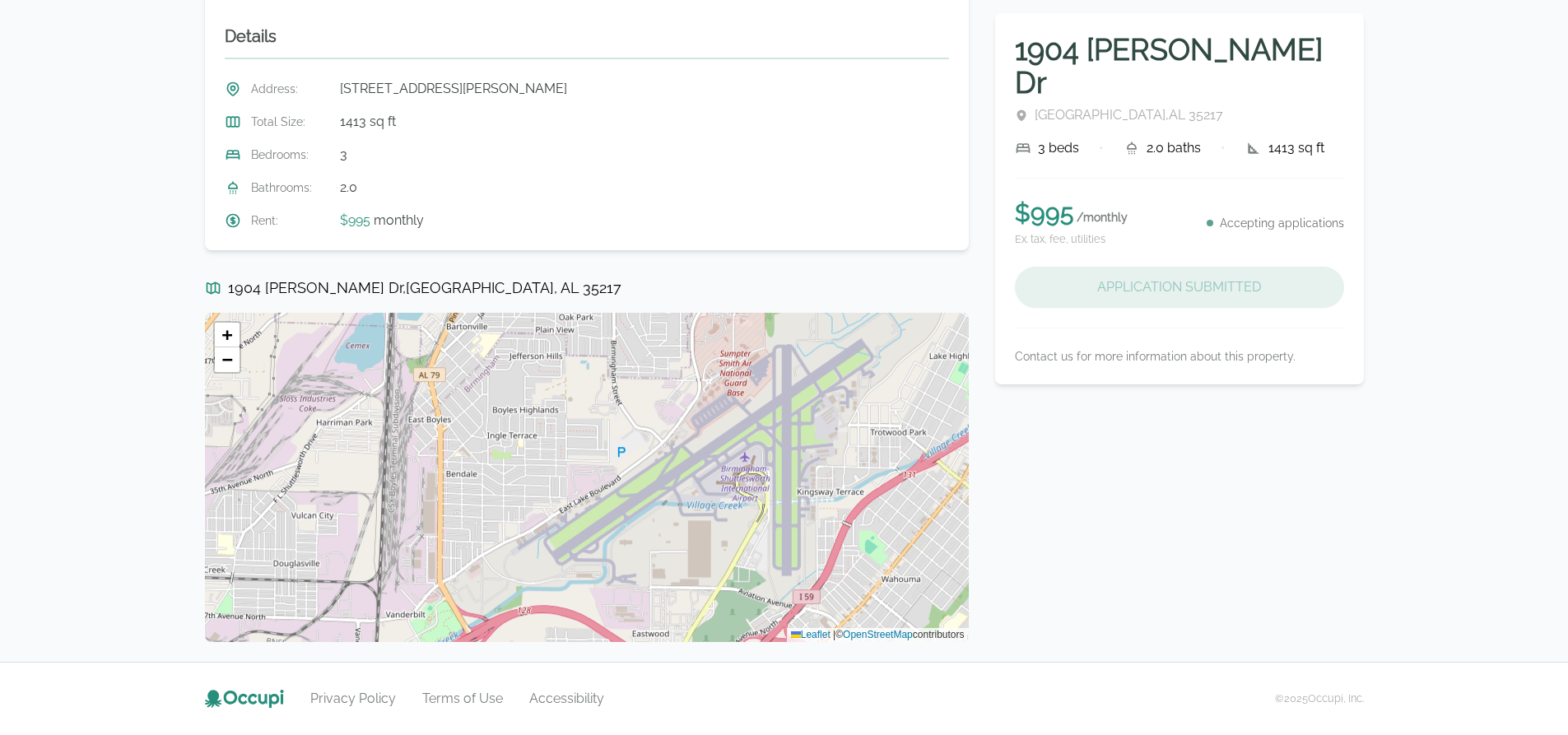
drag, startPoint x: 635, startPoint y: 536, endPoint x: 644, endPoint y: 567, distance: 32.3
click at [646, 578] on div "+ − Leaflet | © OpenStreetMap contributors" at bounding box center [587, 476] width 764 height 329
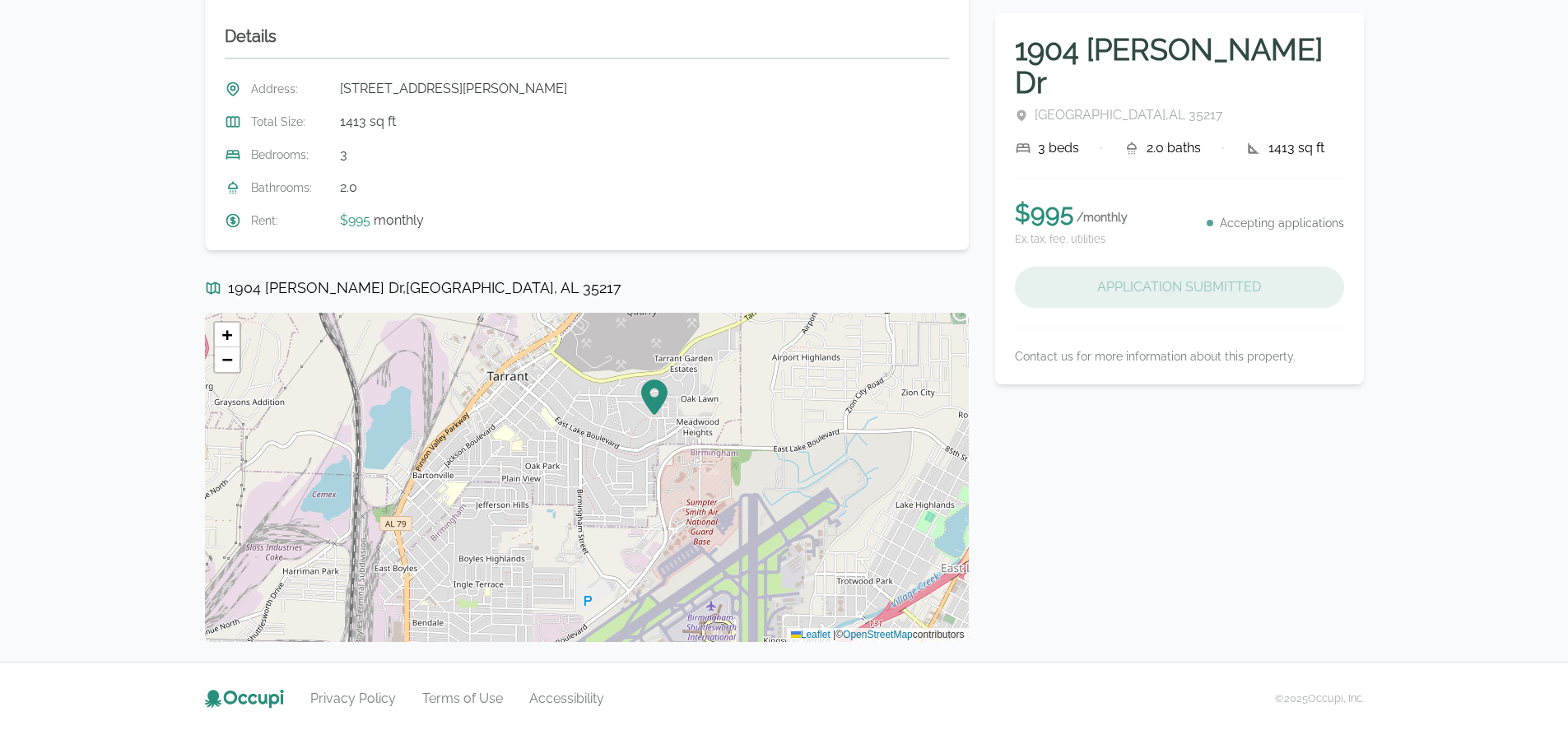
drag, startPoint x: 678, startPoint y: 462, endPoint x: 644, endPoint y: 540, distance: 85.1
click at [644, 540] on div "+ − Leaflet | © OpenStreetMap contributors" at bounding box center [587, 476] width 764 height 329
click at [656, 410] on img at bounding box center [653, 401] width 26 height 37
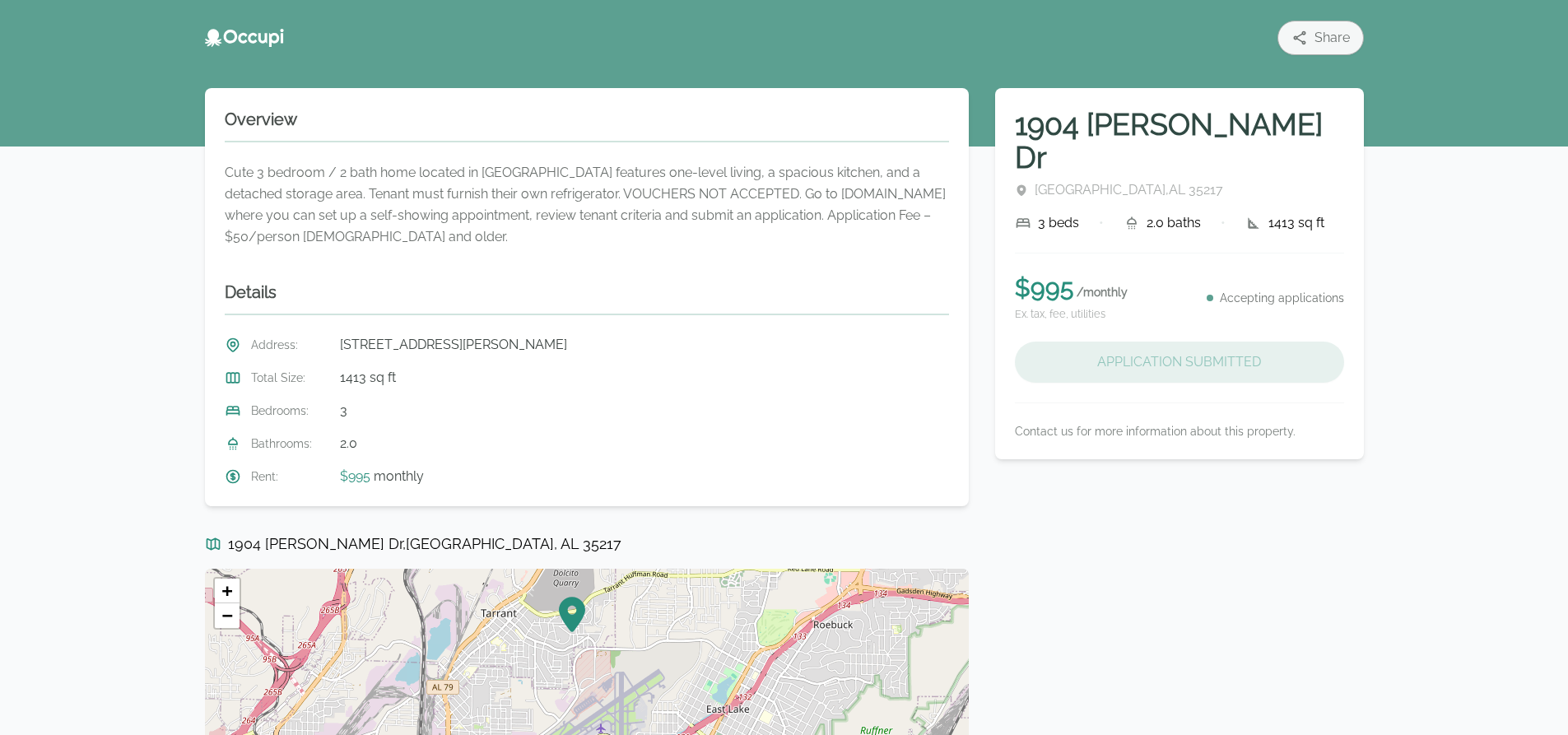
scroll to position [0, 0]
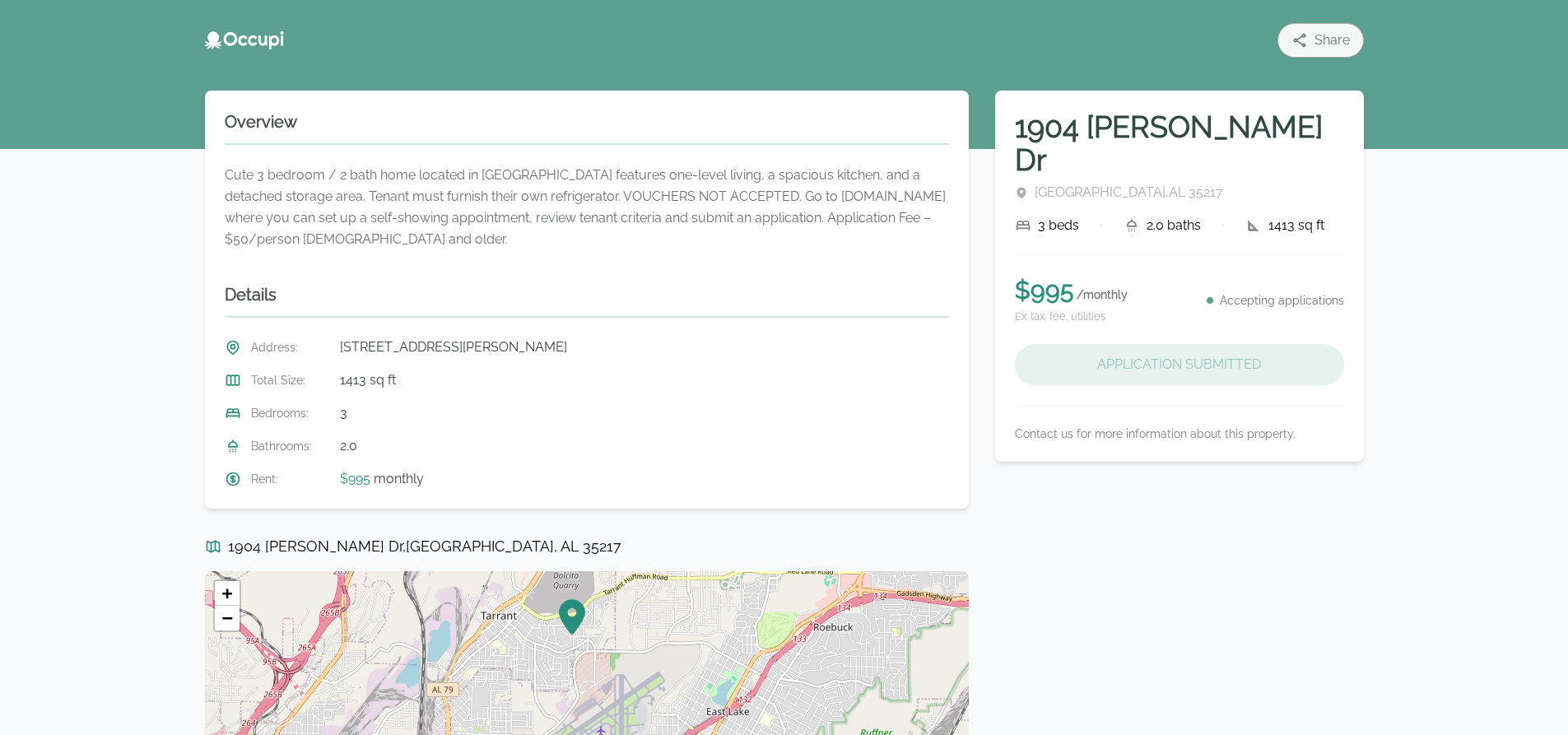
click at [1139, 345] on div "Application Submitted" at bounding box center [1179, 364] width 329 height 41
click at [262, 32] on icon at bounding box center [244, 40] width 79 height 18
click at [232, 40] on icon at bounding box center [244, 40] width 79 height 18
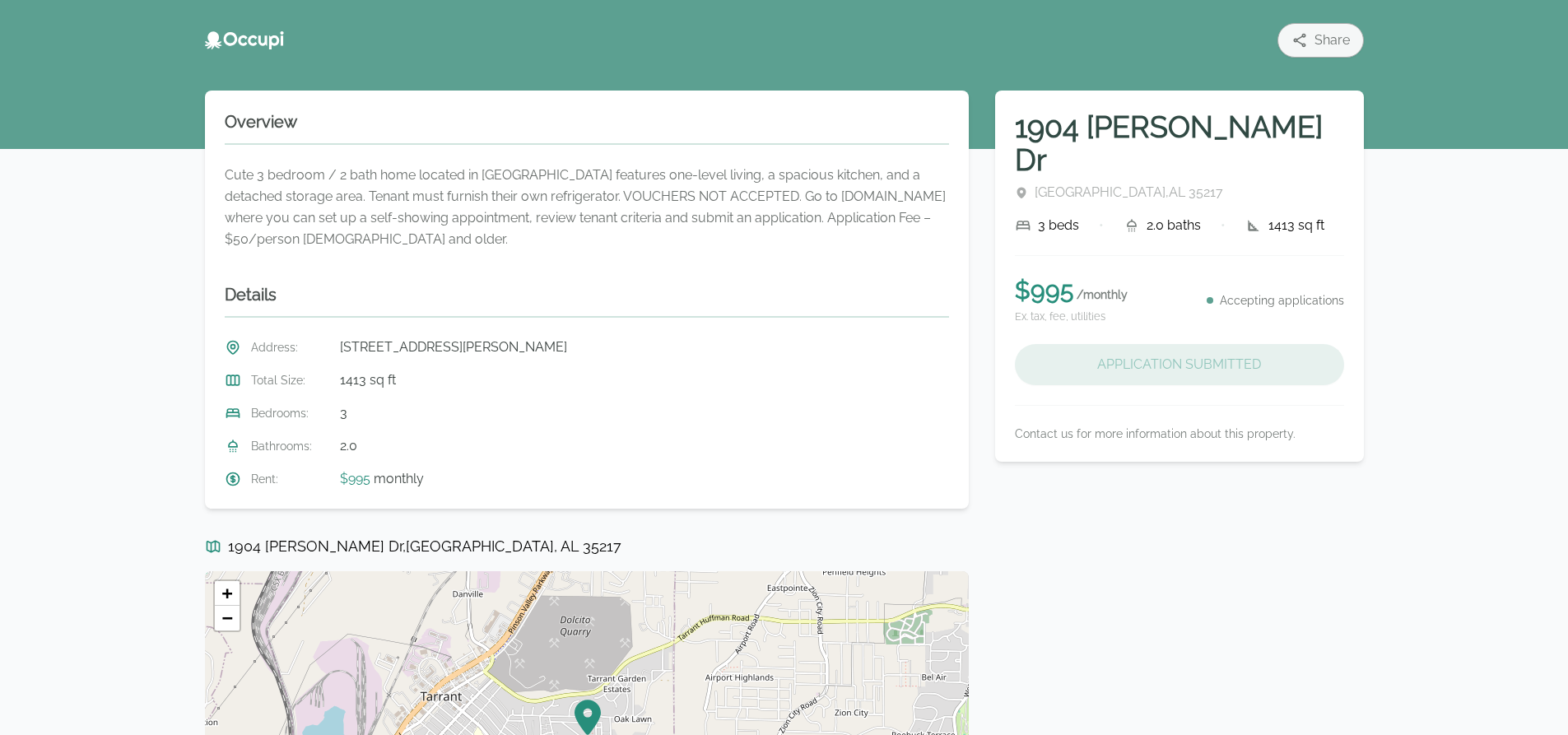
click at [236, 44] on icon at bounding box center [244, 40] width 79 height 18
click at [245, 42] on icon at bounding box center [244, 40] width 79 height 18
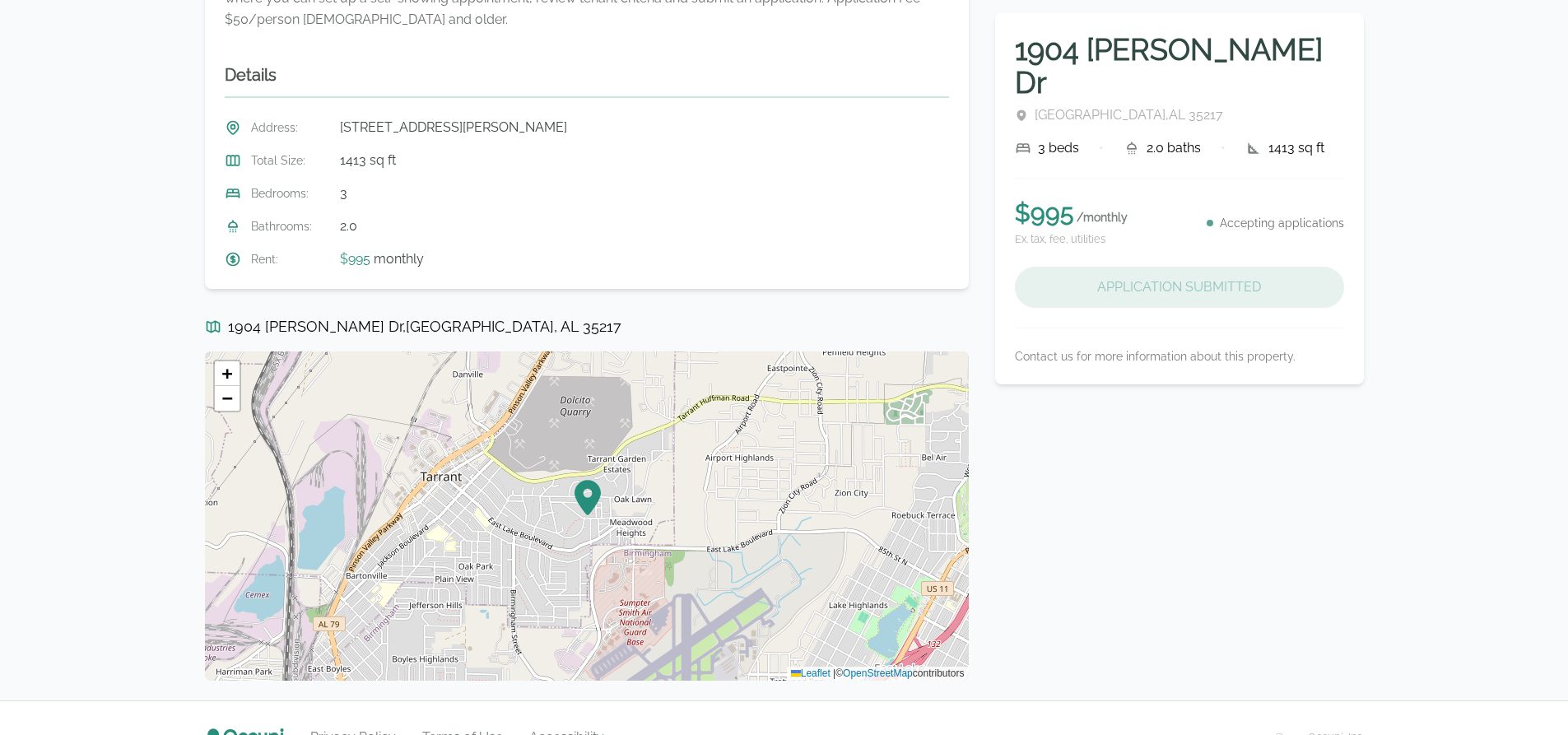
scroll to position [259, 0]
